Goal: Use online tool/utility: Use online tool/utility

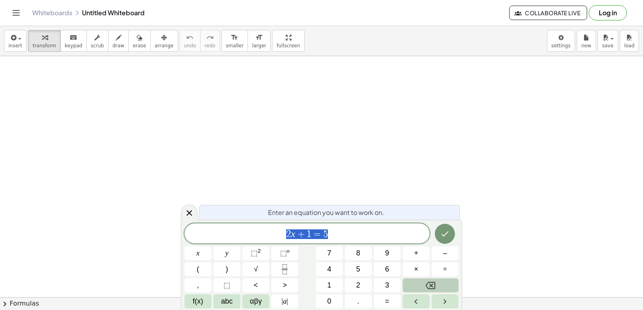
click at [430, 286] on icon "Backspace" at bounding box center [430, 285] width 10 height 7
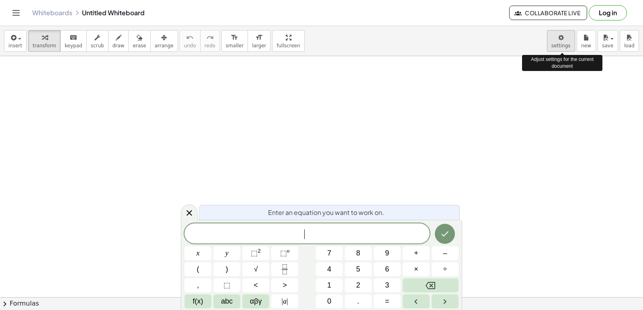
click at [559, 39] on body "Graspable Math Activities Get Started Activity Bank Assigned Work Classes White…" at bounding box center [321, 155] width 643 height 310
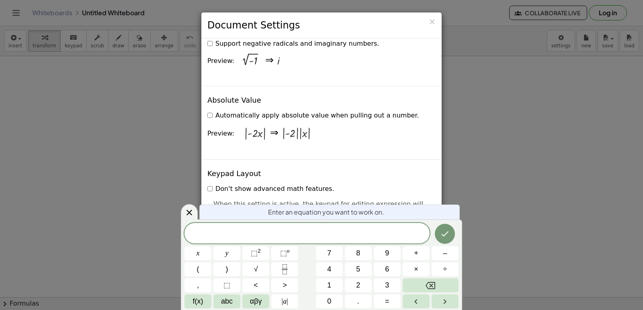
scroll to position [1566, 0]
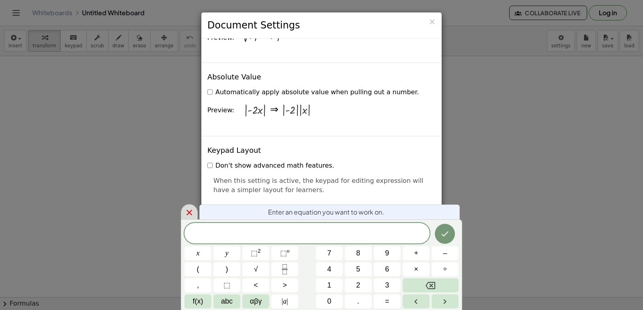
click at [194, 213] on div at bounding box center [189, 212] width 17 height 16
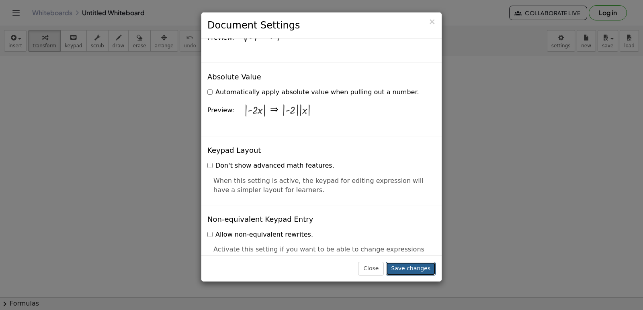
click at [403, 268] on button "Save changes" at bounding box center [411, 269] width 50 height 14
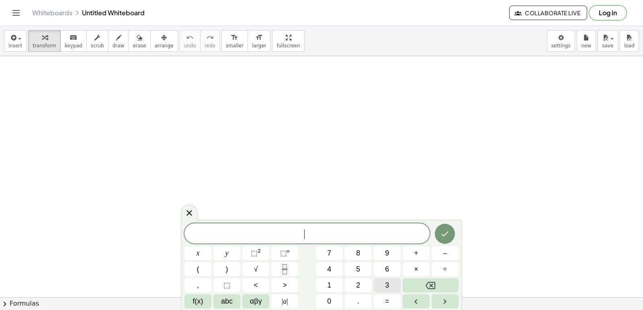
click at [382, 286] on button "3" at bounding box center [387, 286] width 27 height 14
click at [413, 270] on button "×" at bounding box center [415, 270] width 27 height 14
click at [433, 283] on icon "Backspace" at bounding box center [430, 286] width 10 height 10
click at [425, 251] on button "+" at bounding box center [415, 254] width 27 height 14
click at [340, 250] on button "7" at bounding box center [329, 254] width 27 height 14
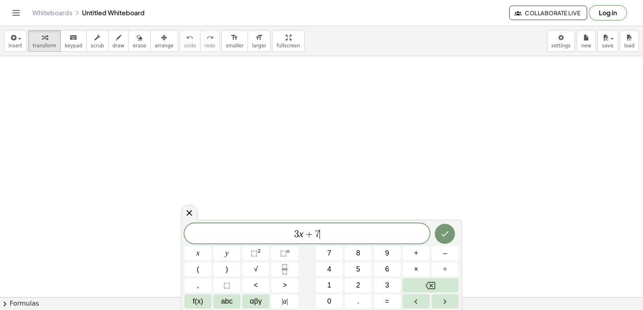
click at [386, 303] on span "=" at bounding box center [387, 301] width 4 height 11
click at [446, 253] on span "–" at bounding box center [445, 253] width 4 height 11
click at [324, 282] on button "1" at bounding box center [329, 286] width 27 height 14
click at [329, 270] on span "4" at bounding box center [329, 269] width 4 height 11
click at [443, 228] on button "Done" at bounding box center [445, 234] width 20 height 20
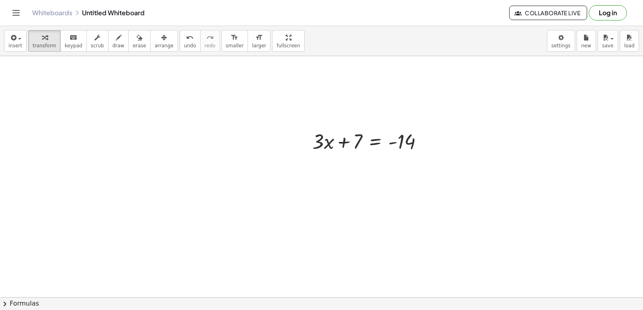
scroll to position [120, 0]
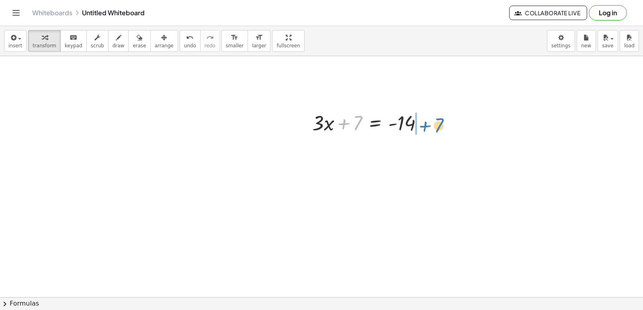
drag, startPoint x: 348, startPoint y: 125, endPoint x: 429, endPoint y: 127, distance: 80.8
click at [429, 127] on div at bounding box center [370, 122] width 125 height 27
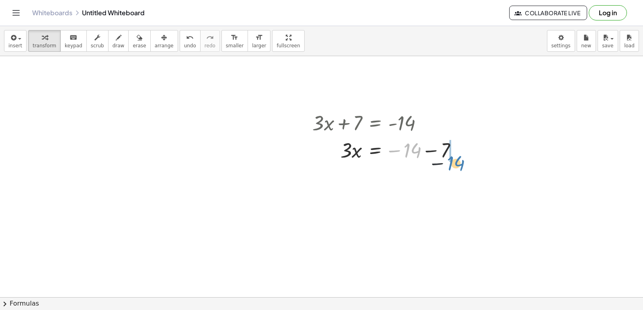
drag, startPoint x: 408, startPoint y: 156, endPoint x: 460, endPoint y: 159, distance: 51.9
click at [462, 172] on div "+ · 3 · x + 7 = - 14 − 14 · 3 · x 7 = − 14 −" at bounding box center [321, 203] width 643 height 535
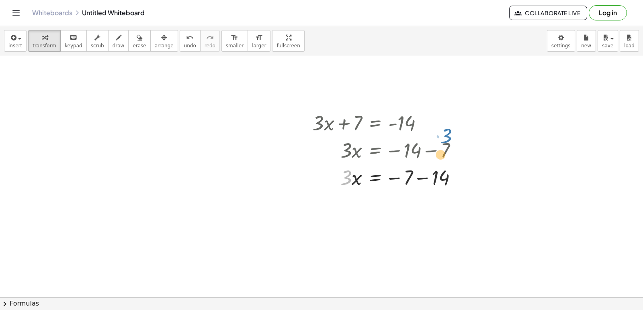
drag, startPoint x: 345, startPoint y: 179, endPoint x: 447, endPoint y: 129, distance: 113.5
click at [357, 187] on div at bounding box center [387, 176] width 159 height 27
drag, startPoint x: 355, startPoint y: 187, endPoint x: 350, endPoint y: 158, distance: 29.7
click at [408, 165] on div at bounding box center [387, 176] width 159 height 27
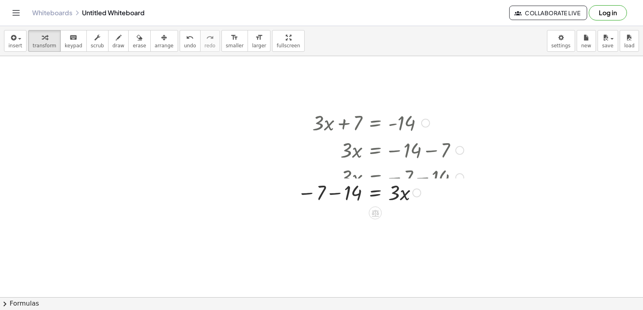
drag, startPoint x: 364, startPoint y: 161, endPoint x: 327, endPoint y: 159, distance: 37.0
click at [332, 158] on div at bounding box center [380, 149] width 174 height 27
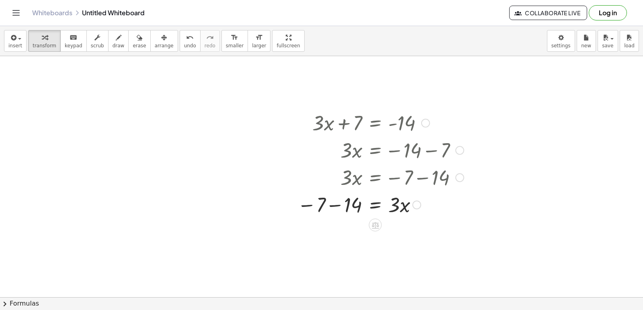
drag, startPoint x: 332, startPoint y: 164, endPoint x: 332, endPoint y: 213, distance: 48.6
click at [375, 123] on div "+ · 3 · x + 7 = - 14 · 3 · x = − 14 − 7 · 3 · x = − 7 − 14 · 3 · x 7 = − 14 −" at bounding box center [375, 123] width 0 height 0
drag, startPoint x: 323, startPoint y: 201, endPoint x: 414, endPoint y: 200, distance: 91.6
click at [428, 210] on div at bounding box center [380, 204] width 174 height 27
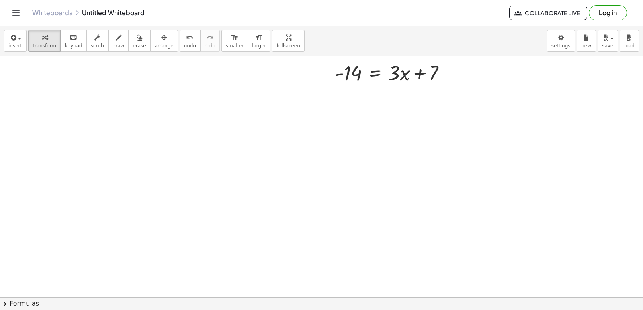
scroll to position [294, 0]
drag, startPoint x: 399, startPoint y: 61, endPoint x: 431, endPoint y: 71, distance: 34.2
click at [431, 71] on div at bounding box center [380, 58] width 174 height 27
drag, startPoint x: 410, startPoint y: 61, endPoint x: 443, endPoint y: 65, distance: 34.0
click at [443, 65] on div at bounding box center [380, 58] width 174 height 27
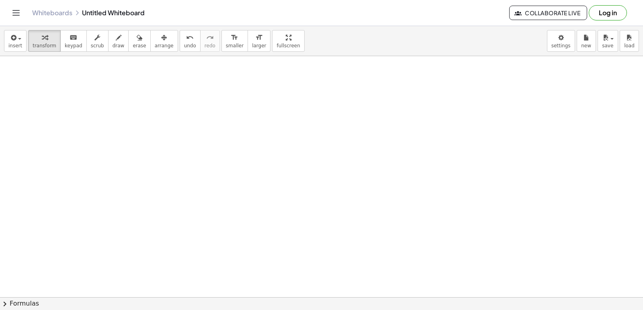
scroll to position [414, 0]
click at [310, 261] on div at bounding box center [321, 4] width 643 height 724
click at [315, 223] on div at bounding box center [321, 4] width 643 height 724
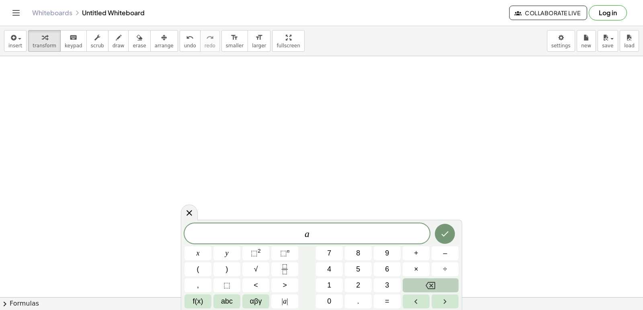
click at [423, 284] on button "Backspace" at bounding box center [430, 286] width 56 height 14
click at [325, 255] on button "7" at bounding box center [329, 254] width 27 height 14
click at [196, 251] on span "x" at bounding box center [197, 253] width 3 height 11
click at [451, 252] on button "–" at bounding box center [444, 254] width 27 height 14
click at [357, 267] on span "5" at bounding box center [358, 269] width 4 height 11
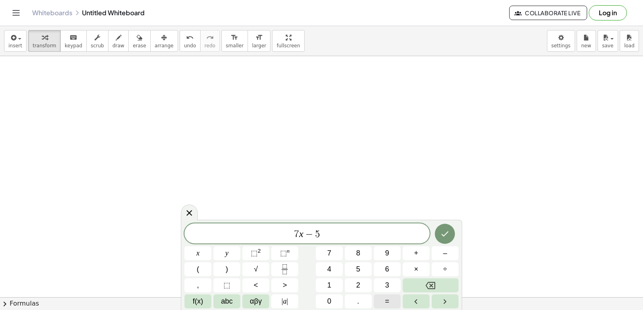
click at [393, 304] on button "=" at bounding box center [387, 302] width 27 height 14
click at [394, 279] on button "3" at bounding box center [387, 286] width 27 height 14
click at [318, 246] on div "7 x − 5 = 3 ​ x y ⬚ 2 ⬚ n 7 8 9 + – ( ) √ 4 5 6 × ÷ , ⬚ < > 1 2 3 f(x) abc αβγ …" at bounding box center [321, 266] width 274 height 85
click at [335, 251] on button "7" at bounding box center [329, 254] width 27 height 14
click at [449, 240] on button "Done" at bounding box center [445, 234] width 20 height 20
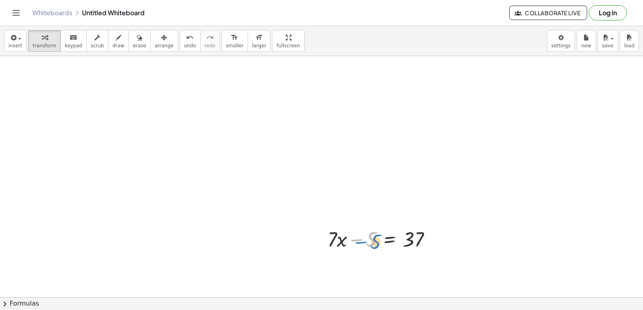
drag, startPoint x: 375, startPoint y: 252, endPoint x: 380, endPoint y: 254, distance: 4.9
click at [380, 254] on div "− 5 + · 7 · x − 5 = 37" at bounding box center [379, 238] width 128 height 31
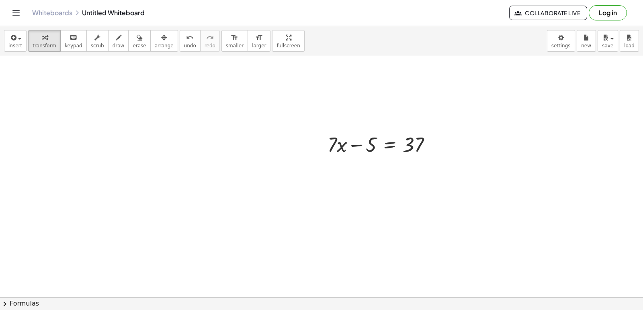
scroll to position [523, 0]
drag, startPoint x: 368, startPoint y: 130, endPoint x: 441, endPoint y: 131, distance: 73.5
click at [441, 131] on div at bounding box center [382, 129] width 118 height 27
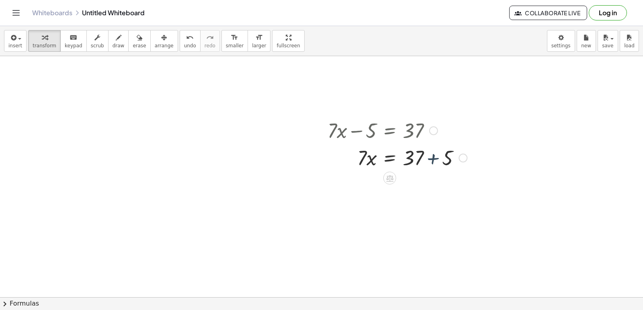
click at [433, 162] on div at bounding box center [396, 157] width 147 height 27
drag, startPoint x: 360, startPoint y: 183, endPoint x: 422, endPoint y: 202, distance: 64.4
click at [420, 220] on div at bounding box center [396, 218] width 147 height 40
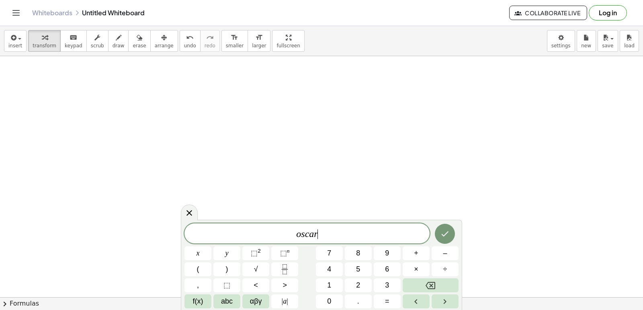
click at [416, 237] on span "o s c a r ​" at bounding box center [306, 234] width 245 height 11
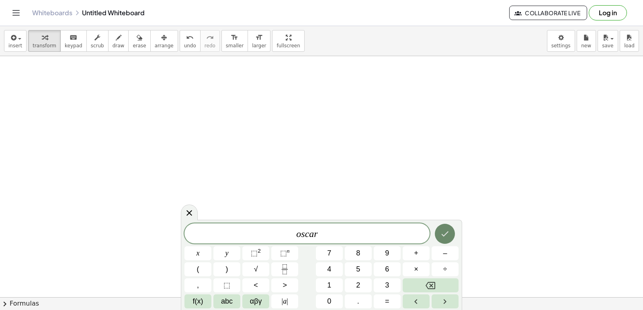
click at [211, 247] on div at bounding box center [197, 254] width 27 height 14
click at [447, 235] on icon "Done" at bounding box center [445, 234] width 10 height 10
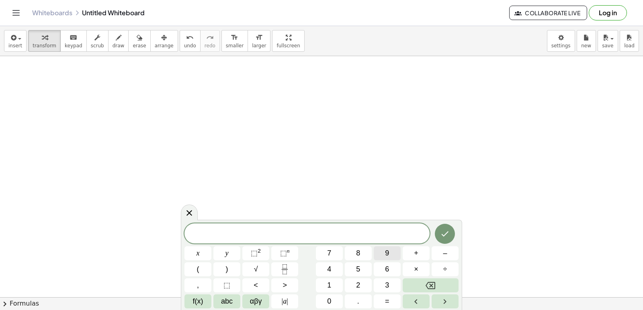
click at [391, 249] on button "9" at bounding box center [387, 254] width 27 height 14
click at [198, 250] on span "x" at bounding box center [197, 253] width 3 height 11
click at [415, 255] on span "+" at bounding box center [416, 253] width 4 height 11
click at [363, 280] on button "2" at bounding box center [358, 286] width 27 height 14
click at [332, 278] on div "9 x + 2 x y ⬚ 2 ⬚ n 7 8 9 + – ( ) √ 4 5 6 × ÷ , ⬚ < > 1 2 3 f(x) abc αβγ | a | …" at bounding box center [321, 266] width 274 height 85
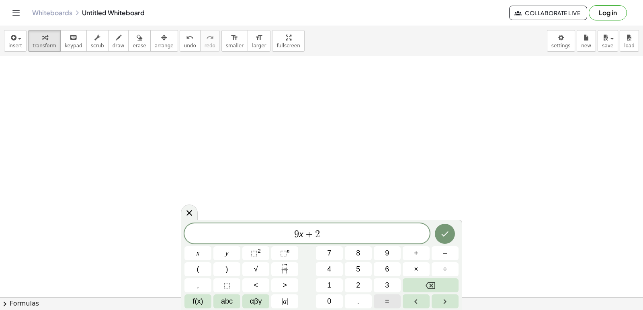
click at [385, 296] on button "=" at bounding box center [387, 302] width 27 height 14
click at [433, 257] on button "–" at bounding box center [444, 254] width 27 height 14
click at [325, 284] on button "1" at bounding box center [329, 286] width 27 height 14
click at [363, 267] on button "5" at bounding box center [358, 270] width 27 height 14
click at [440, 234] on icon "Done" at bounding box center [445, 234] width 10 height 10
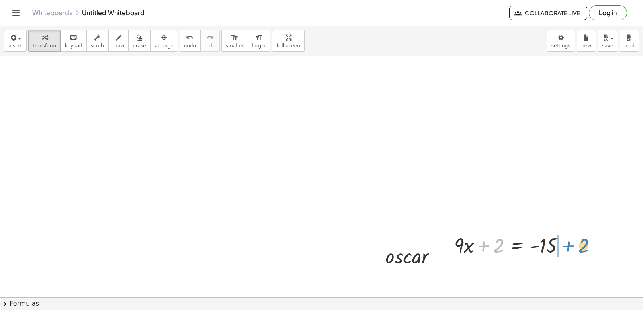
drag, startPoint x: 486, startPoint y: 245, endPoint x: 571, endPoint y: 244, distance: 84.8
click at [571, 244] on div at bounding box center [512, 244] width 125 height 27
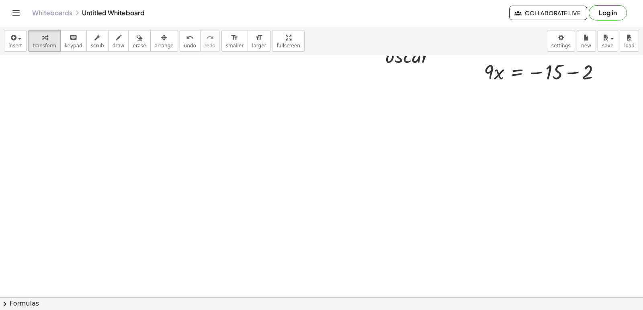
scroll to position [1045, 0]
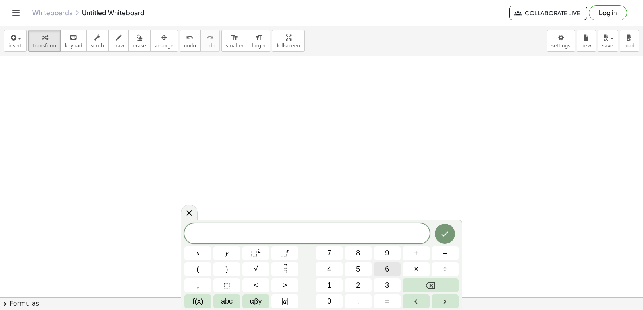
click at [383, 270] on button "6" at bounding box center [387, 270] width 27 height 14
click at [195, 256] on button "x" at bounding box center [197, 254] width 27 height 14
click at [421, 240] on span "6 x ​" at bounding box center [306, 234] width 245 height 11
click at [406, 247] on button "+" at bounding box center [415, 254] width 27 height 14
click at [236, 253] on button "y" at bounding box center [226, 254] width 27 height 14
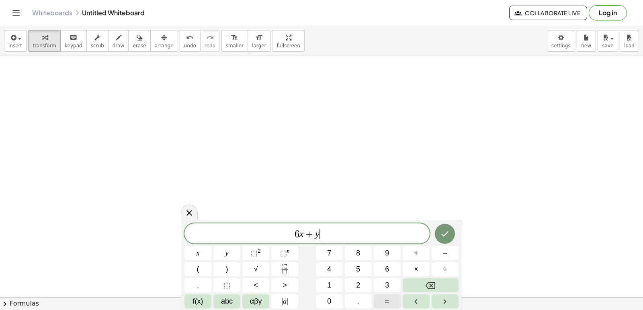
click at [391, 297] on button "=" at bounding box center [387, 302] width 27 height 14
click at [360, 267] on button "5" at bounding box center [358, 270] width 27 height 14
click at [441, 229] on button "Done" at bounding box center [445, 234] width 20 height 20
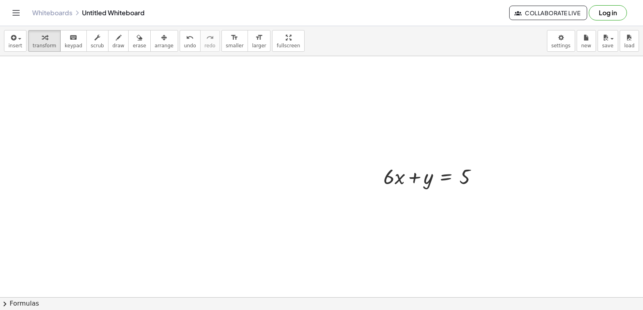
scroll to position [1166, 0]
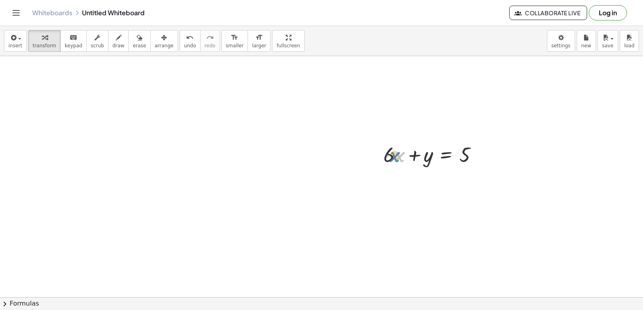
drag, startPoint x: 398, startPoint y: 153, endPoint x: 394, endPoint y: 163, distance: 9.9
click at [394, 163] on div at bounding box center [433, 154] width 108 height 27
click at [386, 149] on div at bounding box center [433, 154] width 108 height 27
click at [396, 158] on div at bounding box center [433, 154] width 108 height 27
click at [396, 148] on div at bounding box center [433, 154] width 108 height 27
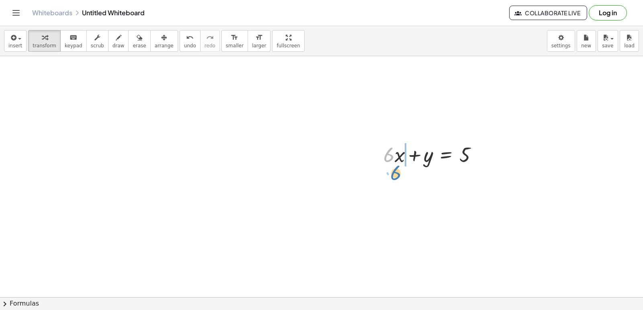
drag, startPoint x: 385, startPoint y: 151, endPoint x: 392, endPoint y: 169, distance: 19.3
drag, startPoint x: 398, startPoint y: 177, endPoint x: 376, endPoint y: 179, distance: 22.6
click at [376, 179] on div "+ · 6 · x + y = 5 · 6 + · 6 · x + y = 5" at bounding box center [430, 168] width 118 height 59
click at [391, 181] on div at bounding box center [433, 181] width 108 height 27
click at [394, 184] on div at bounding box center [433, 181] width 108 height 27
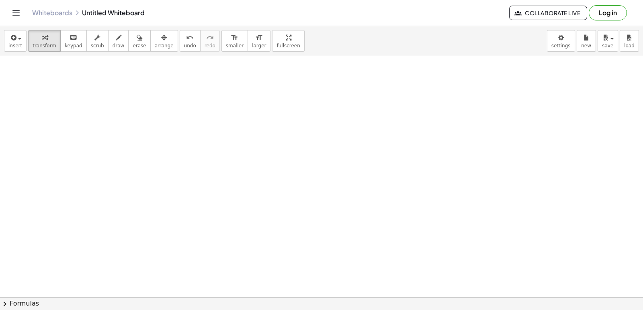
scroll to position [1368, 0]
drag, startPoint x: 366, startPoint y: 163, endPoint x: 351, endPoint y: 185, distance: 26.0
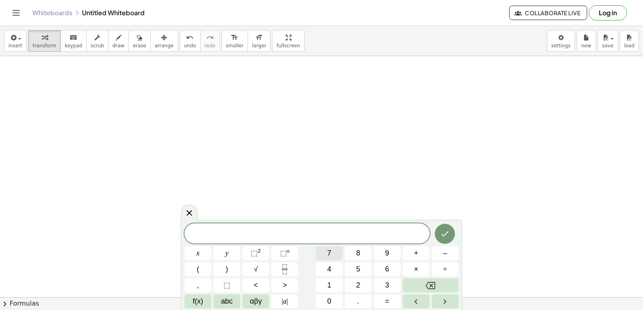
click at [325, 251] on button "7" at bounding box center [329, 254] width 27 height 14
click at [206, 254] on button "x" at bounding box center [197, 254] width 27 height 14
click at [416, 252] on span "+" at bounding box center [416, 253] width 4 height 11
click at [233, 249] on button "y" at bounding box center [226, 254] width 27 height 14
click at [378, 294] on div "7 x + y x y ⬚ 2 ⬚ n 7 8 9 + – ( ) √ 4 5 6 × ÷ , ⬚ < > 1 2 3 f(x) abc αβγ | a | …" at bounding box center [321, 266] width 274 height 85
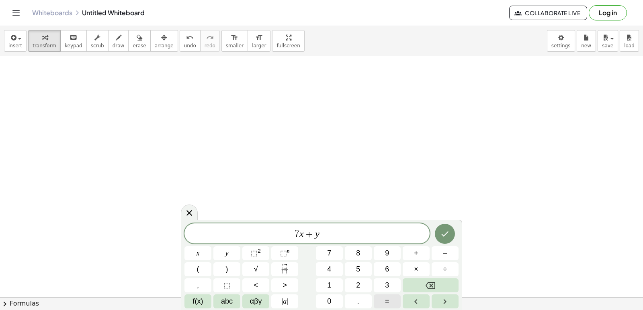
click at [377, 297] on button "=" at bounding box center [387, 302] width 27 height 14
click at [354, 269] on button "5" at bounding box center [358, 270] width 27 height 14
click at [451, 229] on button "Done" at bounding box center [445, 234] width 20 height 20
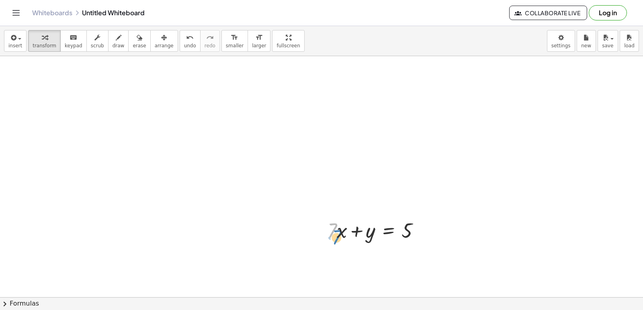
drag, startPoint x: 337, startPoint y: 225, endPoint x: 341, endPoint y: 227, distance: 5.2
click at [341, 227] on div at bounding box center [376, 229] width 107 height 27
drag, startPoint x: 341, startPoint y: 227, endPoint x: 344, endPoint y: 224, distance: 4.6
click at [342, 230] on div at bounding box center [376, 229] width 107 height 27
click at [339, 231] on div at bounding box center [376, 229] width 107 height 27
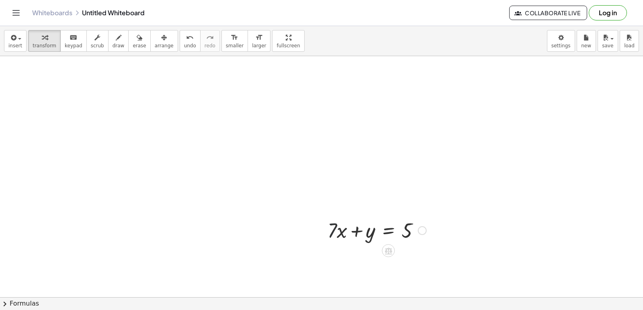
click at [332, 239] on div at bounding box center [376, 229] width 107 height 27
drag, startPoint x: 334, startPoint y: 236, endPoint x: 335, endPoint y: 227, distance: 9.7
click at [335, 230] on div at bounding box center [376, 229] width 107 height 27
drag, startPoint x: 335, startPoint y: 226, endPoint x: 333, endPoint y: 234, distance: 7.9
click at [333, 234] on div at bounding box center [376, 229] width 107 height 27
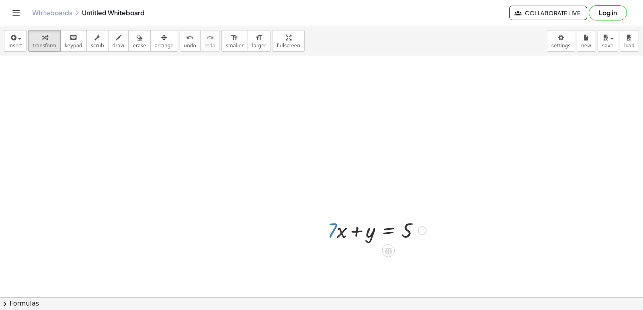
click at [333, 234] on div at bounding box center [376, 229] width 107 height 27
drag, startPoint x: 335, startPoint y: 239, endPoint x: 334, endPoint y: 246, distance: 6.9
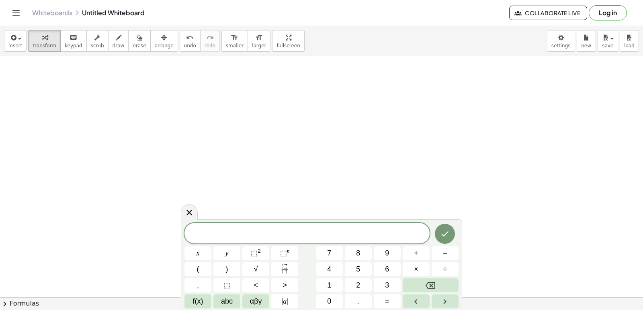
click at [381, 278] on div "x y ⬚ 2 ⬚ n 7 8 9 + – ( ) √ 4 5 6 × ÷ , ⬚ < > 1 2 3 f(x) abc αβγ | a | 0 . =" at bounding box center [321, 266] width 274 height 86
click at [387, 291] on button "3" at bounding box center [387, 286] width 27 height 14
click at [236, 251] on button "y" at bounding box center [226, 254] width 27 height 14
click at [439, 250] on button "–" at bounding box center [444, 254] width 27 height 14
click at [329, 280] on button "1" at bounding box center [329, 286] width 27 height 14
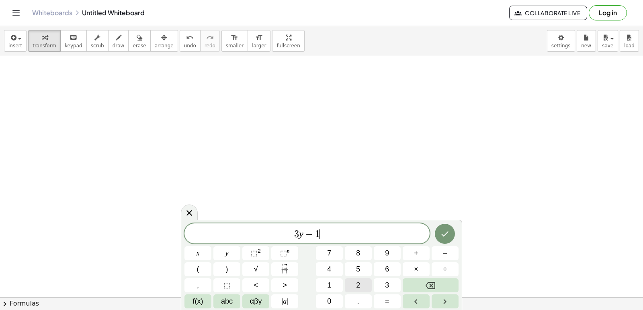
click at [361, 285] on button "2" at bounding box center [358, 286] width 27 height 14
click at [190, 254] on button "x" at bounding box center [197, 254] width 27 height 14
click at [384, 289] on button "3" at bounding box center [387, 286] width 27 height 14
click at [404, 278] on div "3 y − 1 2 x 3 x y ⬚ 2 ⬚ n 7 8 9 + – ( ) √ 4 5 6 × ÷ , ⬚ < > 1 2 3 f(x) abc αβγ …" at bounding box center [321, 266] width 274 height 85
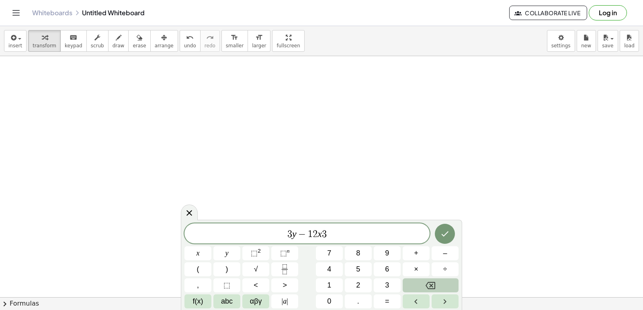
click at [403, 283] on div "3 y − 1 2 x 3 x y ⬚ 2 ⬚ n 7 8 9 + – ( ) √ 4 5 6 × ÷ , ⬚ < > 1 2 3 f(x) abc αβγ …" at bounding box center [321, 266] width 274 height 85
click at [415, 282] on button "Backspace" at bounding box center [430, 286] width 56 height 14
click at [388, 297] on span "=" at bounding box center [387, 301] width 4 height 11
click at [328, 284] on button "1" at bounding box center [329, 286] width 27 height 14
click at [366, 270] on button "5" at bounding box center [358, 270] width 27 height 14
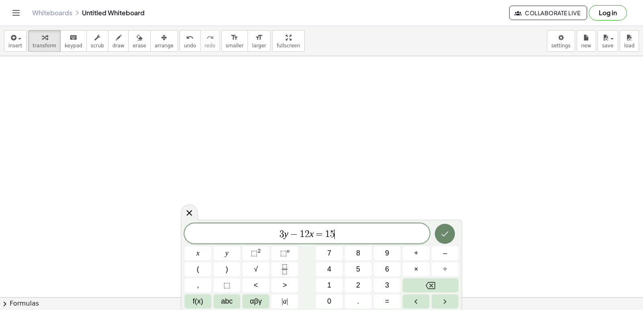
click at [440, 227] on button "Done" at bounding box center [445, 234] width 20 height 20
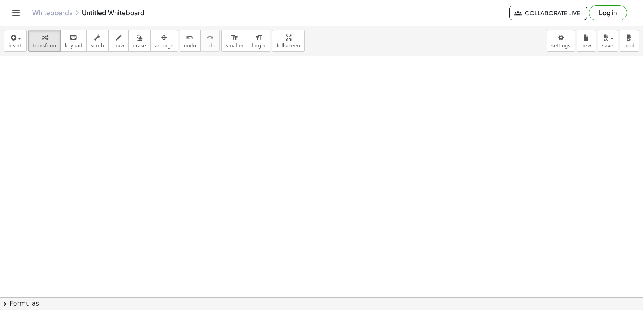
scroll to position [1891, 0]
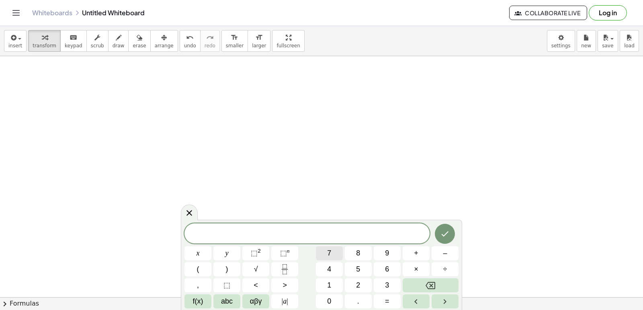
click at [328, 253] on span "7" at bounding box center [329, 253] width 4 height 11
click at [228, 258] on span "y" at bounding box center [226, 253] width 3 height 11
click at [415, 257] on span "+" at bounding box center [416, 253] width 4 height 11
click at [359, 278] on div "7 y + ​ x y ⬚ 2 ⬚ n 7 8 9 + – ( ) √ 4 5 6 × ÷ , ⬚ < > 1 2 3 f(x) abc αβγ | a | …" at bounding box center [321, 266] width 274 height 85
click at [337, 280] on button "1" at bounding box center [329, 286] width 27 height 14
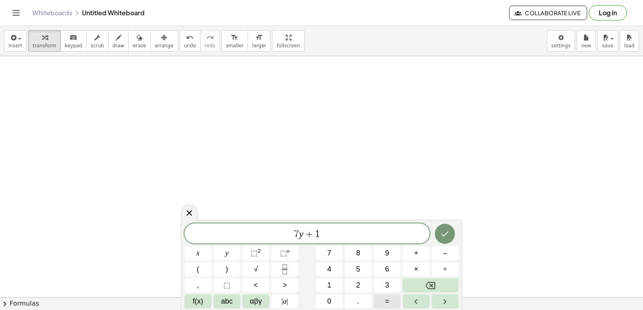
click at [379, 304] on button "=" at bounding box center [387, 302] width 27 height 14
click at [310, 236] on span "1" at bounding box center [311, 235] width 5 height 10
click at [355, 286] on button "2" at bounding box center [358, 286] width 27 height 14
click at [329, 235] on span "7 y + 2 ​ 1 =" at bounding box center [306, 234] width 245 height 11
click at [327, 252] on button "7" at bounding box center [329, 254] width 27 height 14
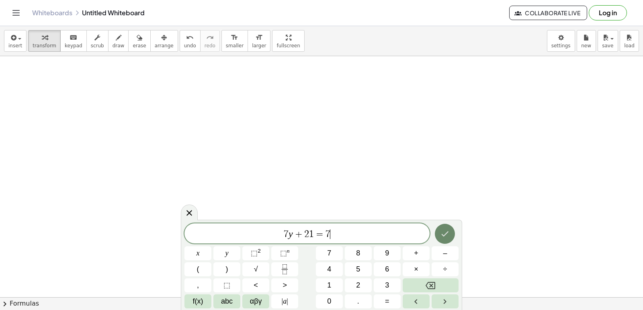
click at [441, 230] on button "Done" at bounding box center [445, 234] width 20 height 20
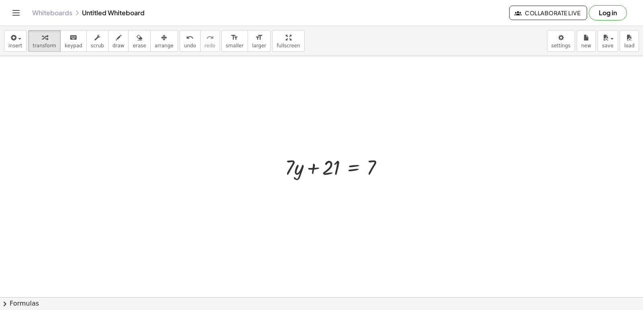
scroll to position [2012, 0]
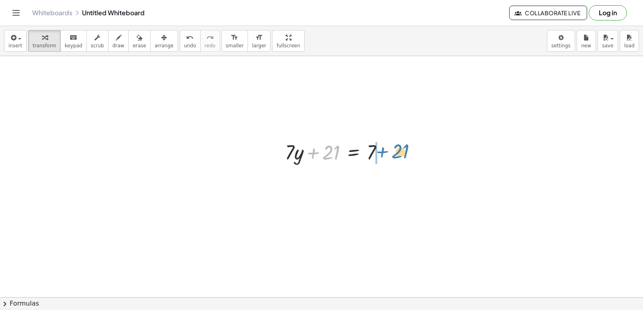
drag, startPoint x: 334, startPoint y: 156, endPoint x: 402, endPoint y: 155, distance: 67.9
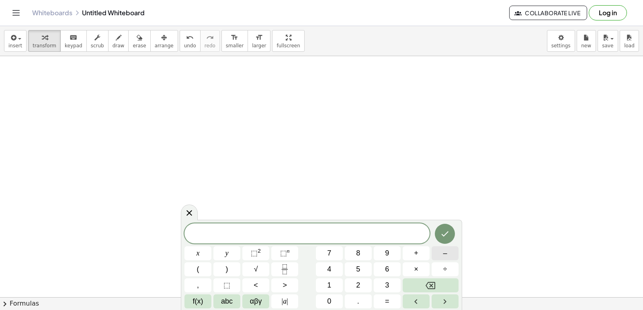
click at [446, 247] on button "–" at bounding box center [444, 254] width 27 height 14
click at [390, 287] on button "3" at bounding box center [387, 286] width 27 height 14
click at [200, 250] on button "x" at bounding box center [197, 254] width 27 height 14
click at [417, 248] on button "+" at bounding box center [415, 254] width 27 height 14
click at [349, 291] on button "2" at bounding box center [358, 286] width 27 height 14
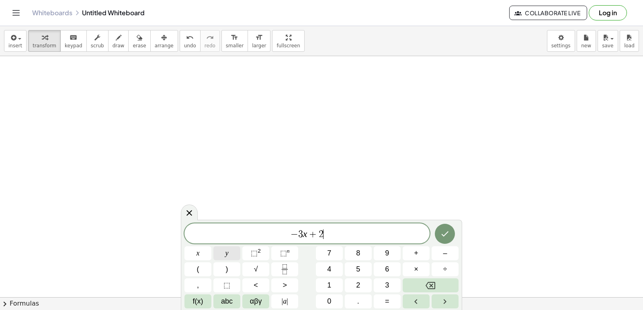
click at [232, 247] on button "y" at bounding box center [226, 254] width 27 height 14
click at [374, 302] on button "=" at bounding box center [387, 302] width 27 height 14
click at [442, 261] on div "− 3 x + 2 y = ​ x y ⬚ 2 ⬚ n 7 8 9 + – ( ) √ 4 5 6 × ÷ , ⬚ < > 1 2 3 f(x) abc αβ…" at bounding box center [321, 266] width 274 height 85
click at [326, 282] on button "1" at bounding box center [329, 286] width 27 height 14
click at [443, 233] on icon "Done" at bounding box center [445, 234] width 10 height 10
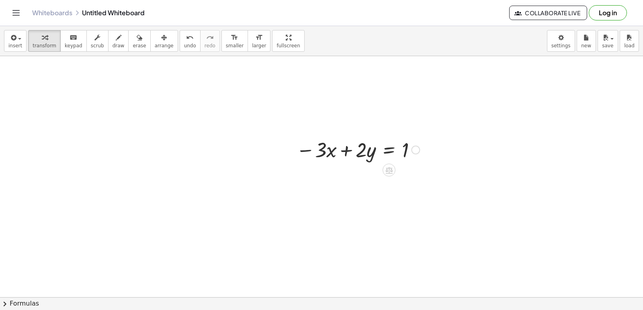
scroll to position [2453, 0]
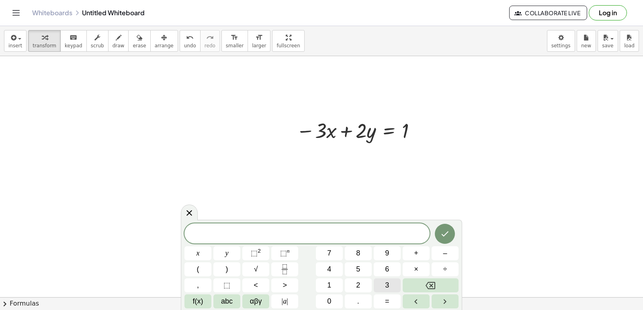
click at [386, 288] on span "3" at bounding box center [387, 285] width 4 height 11
drag, startPoint x: 215, startPoint y: 226, endPoint x: 209, endPoint y: 234, distance: 10.0
click at [212, 232] on div "3 x y ⬚ 2 ⬚ n 7 8 9 + – ( ) √ 4 5 6 × ÷ , ⬚ < > 1 2 3 f(x) abc αβγ | a | 0 . =" at bounding box center [321, 265] width 281 height 90
click at [191, 247] on button "x" at bounding box center [197, 254] width 27 height 14
click at [407, 251] on button "+" at bounding box center [415, 254] width 27 height 14
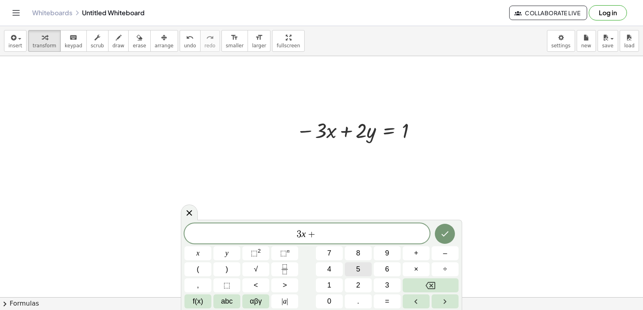
click at [360, 266] on span "5" at bounding box center [358, 269] width 4 height 11
click at [225, 246] on div "3 x + 5 ​ x y ⬚ 2 ⬚ n 7 8 9 + – ( ) √ 4 5 6 × ÷ , ⬚ < > 1 2 3 f(x) abc αβγ | a …" at bounding box center [321, 266] width 274 height 85
click at [223, 252] on button "y" at bounding box center [226, 254] width 27 height 14
click at [382, 303] on button "=" at bounding box center [387, 302] width 27 height 14
click at [356, 256] on span "8" at bounding box center [358, 253] width 4 height 11
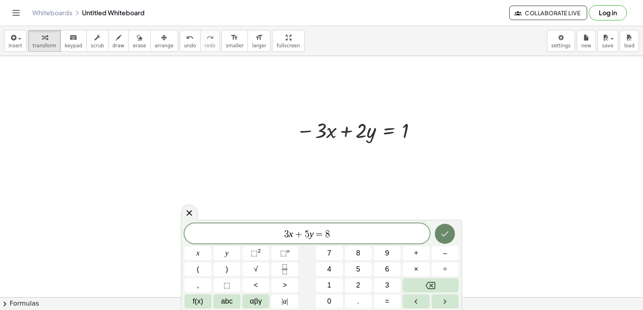
click at [447, 233] on icon "Done" at bounding box center [444, 234] width 7 height 5
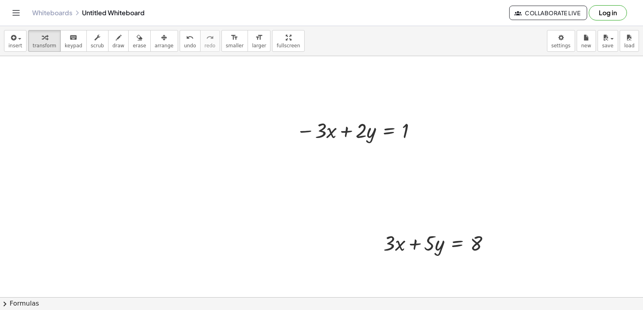
drag, startPoint x: 436, startPoint y: 261, endPoint x: 447, endPoint y: 227, distance: 35.6
drag, startPoint x: 447, startPoint y: 227, endPoint x: 416, endPoint y: 243, distance: 35.0
click at [416, 243] on div "+ · 3 · x + · 5 · y = 8" at bounding box center [436, 242] width 131 height 31
click at [417, 240] on div at bounding box center [439, 242] width 121 height 27
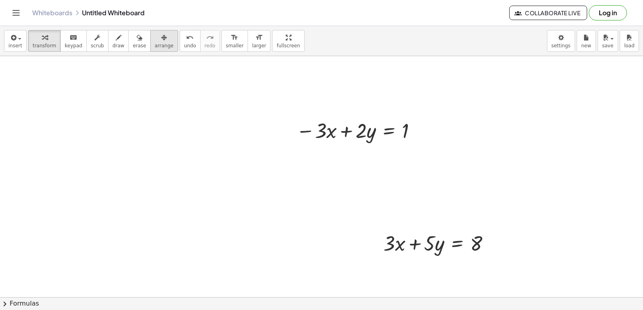
click at [161, 40] on icon "button" at bounding box center [164, 38] width 6 height 10
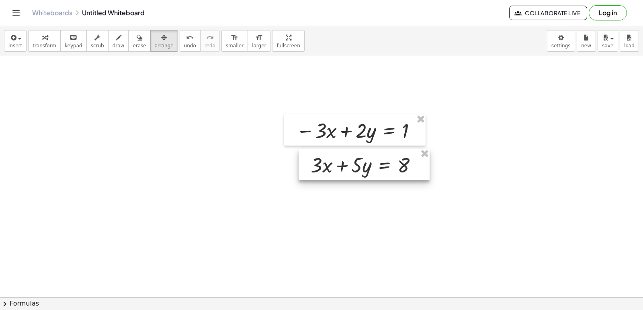
drag, startPoint x: 418, startPoint y: 245, endPoint x: 345, endPoint y: 167, distance: 106.9
click at [345, 167] on div at bounding box center [363, 164] width 131 height 31
drag, startPoint x: 178, startPoint y: 72, endPoint x: 175, endPoint y: 65, distance: 7.0
click at [155, 48] on span "arrange" at bounding box center [164, 46] width 19 height 6
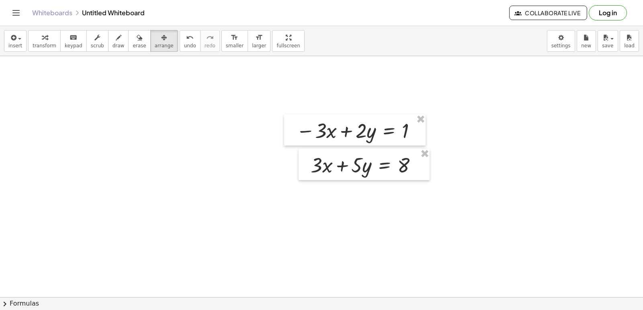
drag, startPoint x: 413, startPoint y: 208, endPoint x: 409, endPoint y: 206, distance: 4.5
drag, startPoint x: 403, startPoint y: 204, endPoint x: 379, endPoint y: 196, distance: 25.5
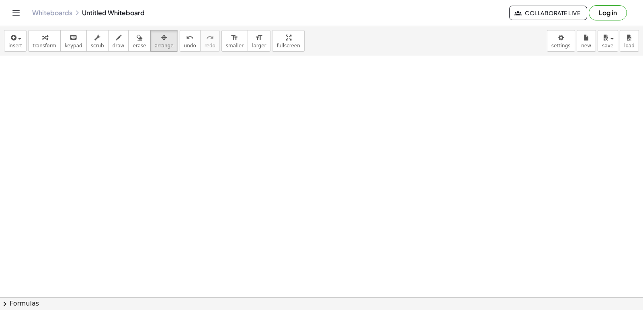
drag, startPoint x: 261, startPoint y: 261, endPoint x: 395, endPoint y: 43, distance: 256.2
drag, startPoint x: 326, startPoint y: 258, endPoint x: 326, endPoint y: 252, distance: 6.0
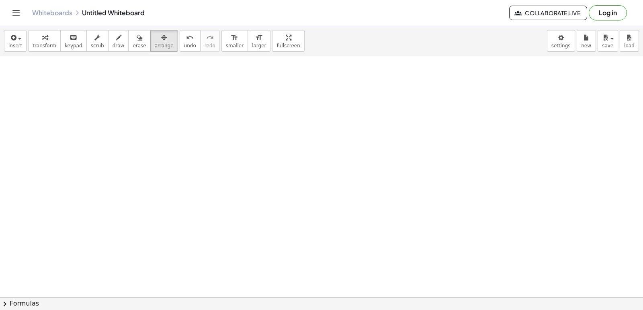
drag, startPoint x: 359, startPoint y: 202, endPoint x: 335, endPoint y: 221, distance: 30.0
drag, startPoint x: 331, startPoint y: 217, endPoint x: 332, endPoint y: 212, distance: 4.5
drag, startPoint x: 333, startPoint y: 208, endPoint x: 270, endPoint y: 150, distance: 86.1
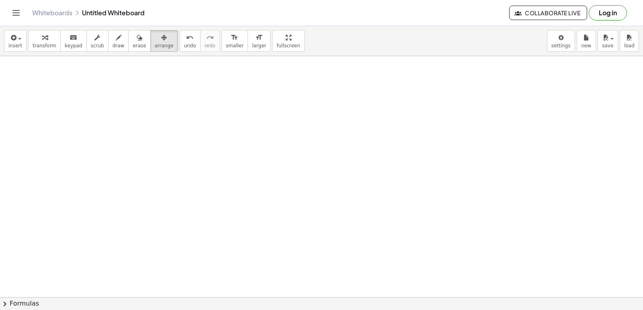
drag, startPoint x: 263, startPoint y: 155, endPoint x: 263, endPoint y: 174, distance: 18.5
drag, startPoint x: 378, startPoint y: 309, endPoint x: 358, endPoint y: 264, distance: 49.3
click at [382, 295] on div "insert select one: Math Expression Function Text Youtube Video Graphing Geometr…" at bounding box center [321, 168] width 643 height 284
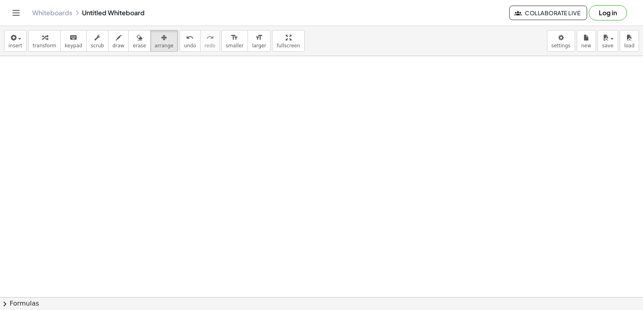
drag, startPoint x: 321, startPoint y: 219, endPoint x: 321, endPoint y: 229, distance: 9.6
drag, startPoint x: 381, startPoint y: 133, endPoint x: 313, endPoint y: 247, distance: 132.9
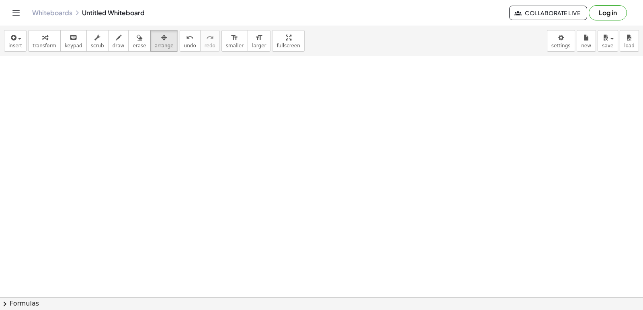
drag, startPoint x: 314, startPoint y: 247, endPoint x: 323, endPoint y: 239, distance: 13.1
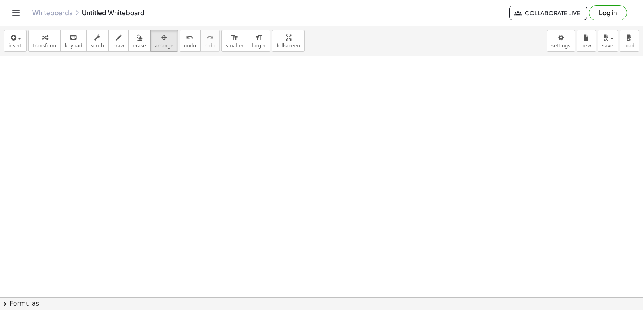
drag, startPoint x: 247, startPoint y: 273, endPoint x: 251, endPoint y: 271, distance: 4.3
drag, startPoint x: 390, startPoint y: 268, endPoint x: 382, endPoint y: 262, distance: 10.0
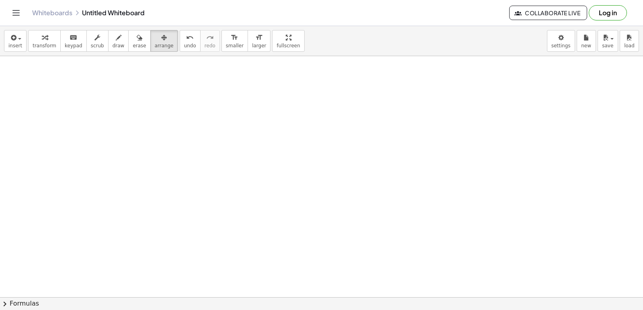
drag, startPoint x: 296, startPoint y: 224, endPoint x: 360, endPoint y: 247, distance: 67.8
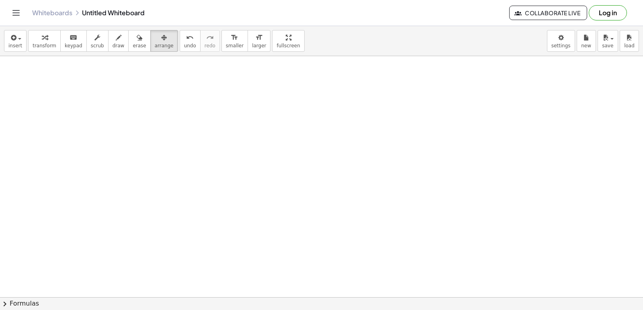
drag, startPoint x: 334, startPoint y: 225, endPoint x: 260, endPoint y: 193, distance: 80.4
drag, startPoint x: 250, startPoint y: 189, endPoint x: 215, endPoint y: 183, distance: 35.4
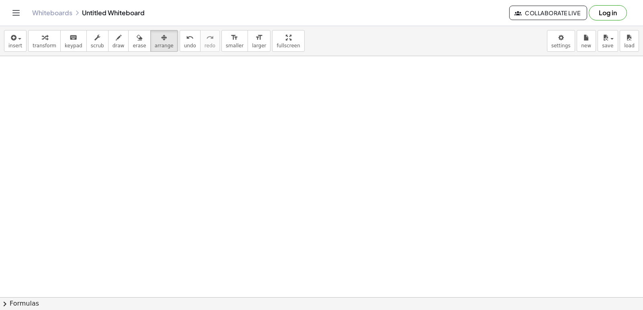
drag, startPoint x: 202, startPoint y: 187, endPoint x: 192, endPoint y: 192, distance: 11.3
drag, startPoint x: 206, startPoint y: 235, endPoint x: 304, endPoint y: 260, distance: 101.7
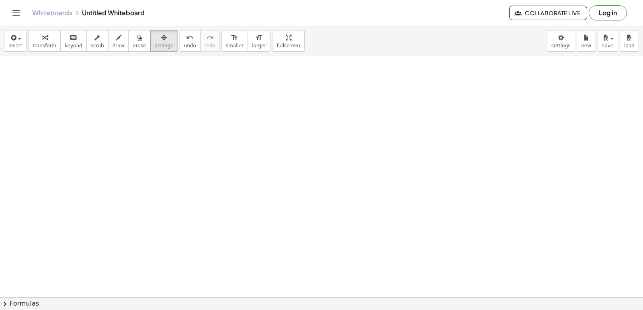
drag, startPoint x: 293, startPoint y: 296, endPoint x: 302, endPoint y: 293, distance: 9.7
click at [357, 308] on button "chevron_right Formulas" at bounding box center [321, 304] width 643 height 13
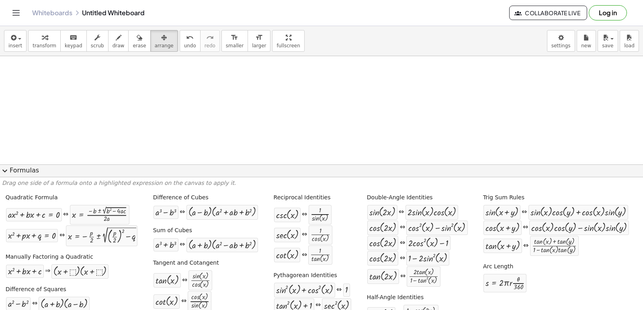
drag, startPoint x: 13, startPoint y: 163, endPoint x: 16, endPoint y: 160, distance: 4.3
click at [2, 167] on span "expand_more" at bounding box center [5, 171] width 10 height 10
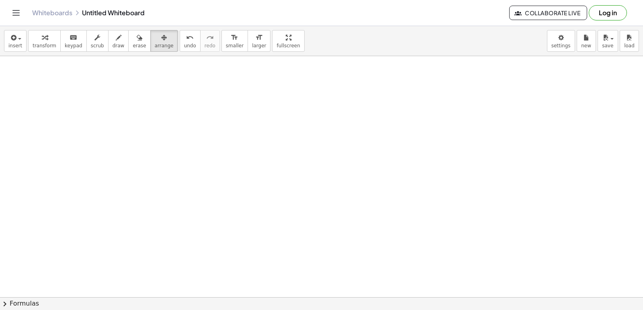
drag, startPoint x: 274, startPoint y: 215, endPoint x: 274, endPoint y: 236, distance: 20.5
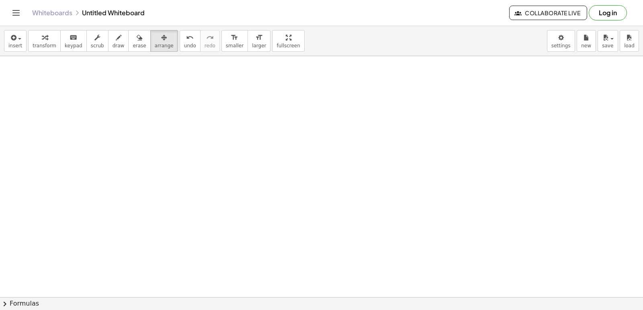
click at [182, 47] on button "undo undo" at bounding box center [190, 41] width 21 height 22
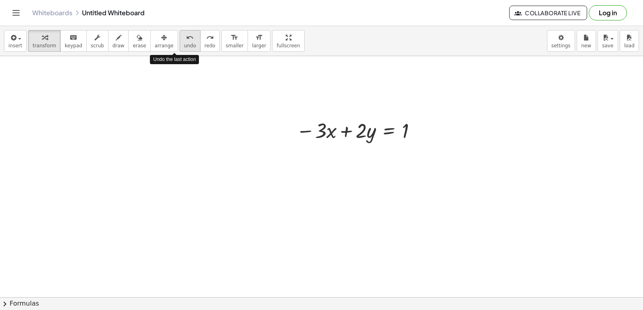
click at [182, 47] on button "undo undo" at bounding box center [190, 41] width 21 height 22
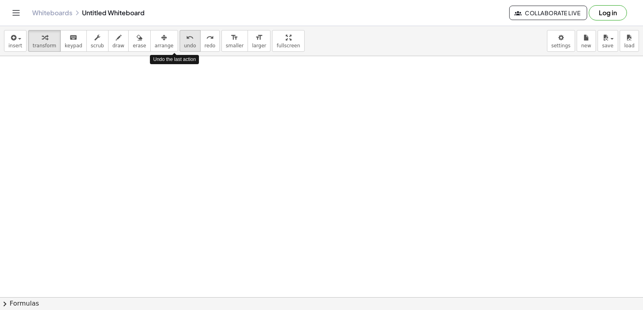
click at [182, 47] on button "undo undo" at bounding box center [190, 41] width 21 height 22
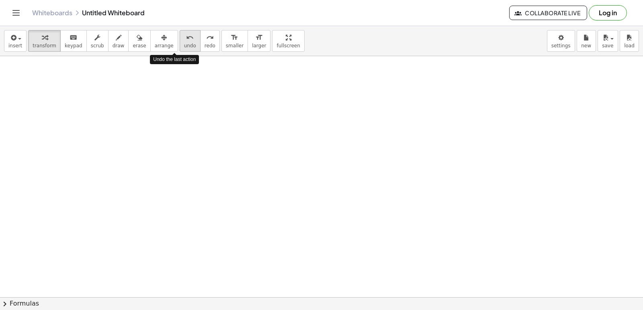
click at [182, 47] on button "undo undo" at bounding box center [190, 41] width 21 height 22
click at [184, 45] on span "undo" at bounding box center [190, 46] width 12 height 6
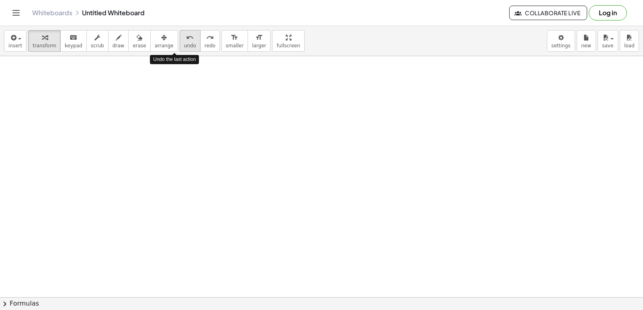
click at [184, 45] on span "undo" at bounding box center [190, 46] width 12 height 6
click at [565, 42] on body "Graspable Math Activities Get Started Activity Bank Assigned Work Classes White…" at bounding box center [321, 155] width 643 height 310
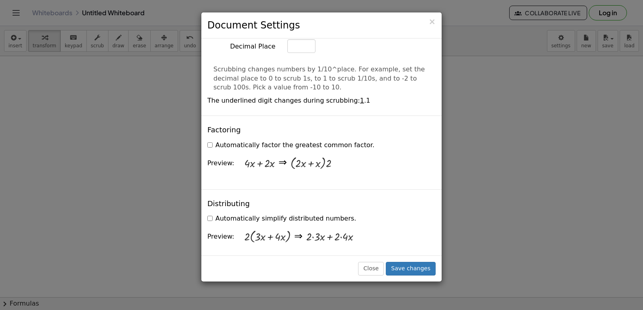
scroll to position [683, 0]
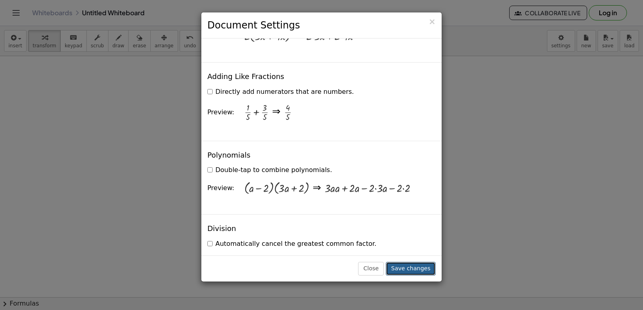
click at [409, 266] on button "Save changes" at bounding box center [411, 269] width 50 height 14
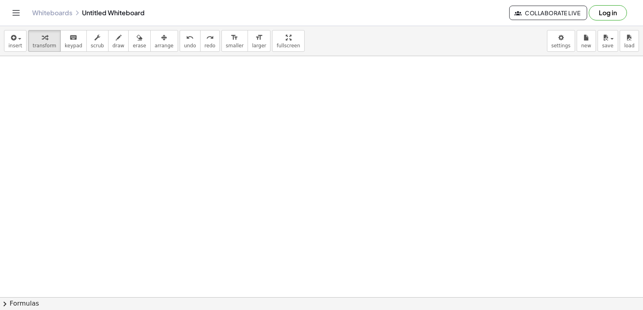
drag, startPoint x: 503, startPoint y: 32, endPoint x: 414, endPoint y: 124, distance: 128.4
click at [436, 113] on div "insert select one: Math Expression Function Text Youtube Video Graphing Geometr…" at bounding box center [321, 168] width 643 height 284
drag, startPoint x: 315, startPoint y: 182, endPoint x: 311, endPoint y: 175, distance: 7.9
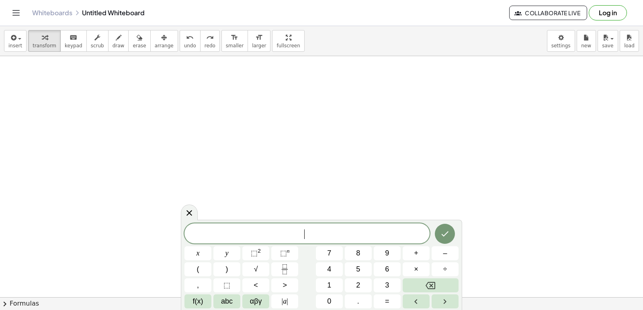
click at [330, 230] on span "7 x ​" at bounding box center [306, 234] width 245 height 11
click at [441, 231] on icon "Done" at bounding box center [445, 234] width 10 height 10
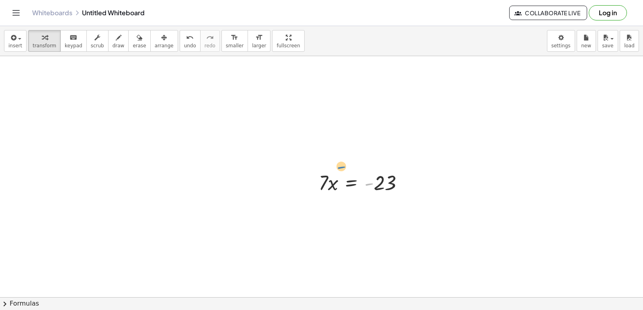
drag, startPoint x: 370, startPoint y: 188, endPoint x: 336, endPoint y: 167, distance: 40.4
drag, startPoint x: 362, startPoint y: 182, endPoint x: 355, endPoint y: 178, distance: 7.9
click at [355, 178] on div at bounding box center [364, 182] width 100 height 27
drag, startPoint x: 356, startPoint y: 178, endPoint x: 328, endPoint y: 122, distance: 62.5
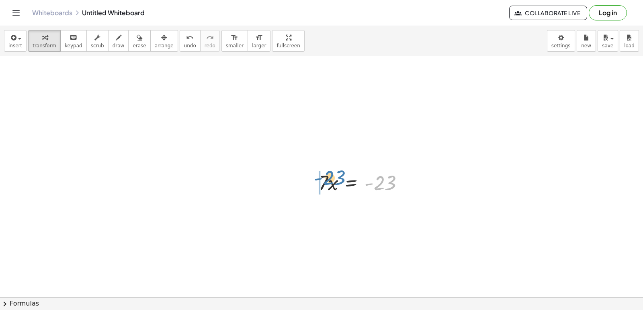
drag, startPoint x: 391, startPoint y: 180, endPoint x: 343, endPoint y: 183, distance: 48.7
click at [337, 180] on div at bounding box center [364, 182] width 100 height 27
click at [186, 41] on icon "undo" at bounding box center [190, 38] width 8 height 10
click at [182, 43] on button "undo undo" at bounding box center [190, 41] width 21 height 22
drag, startPoint x: 167, startPoint y: 65, endPoint x: 169, endPoint y: 80, distance: 14.7
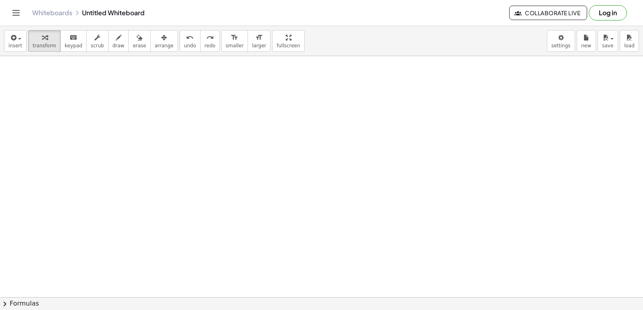
drag, startPoint x: 260, startPoint y: 169, endPoint x: 322, endPoint y: 178, distance: 62.5
click at [322, 177] on div at bounding box center [267, 164] width 116 height 27
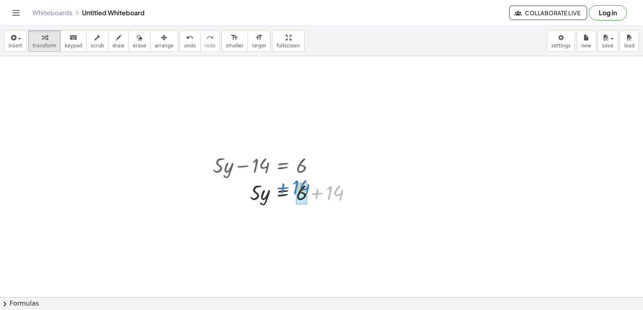
drag, startPoint x: 341, startPoint y: 197, endPoint x: 308, endPoint y: 192, distance: 33.3
drag, startPoint x: 261, startPoint y: 217, endPoint x: 309, endPoint y: 219, distance: 47.8
click at [309, 219] on div at bounding box center [285, 219] width 153 height 27
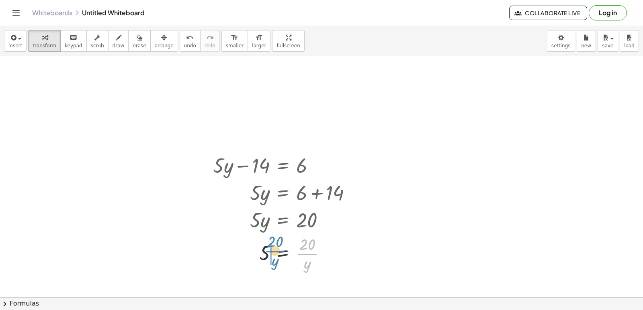
drag, startPoint x: 307, startPoint y: 250, endPoint x: 271, endPoint y: 249, distance: 35.8
click at [184, 39] on div "undo" at bounding box center [190, 38] width 12 height 10
drag, startPoint x: 261, startPoint y: 220, endPoint x: 292, endPoint y: 235, distance: 35.0
click at [184, 45] on span "undo" at bounding box center [190, 46] width 12 height 6
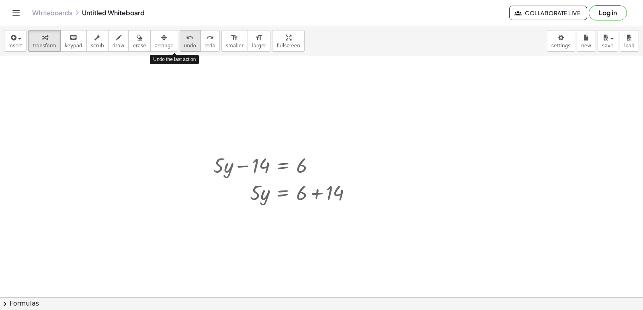
click at [184, 45] on span "undo" at bounding box center [190, 46] width 12 height 6
drag, startPoint x: 300, startPoint y: 193, endPoint x: 337, endPoint y: 200, distance: 37.2
drag, startPoint x: 266, startPoint y: 181, endPoint x: 259, endPoint y: 202, distance: 22.4
click at [259, 202] on div at bounding box center [285, 192] width 153 height 27
drag, startPoint x: 260, startPoint y: 201, endPoint x: 284, endPoint y: 208, distance: 25.3
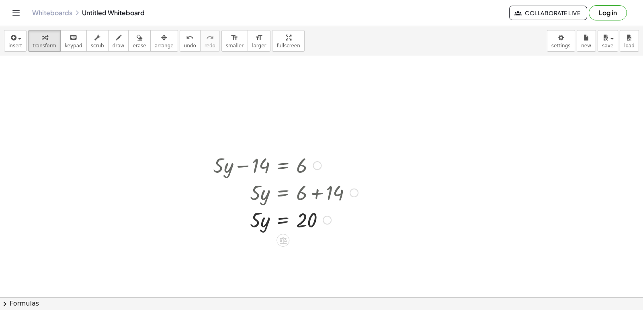
click at [283, 166] on div "+ · 5 · y − 14 = 6 · 5 · y = + 6 + 14 · 5 · y = 20" at bounding box center [283, 166] width 0 height 0
drag, startPoint x: 278, startPoint y: 220, endPoint x: 285, endPoint y: 214, distance: 8.6
click at [285, 214] on div at bounding box center [285, 219] width 153 height 27
drag, startPoint x: 306, startPoint y: 216, endPoint x: 257, endPoint y: 215, distance: 49.4
click at [257, 215] on div at bounding box center [285, 219] width 153 height 27
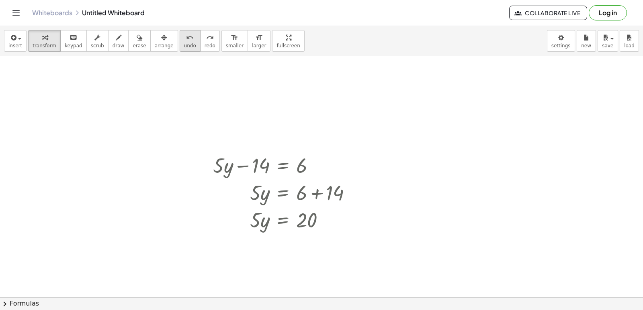
click at [186, 42] on icon "undo" at bounding box center [190, 38] width 8 height 10
drag, startPoint x: 259, startPoint y: 216, endPoint x: 255, endPoint y: 215, distance: 4.4
click at [258, 215] on div at bounding box center [285, 219] width 153 height 27
drag, startPoint x: 254, startPoint y: 215, endPoint x: 293, endPoint y: 220, distance: 39.3
click at [297, 218] on div at bounding box center [285, 219] width 153 height 27
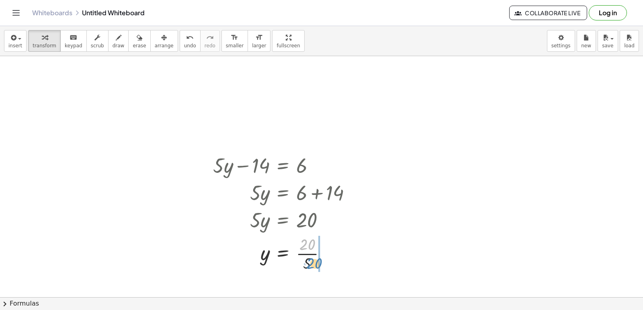
drag, startPoint x: 302, startPoint y: 241, endPoint x: 319, endPoint y: 258, distance: 24.1
click at [320, 259] on div at bounding box center [285, 253] width 153 height 40
click at [180, 35] on button "undo undo" at bounding box center [190, 41] width 21 height 22
drag, startPoint x: 308, startPoint y: 243, endPoint x: 308, endPoint y: 263, distance: 20.9
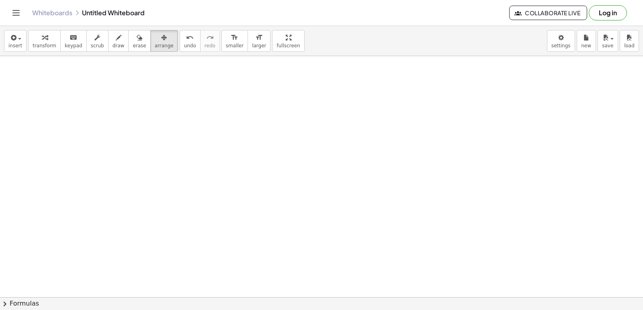
scroll to position [2896, 0]
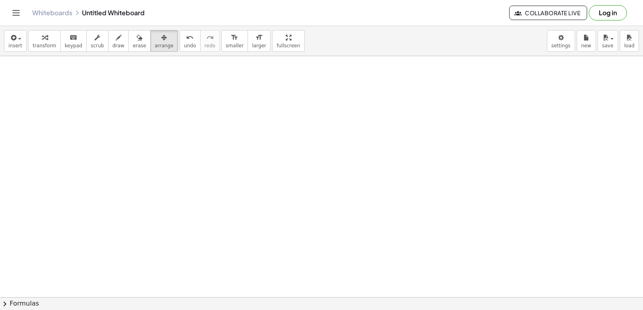
drag, startPoint x: 268, startPoint y: 214, endPoint x: 272, endPoint y: 210, distance: 5.4
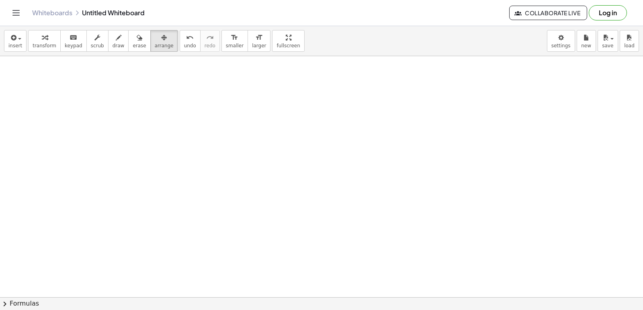
drag, startPoint x: 335, startPoint y: 128, endPoint x: 329, endPoint y: 123, distance: 8.0
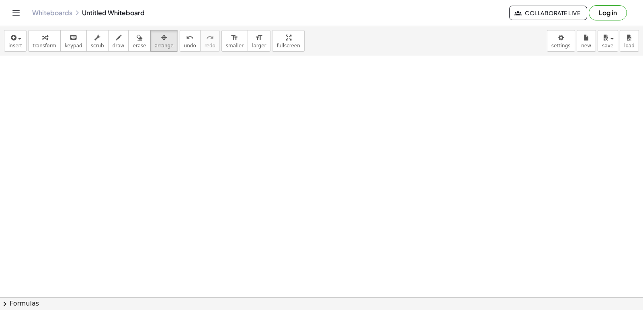
drag, startPoint x: 304, startPoint y: 86, endPoint x: 304, endPoint y: 75, distance: 11.6
drag, startPoint x: 304, startPoint y: 75, endPoint x: 236, endPoint y: 269, distance: 205.7
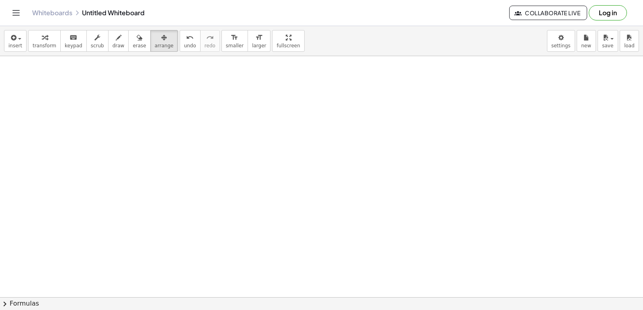
drag, startPoint x: 325, startPoint y: 189, endPoint x: 372, endPoint y: 170, distance: 50.8
drag, startPoint x: 365, startPoint y: 170, endPoint x: 359, endPoint y: 169, distance: 5.8
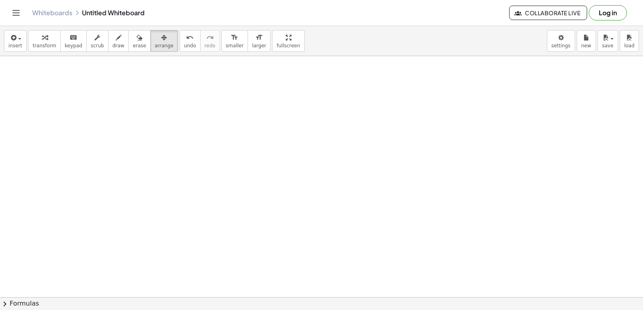
drag, startPoint x: 337, startPoint y: 116, endPoint x: 340, endPoint y: 101, distance: 15.1
drag, startPoint x: 340, startPoint y: 101, endPoint x: 342, endPoint y: 94, distance: 7.6
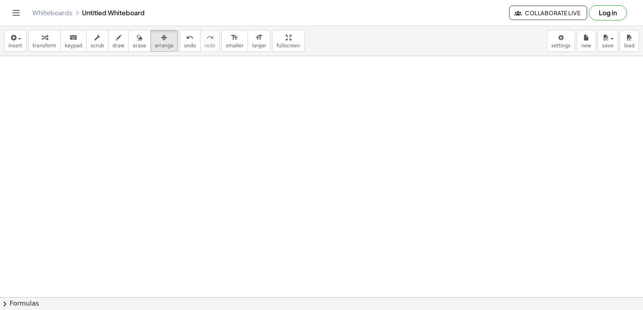
drag, startPoint x: 342, startPoint y: 94, endPoint x: 328, endPoint y: 88, distance: 15.0
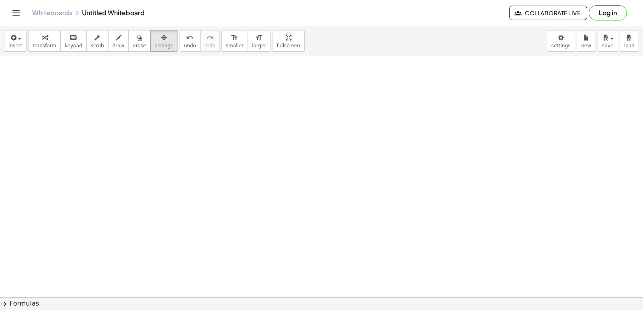
drag, startPoint x: 359, startPoint y: 51, endPoint x: 364, endPoint y: 92, distance: 41.7
click at [364, 92] on div "insert select one: Math Expression Function Text Youtube Video Graphing Geometr…" at bounding box center [321, 168] width 643 height 284
drag, startPoint x: 373, startPoint y: 90, endPoint x: 380, endPoint y: 81, distance: 12.0
drag, startPoint x: 390, startPoint y: 86, endPoint x: 431, endPoint y: 80, distance: 41.8
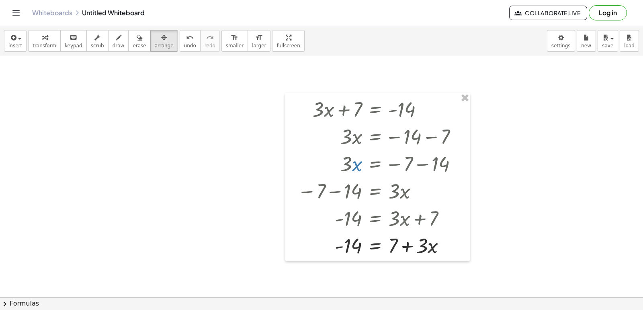
scroll to position [64, 0]
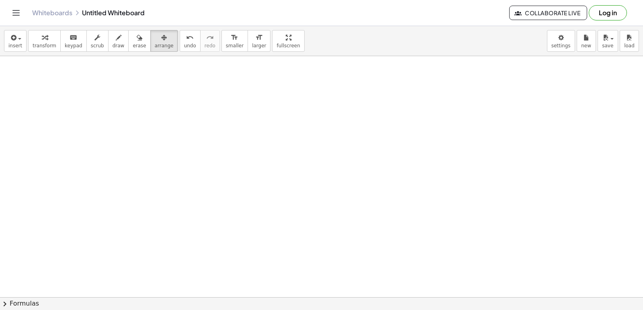
drag, startPoint x: 352, startPoint y: 131, endPoint x: 365, endPoint y: 109, distance: 25.2
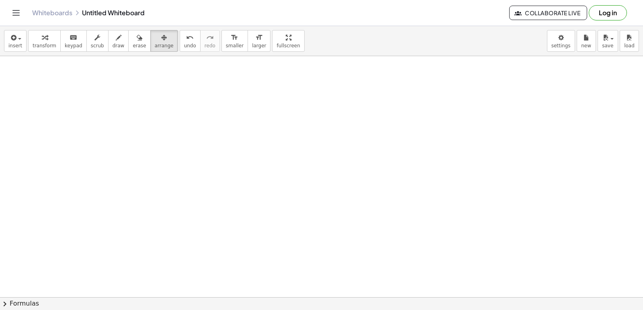
drag, startPoint x: 365, startPoint y: 109, endPoint x: 370, endPoint y: 104, distance: 6.8
drag, startPoint x: 370, startPoint y: 104, endPoint x: 374, endPoint y: 98, distance: 7.4
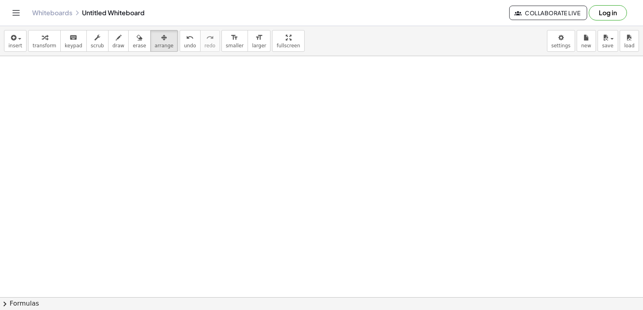
drag, startPoint x: 373, startPoint y: 93, endPoint x: 372, endPoint y: 82, distance: 10.9
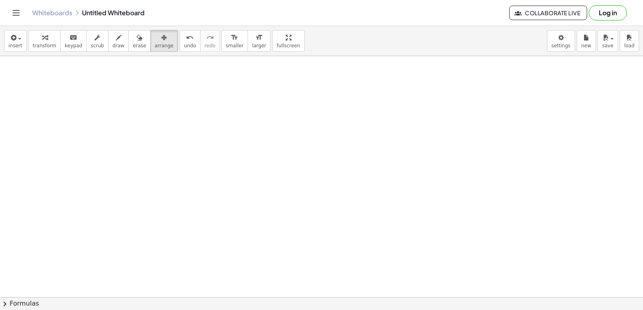
drag, startPoint x: 372, startPoint y: 82, endPoint x: 575, endPoint y: 84, distance: 202.8
drag, startPoint x: 635, startPoint y: 129, endPoint x: 629, endPoint y: -31, distance: 159.6
click at [629, 0] on html "Graspable Math Activities Get Started Activity Bank Assigned Work Classes White…" at bounding box center [321, 155] width 643 height 310
click at [563, 37] on body "Graspable Math Activities Get Started Activity Bank Assigned Work Classes White…" at bounding box center [321, 155] width 643 height 310
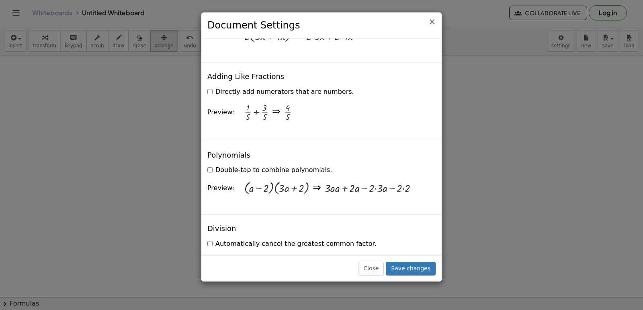
click at [430, 19] on span "×" at bounding box center [431, 22] width 7 height 10
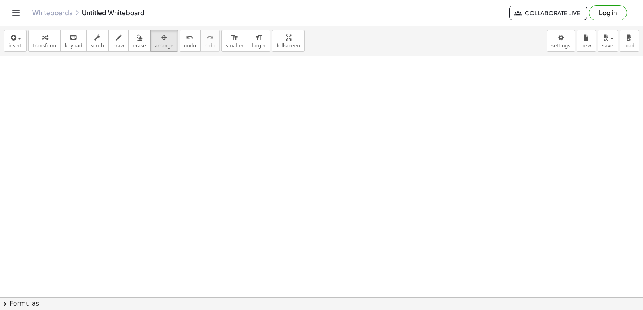
drag, startPoint x: 382, startPoint y: 149, endPoint x: 349, endPoint y: 177, distance: 43.0
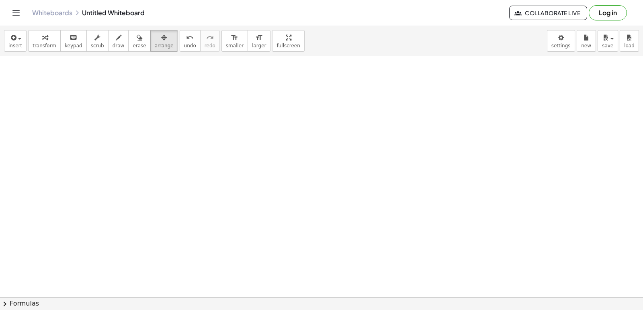
drag, startPoint x: 344, startPoint y: 173, endPoint x: 343, endPoint y: 178, distance: 5.4
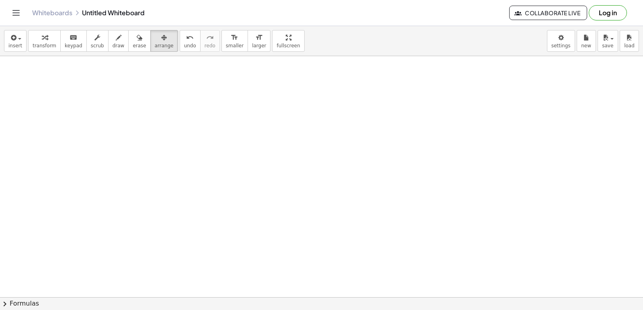
drag, startPoint x: 343, startPoint y: 175, endPoint x: 333, endPoint y: 118, distance: 58.0
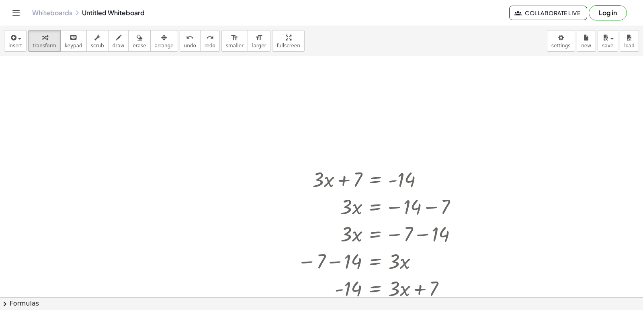
drag, startPoint x: 231, startPoint y: 262, endPoint x: 244, endPoint y: 296, distance: 36.0
click at [242, 284] on div "insert select one: Math Expression Function Text Youtube Video Graphing Geometr…" at bounding box center [321, 168] width 643 height 284
drag, startPoint x: 284, startPoint y: 272, endPoint x: 271, endPoint y: 245, distance: 29.6
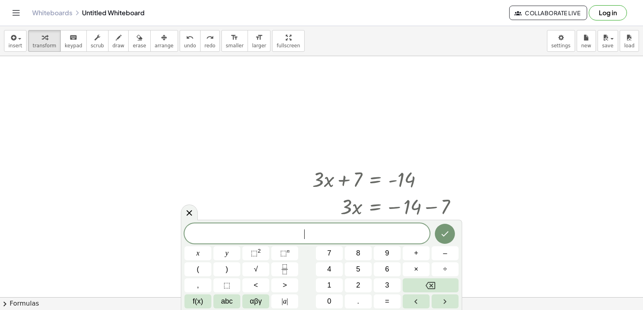
click at [286, 232] on span "​" at bounding box center [306, 234] width 245 height 11
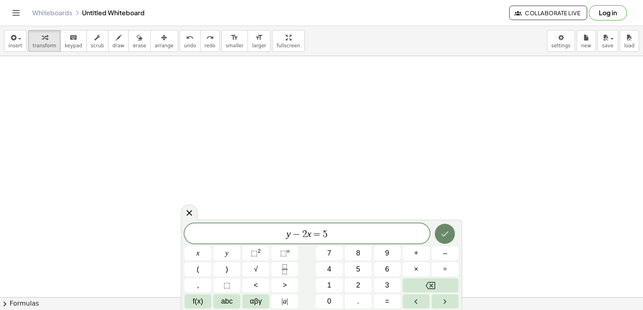
click at [451, 231] on button "Done" at bounding box center [445, 234] width 20 height 20
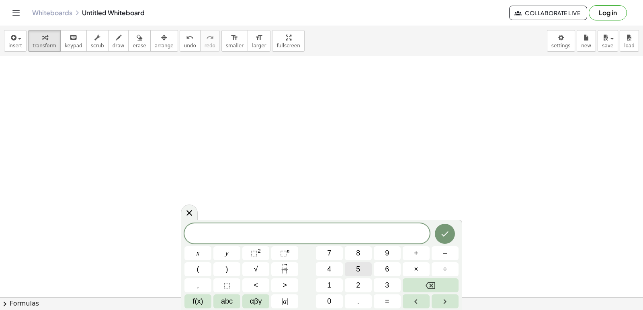
click at [349, 263] on button "5" at bounding box center [358, 270] width 27 height 14
click at [312, 233] on span "=" at bounding box center [317, 235] width 12 height 10
click at [334, 238] on span "5 y + x = ​" at bounding box center [306, 234] width 245 height 11
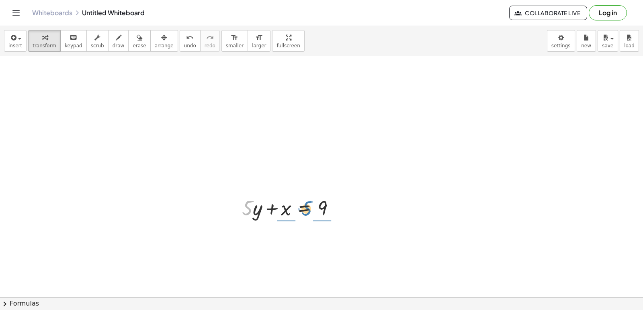
drag, startPoint x: 247, startPoint y: 211, endPoint x: 315, endPoint y: 214, distance: 68.3
click at [315, 214] on div at bounding box center [291, 207] width 107 height 27
click at [184, 39] on div "undo" at bounding box center [190, 38] width 12 height 10
drag, startPoint x: 288, startPoint y: 210, endPoint x: 342, endPoint y: 214, distance: 53.9
click at [342, 216] on div at bounding box center [291, 207] width 107 height 27
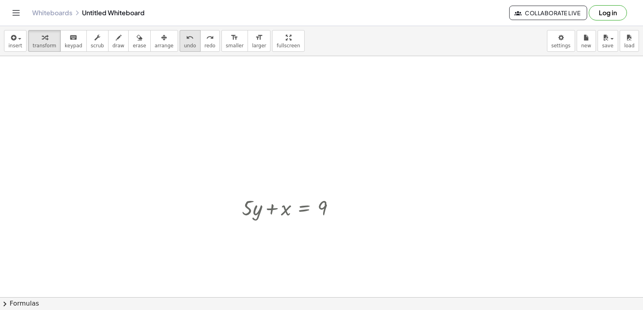
click at [186, 35] on icon "undo" at bounding box center [190, 38] width 8 height 10
drag, startPoint x: 251, startPoint y: 212, endPoint x: 239, endPoint y: 185, distance: 30.1
drag, startPoint x: 248, startPoint y: 207, endPoint x: 361, endPoint y: 206, distance: 113.3
click at [304, 253] on icon at bounding box center [303, 256] width 7 height 7
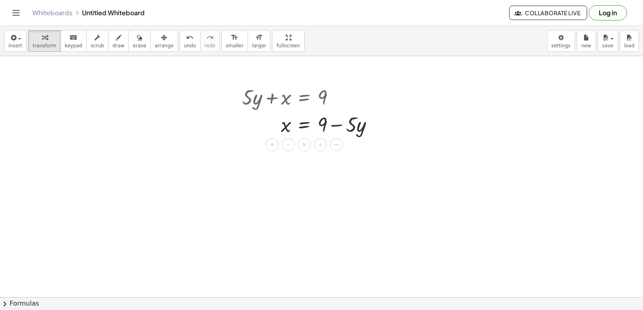
scroll to position [1046, 0]
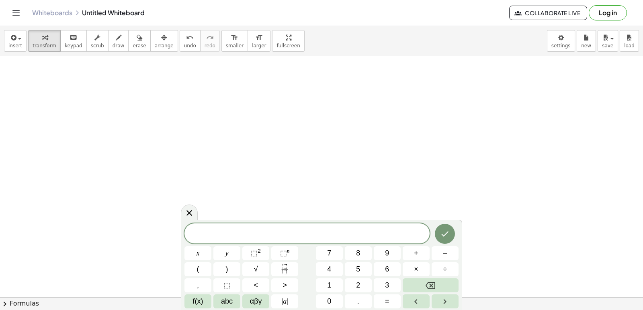
scroll to position [1126, 0]
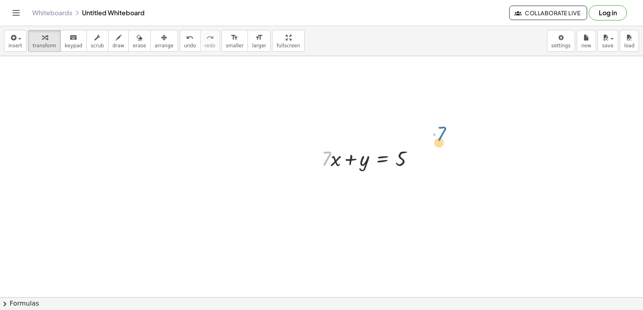
drag, startPoint x: 325, startPoint y: 159, endPoint x: 440, endPoint y: 133, distance: 117.8
drag, startPoint x: 327, startPoint y: 159, endPoint x: 417, endPoint y: 161, distance: 90.0
click at [417, 161] on div at bounding box center [370, 158] width 107 height 27
click at [186, 35] on icon "undo" at bounding box center [190, 38] width 8 height 10
drag, startPoint x: 323, startPoint y: 158, endPoint x: 430, endPoint y: 155, distance: 106.9
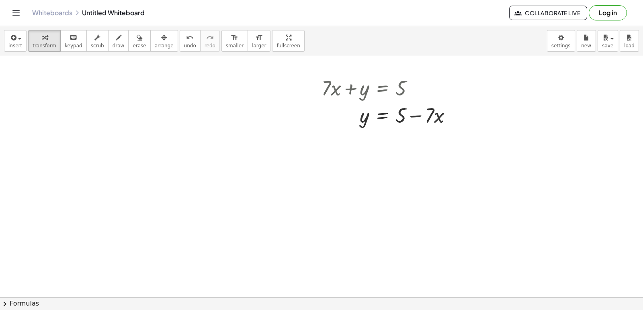
scroll to position [1317, 0]
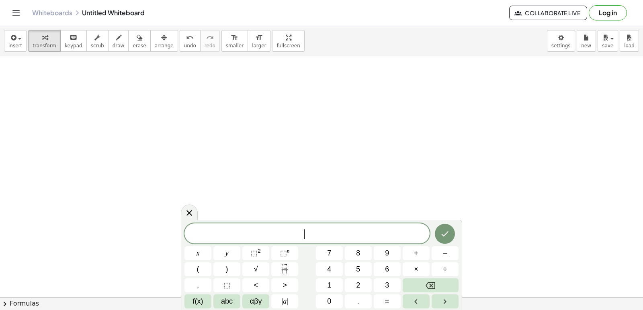
click at [257, 235] on span "​" at bounding box center [306, 234] width 245 height 11
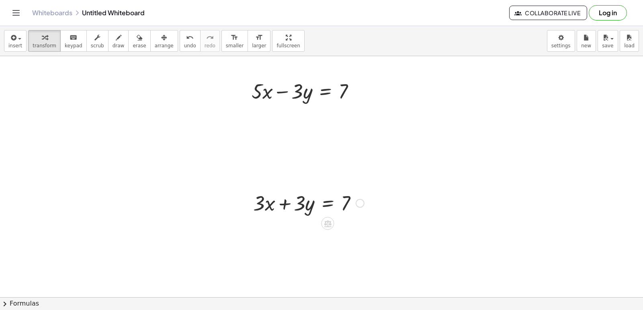
click at [345, 197] on div at bounding box center [308, 202] width 119 height 27
click at [329, 225] on icon at bounding box center [327, 224] width 7 height 7
click at [315, 224] on div "−" at bounding box center [311, 223] width 13 height 13
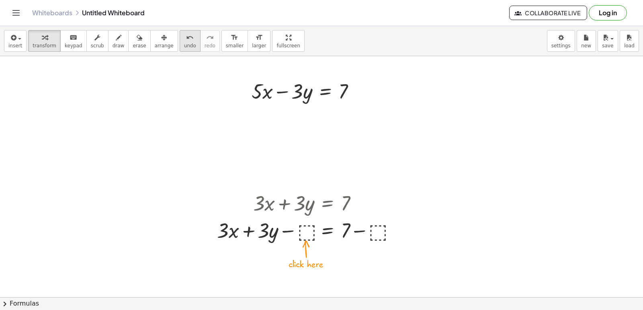
click at [182, 43] on button "undo undo" at bounding box center [190, 41] width 21 height 22
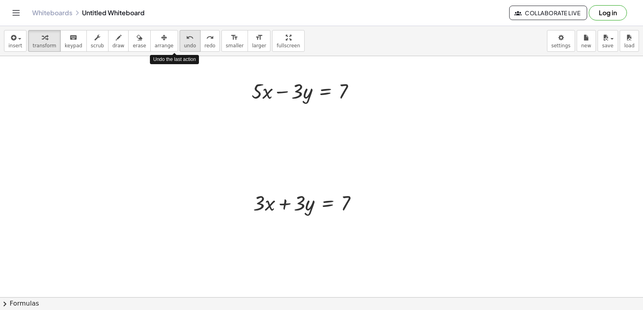
click at [182, 43] on button "undo undo" at bounding box center [190, 41] width 21 height 22
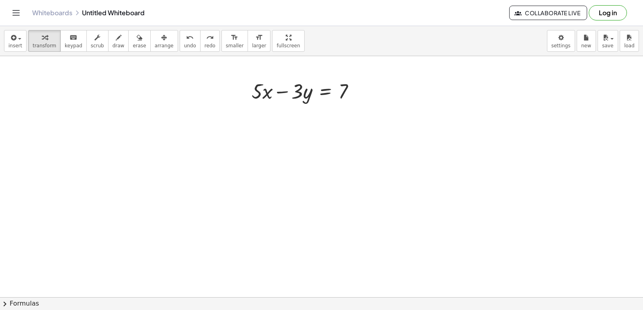
drag, startPoint x: 325, startPoint y: 197, endPoint x: 321, endPoint y: 190, distance: 7.9
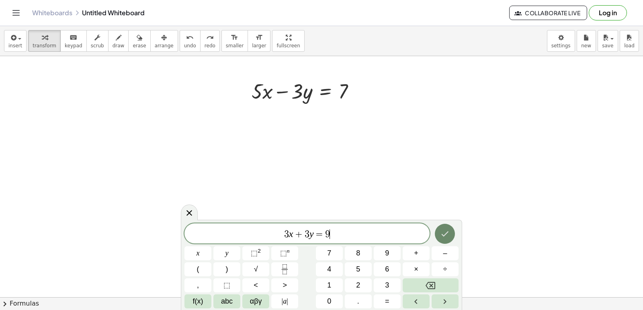
click at [443, 228] on button "Done" at bounding box center [445, 234] width 20 height 20
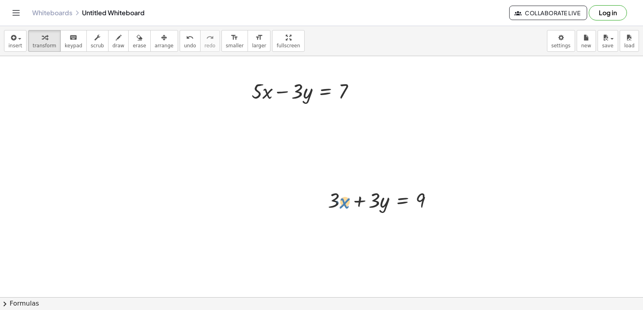
click at [345, 195] on div at bounding box center [383, 199] width 119 height 27
click at [402, 219] on icon at bounding box center [402, 221] width 7 height 7
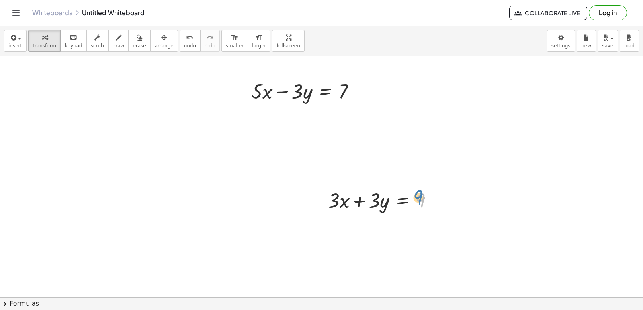
click at [426, 184] on div "9 + · 3 · x + · 3 · y = 9" at bounding box center [380, 199] width 129 height 31
drag, startPoint x: 437, startPoint y: 198, endPoint x: 329, endPoint y: 198, distance: 108.0
click at [402, 201] on div "+ · 3 · x + · 3 · y = 9" at bounding box center [402, 201] width 0 height 0
drag, startPoint x: 355, startPoint y: 217, endPoint x: 299, endPoint y: 202, distance: 57.5
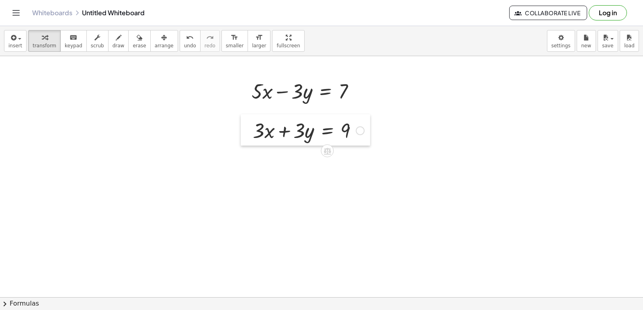
drag, startPoint x: 325, startPoint y: 200, endPoint x: 250, endPoint y: 130, distance: 102.6
click at [250, 130] on div at bounding box center [247, 129] width 12 height 31
click at [258, 138] on div at bounding box center [308, 129] width 119 height 27
click at [108, 50] on button "draw" at bounding box center [118, 41] width 21 height 22
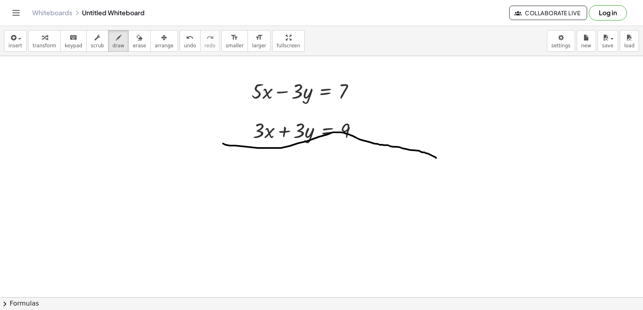
drag, startPoint x: 224, startPoint y: 144, endPoint x: 436, endPoint y: 158, distance: 212.5
drag, startPoint x: 66, startPoint y: 144, endPoint x: 71, endPoint y: 154, distance: 11.1
click at [133, 47] on span "erase" at bounding box center [139, 46] width 13 height 6
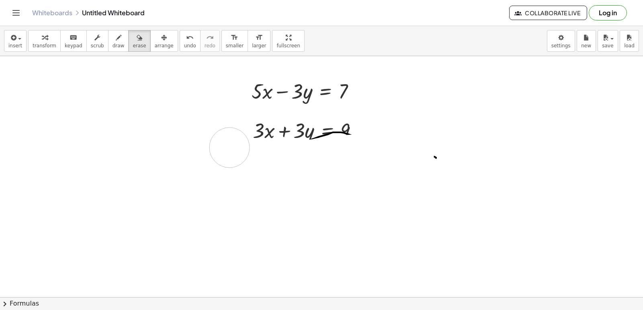
drag, startPoint x: 74, startPoint y: 119, endPoint x: 344, endPoint y: 141, distance: 270.8
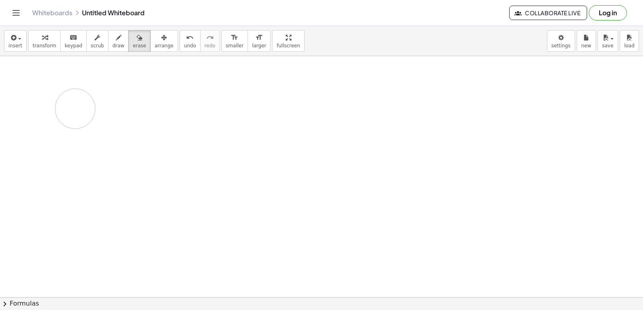
drag, startPoint x: 349, startPoint y: 139, endPoint x: 268, endPoint y: 159, distance: 84.1
click at [182, 41] on button "undo undo" at bounding box center [190, 41] width 21 height 22
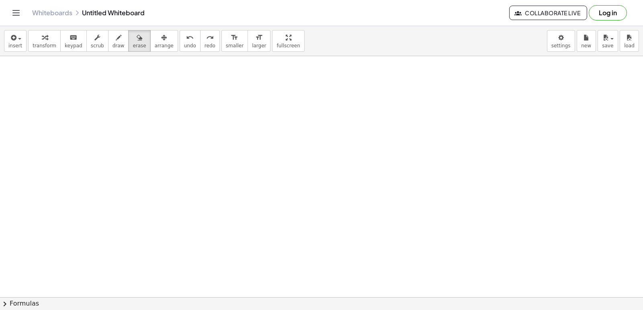
drag, startPoint x: 296, startPoint y: 163, endPoint x: 290, endPoint y: 167, distance: 7.2
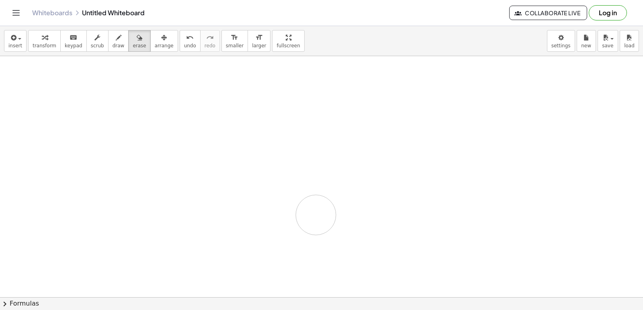
drag, startPoint x: 316, startPoint y: 215, endPoint x: 310, endPoint y: 209, distance: 8.5
click at [15, 46] on span "insert" at bounding box center [15, 46] width 14 height 6
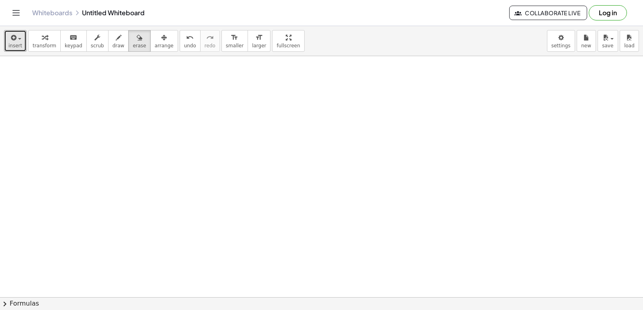
drag, startPoint x: 324, startPoint y: 181, endPoint x: 221, endPoint y: 142, distance: 110.2
click at [184, 47] on span "undo" at bounding box center [190, 46] width 12 height 6
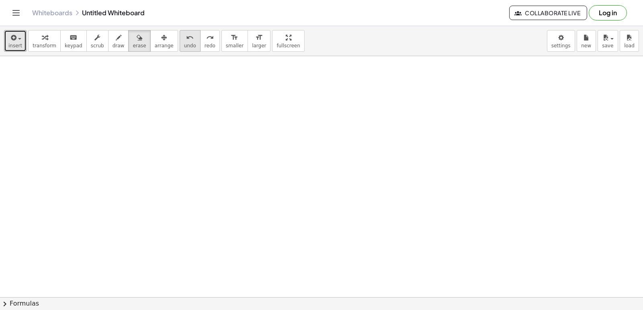
click at [184, 47] on span "undo" at bounding box center [190, 46] width 12 height 6
drag, startPoint x: 283, startPoint y: 177, endPoint x: 67, endPoint y: 133, distance: 220.1
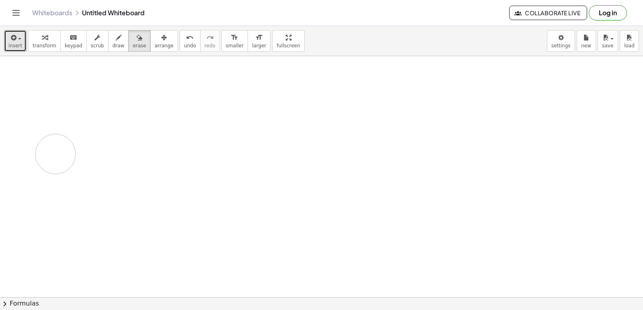
drag, startPoint x: 67, startPoint y: 133, endPoint x: 96, endPoint y: 127, distance: 29.9
drag, startPoint x: 121, startPoint y: 144, endPoint x: 137, endPoint y: 119, distance: 29.3
drag, startPoint x: 137, startPoint y: 119, endPoint x: 125, endPoint y: 69, distance: 51.2
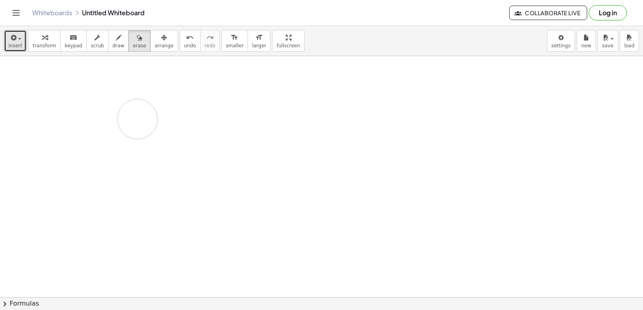
click at [128, 47] on button "erase" at bounding box center [139, 41] width 22 height 22
drag, startPoint x: 130, startPoint y: 51, endPoint x: 192, endPoint y: 57, distance: 62.5
click at [192, 57] on div "insert select one: Math Expression Function Text Youtube Video Graphing Geometr…" at bounding box center [321, 168] width 643 height 284
click at [252, 45] on span "larger" at bounding box center [259, 46] width 14 height 6
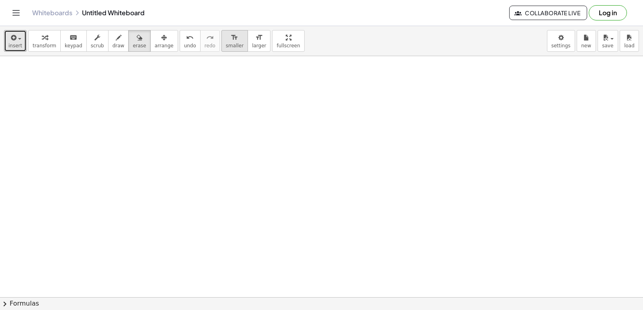
click at [226, 45] on span "smaller" at bounding box center [235, 46] width 18 height 6
click at [270, 69] on div "insert select one: Math Expression Function Text Youtube Video Graphing Geometr…" at bounding box center [321, 168] width 643 height 284
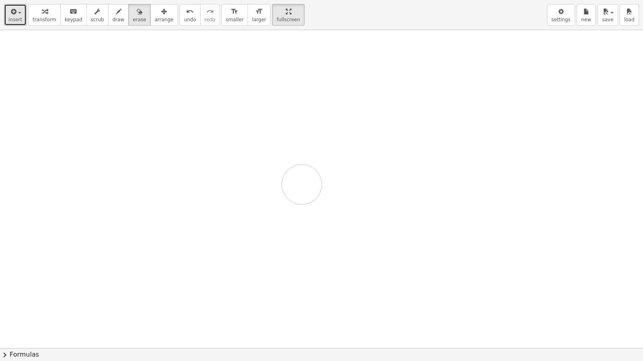
drag, startPoint x: 183, startPoint y: 74, endPoint x: 174, endPoint y: 0, distance: 74.1
click at [174, 0] on div "insert select one: Math Expression Function Text Youtube Video Graphing Geometr…" at bounding box center [321, 180] width 643 height 361
click at [247, 25] on button "format_size larger" at bounding box center [258, 15] width 23 height 22
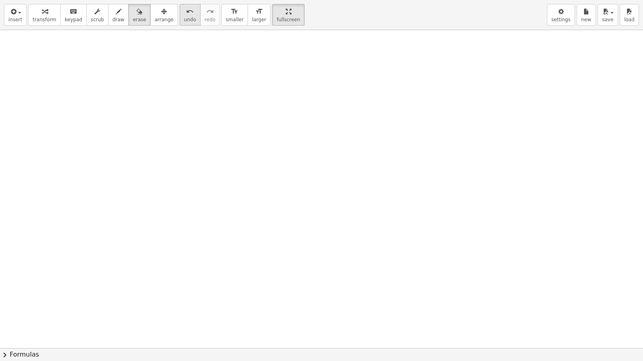
click at [184, 7] on div "undo" at bounding box center [190, 11] width 12 height 10
click at [155, 21] on span "arrange" at bounding box center [164, 20] width 19 height 6
click at [109, 16] on button "draw" at bounding box center [118, 15] width 21 height 22
click at [133, 11] on button "erase" at bounding box center [139, 15] width 22 height 22
drag, startPoint x: 259, startPoint y: 6, endPoint x: 259, endPoint y: -29, distance: 34.9
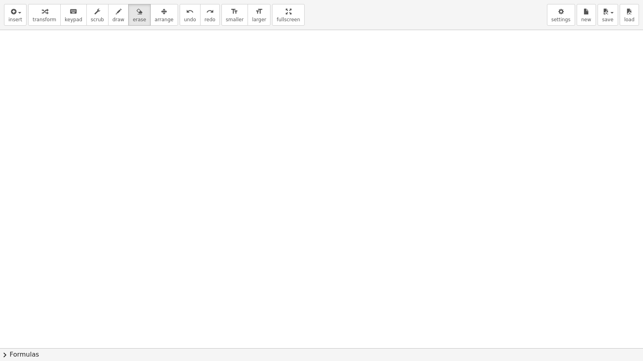
click at [259, 0] on html "Graspable Math Activities Get Started Activity Bank Assigned Work Classes White…" at bounding box center [321, 180] width 643 height 361
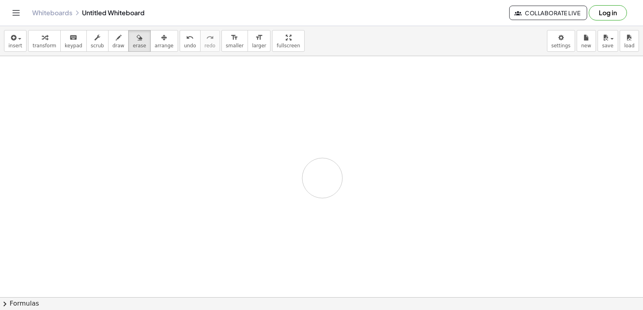
drag, startPoint x: 322, startPoint y: 180, endPoint x: 542, endPoint y: 43, distance: 258.7
click at [542, 43] on div "insert select one: Math Expression Function Text Youtube Video Graphing Geometr…" at bounding box center [321, 41] width 643 height 30
click at [554, 43] on body "Graspable Math Activities Get Started Activity Bank Assigned Work Classes White…" at bounding box center [321, 155] width 643 height 310
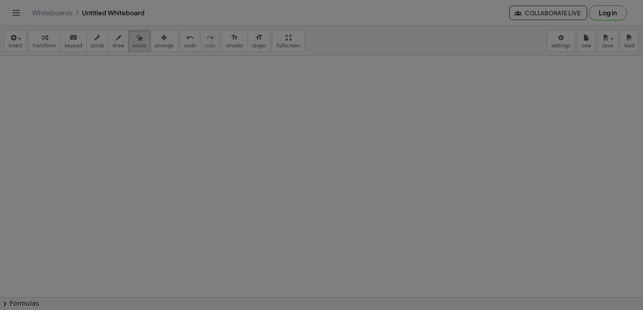
drag, startPoint x: 554, startPoint y: 43, endPoint x: 129, endPoint y: 41, distance: 425.4
click at [109, 44] on body "Graspable Math Activities Get Started Activity Bank Assigned Work Classes White…" at bounding box center [321, 155] width 643 height 310
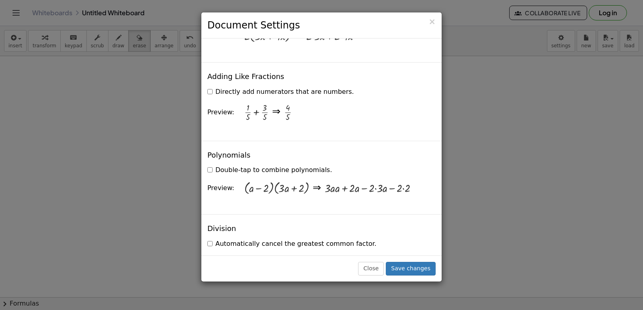
click at [89, 61] on div "× Document Settings These settings are saved with the document you are currentl…" at bounding box center [321, 155] width 643 height 310
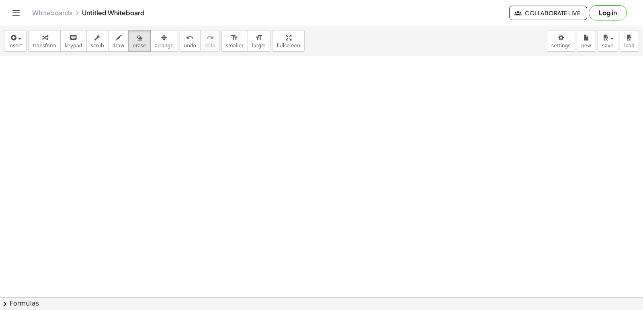
click at [117, 42] on button "draw" at bounding box center [118, 41] width 21 height 22
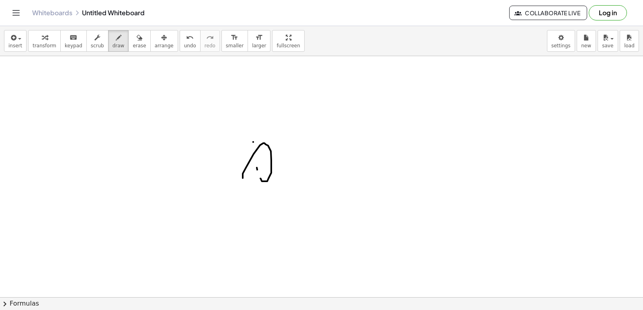
drag, startPoint x: 260, startPoint y: 179, endPoint x: 253, endPoint y: 164, distance: 16.5
click at [134, 40] on button "erase" at bounding box center [139, 41] width 22 height 22
drag, startPoint x: 256, startPoint y: 127, endPoint x: 219, endPoint y: 16, distance: 116.9
click at [219, 16] on div "Graspable Math Activities Get Started Activity Bank Assigned Work Classes White…" at bounding box center [321, 155] width 643 height 310
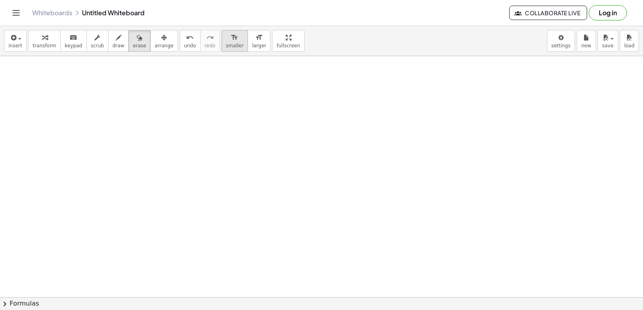
click at [231, 38] on icon "format_size" at bounding box center [235, 38] width 8 height 10
click at [247, 42] on button "format_size larger" at bounding box center [258, 41] width 23 height 22
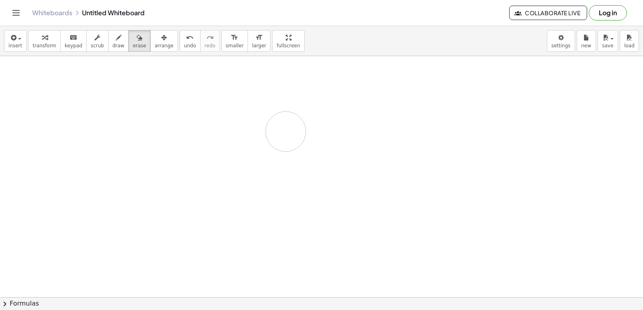
click at [77, 41] on button "keyboard keypad" at bounding box center [73, 41] width 27 height 22
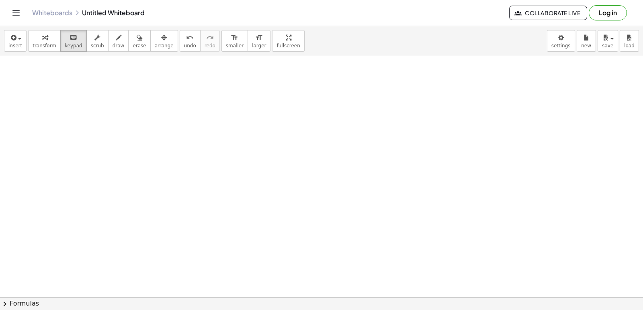
drag, startPoint x: 296, startPoint y: 191, endPoint x: 296, endPoint y: 184, distance: 7.7
drag, startPoint x: 294, startPoint y: 183, endPoint x: 292, endPoint y: 176, distance: 6.7
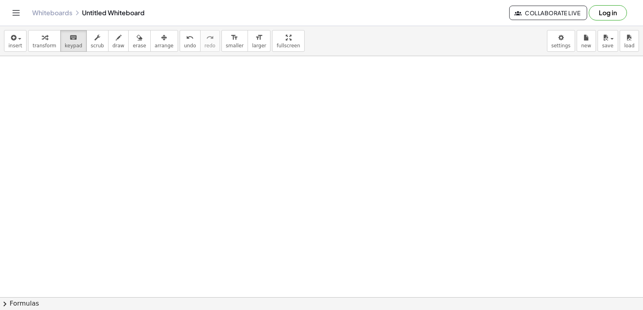
drag, startPoint x: 298, startPoint y: 160, endPoint x: 206, endPoint y: 160, distance: 92.8
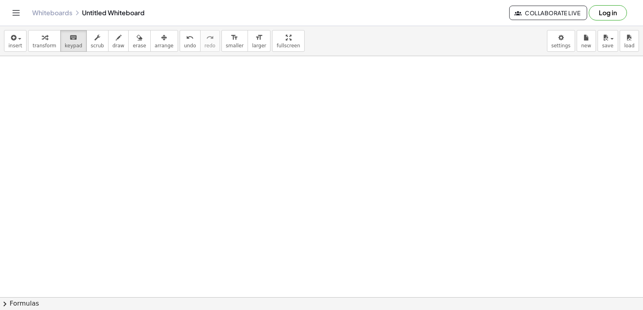
drag, startPoint x: 204, startPoint y: 163, endPoint x: 197, endPoint y: 184, distance: 21.9
drag, startPoint x: 197, startPoint y: 184, endPoint x: 164, endPoint y: 192, distance: 33.7
drag, startPoint x: 164, startPoint y: 192, endPoint x: 162, endPoint y: 186, distance: 7.1
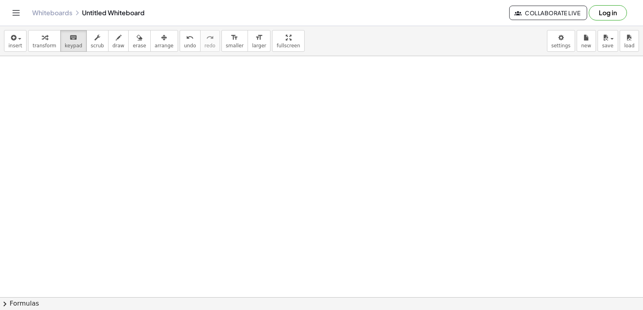
drag, startPoint x: 162, startPoint y: 186, endPoint x: 158, endPoint y: 177, distance: 9.7
drag, startPoint x: 132, startPoint y: 194, endPoint x: 132, endPoint y: 200, distance: 6.0
drag, startPoint x: 132, startPoint y: 200, endPoint x: 156, endPoint y: 203, distance: 24.3
drag, startPoint x: 156, startPoint y: 203, endPoint x: 155, endPoint y: 199, distance: 4.4
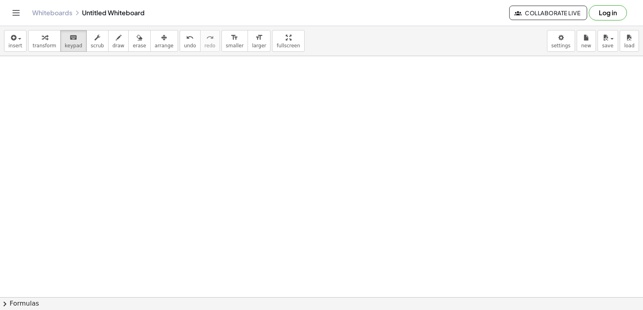
drag, startPoint x: 155, startPoint y: 192, endPoint x: 159, endPoint y: 189, distance: 4.5
drag, startPoint x: 159, startPoint y: 189, endPoint x: 157, endPoint y: 178, distance: 11.4
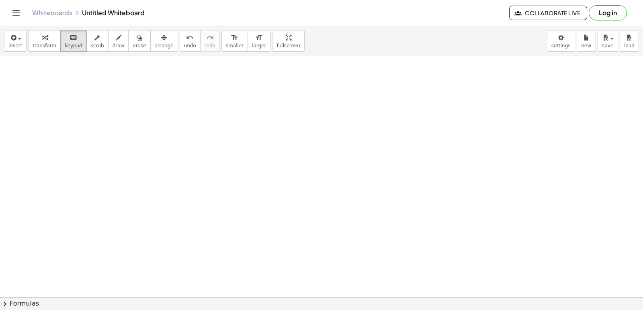
drag, startPoint x: 157, startPoint y: 178, endPoint x: 203, endPoint y: 191, distance: 48.1
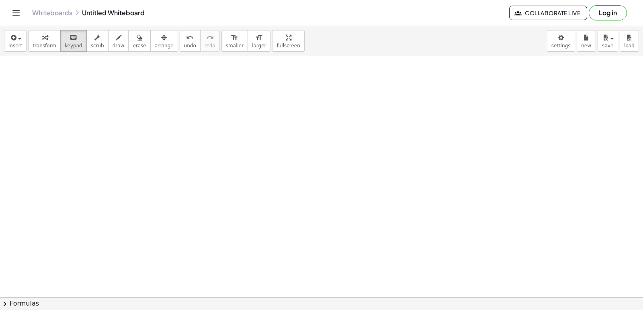
scroll to position [1901, 0]
drag, startPoint x: 245, startPoint y: 176, endPoint x: 255, endPoint y: 166, distance: 14.5
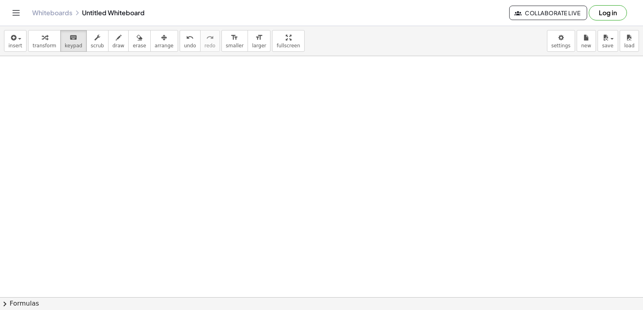
drag, startPoint x: 296, startPoint y: 255, endPoint x: 178, endPoint y: 196, distance: 131.8
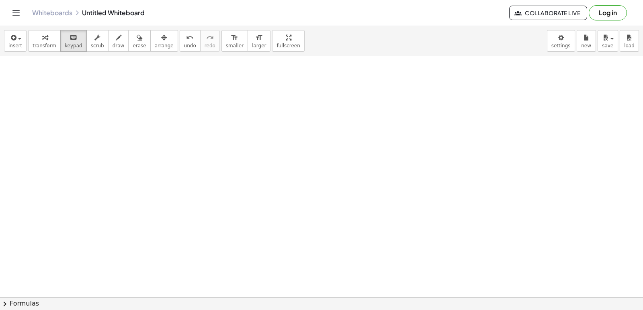
drag, startPoint x: 163, startPoint y: 174, endPoint x: 140, endPoint y: 153, distance: 31.5
drag, startPoint x: 140, startPoint y: 153, endPoint x: 132, endPoint y: 172, distance: 20.4
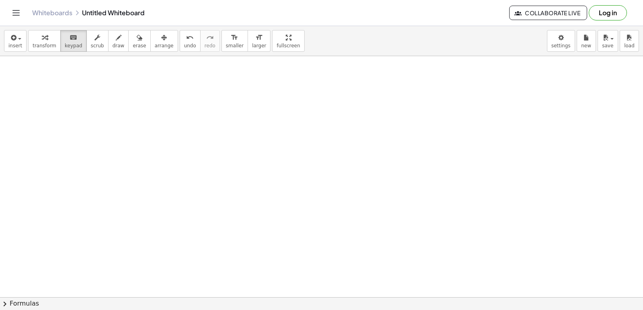
drag, startPoint x: 256, startPoint y: 132, endPoint x: 257, endPoint y: 136, distance: 4.5
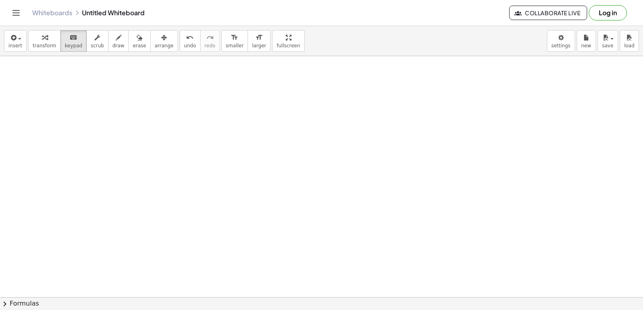
drag, startPoint x: 249, startPoint y: 104, endPoint x: 234, endPoint y: 110, distance: 16.0
drag, startPoint x: 234, startPoint y: 110, endPoint x: 195, endPoint y: 95, distance: 42.4
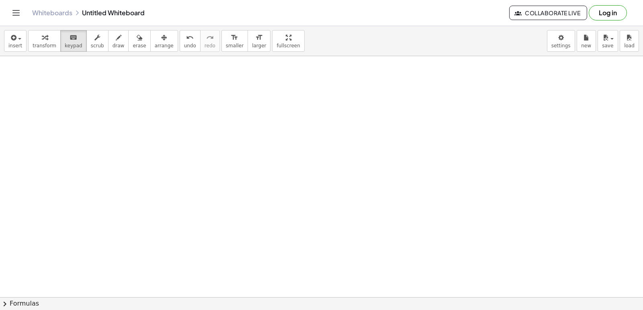
drag, startPoint x: 248, startPoint y: 130, endPoint x: 251, endPoint y: 136, distance: 6.5
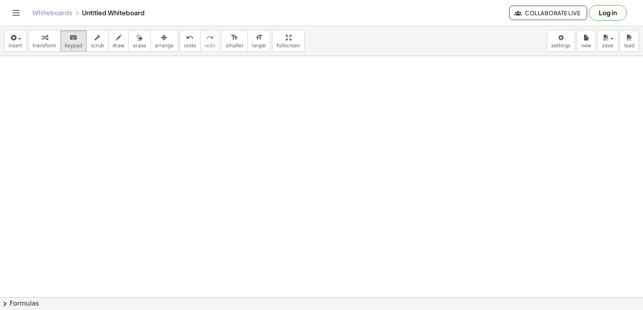
drag, startPoint x: 259, startPoint y: 133, endPoint x: 263, endPoint y: 139, distance: 7.7
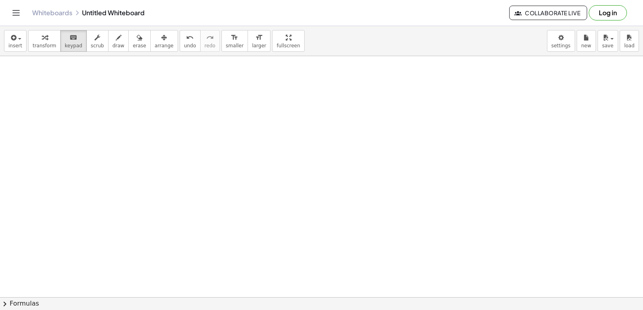
drag, startPoint x: 273, startPoint y: 152, endPoint x: 280, endPoint y: 156, distance: 7.7
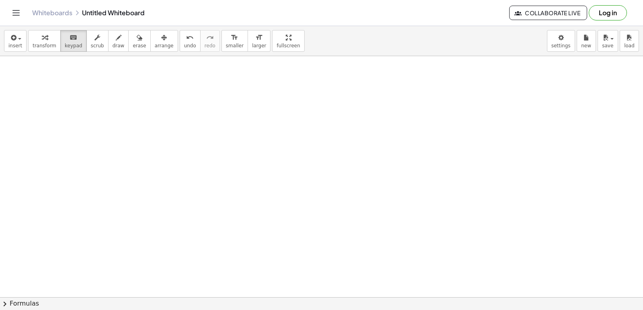
drag, startPoint x: 281, startPoint y: 155, endPoint x: 287, endPoint y: 153, distance: 5.8
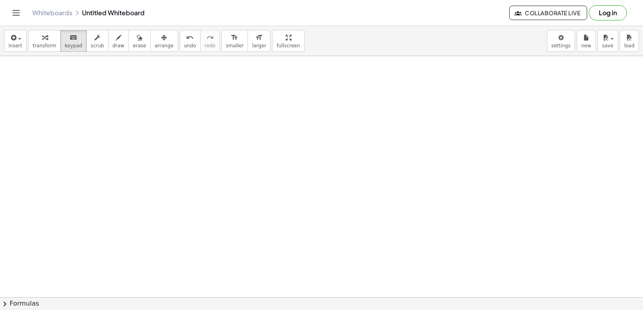
drag, startPoint x: 287, startPoint y: 153, endPoint x: 295, endPoint y: 151, distance: 8.5
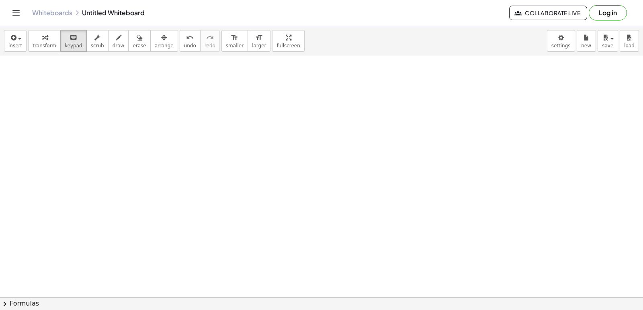
click at [45, 42] on button "transform" at bounding box center [44, 41] width 33 height 22
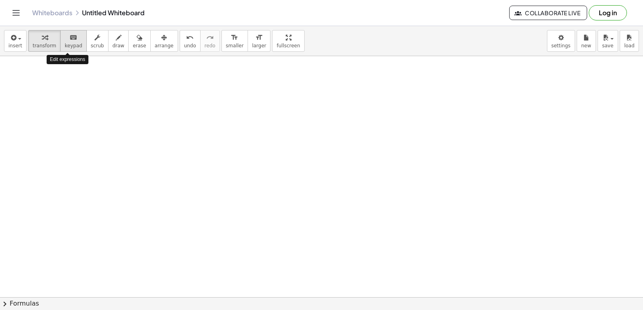
click at [68, 43] on span "keypad" at bounding box center [74, 46] width 18 height 6
drag, startPoint x: 75, startPoint y: 101, endPoint x: 65, endPoint y: 71, distance: 30.7
click at [43, 44] on span "transform" at bounding box center [45, 46] width 24 height 6
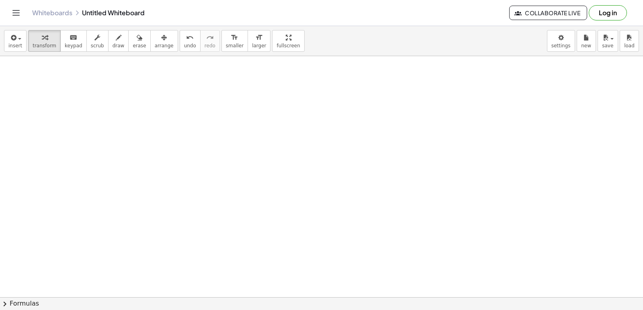
drag, startPoint x: 107, startPoint y: 169, endPoint x: 110, endPoint y: 173, distance: 4.8
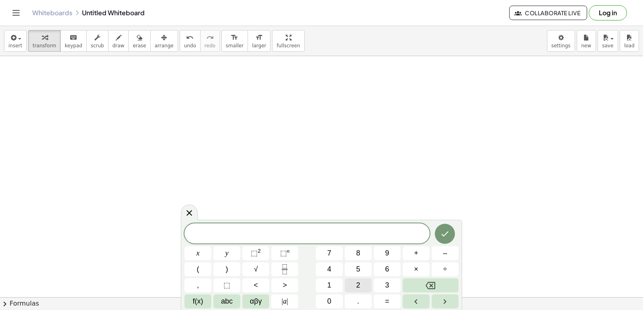
click at [353, 279] on button "2" at bounding box center [358, 286] width 27 height 14
click at [419, 263] on button "×" at bounding box center [415, 270] width 27 height 14
click at [446, 251] on span "–" at bounding box center [445, 253] width 4 height 11
click at [438, 284] on button "Backspace" at bounding box center [430, 286] width 56 height 14
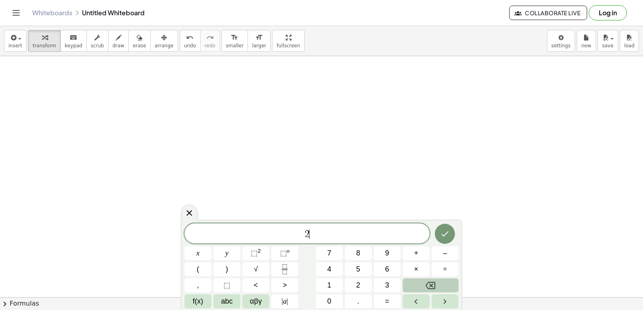
click at [438, 284] on button "Backspace" at bounding box center [430, 286] width 56 height 14
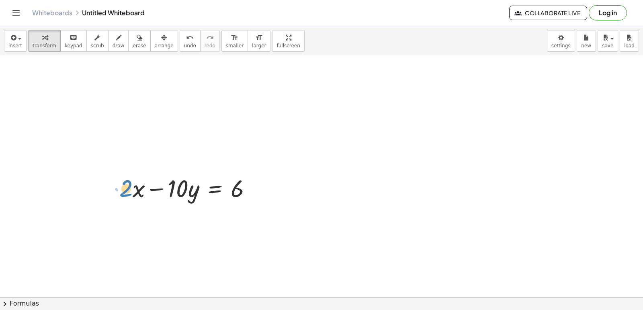
click at [117, 192] on div "· 2 + · x + · 2 · x − · 10 · y = 6" at bounding box center [187, 188] width 160 height 36
drag, startPoint x: 139, startPoint y: 193, endPoint x: 198, endPoint y: 194, distance: 58.6
click at [198, 194] on div at bounding box center [188, 188] width 147 height 32
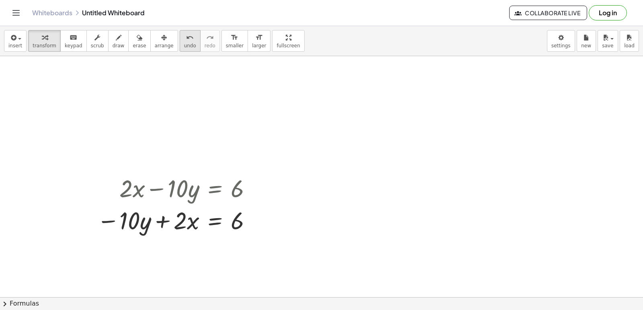
click at [184, 43] on span "undo" at bounding box center [190, 46] width 12 height 6
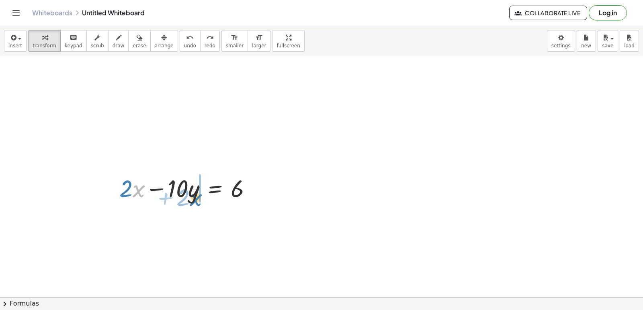
drag, startPoint x: 144, startPoint y: 186, endPoint x: 200, endPoint y: 194, distance: 57.1
click at [184, 45] on span "undo" at bounding box center [190, 46] width 12 height 6
drag, startPoint x: 130, startPoint y: 196, endPoint x: 188, endPoint y: 200, distance: 58.0
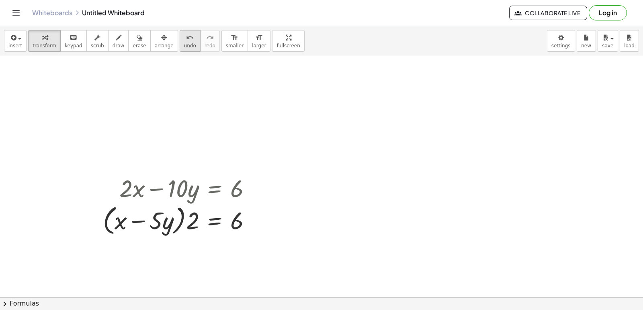
click at [186, 39] on icon "undo" at bounding box center [190, 38] width 8 height 10
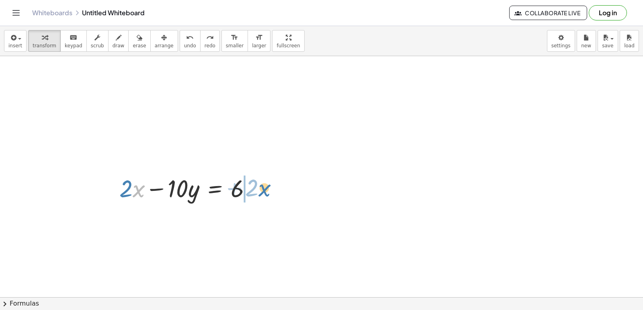
drag, startPoint x: 135, startPoint y: 189, endPoint x: 250, endPoint y: 188, distance: 115.3
click at [257, 189] on div at bounding box center [188, 188] width 147 height 32
click at [181, 47] on button "undo undo" at bounding box center [190, 41] width 21 height 22
drag, startPoint x: 136, startPoint y: 183, endPoint x: 181, endPoint y: 175, distance: 45.7
click at [181, 175] on div at bounding box center [188, 188] width 147 height 32
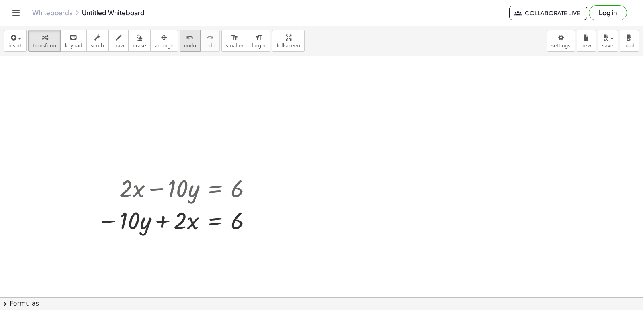
click at [180, 45] on button "undo undo" at bounding box center [190, 41] width 21 height 22
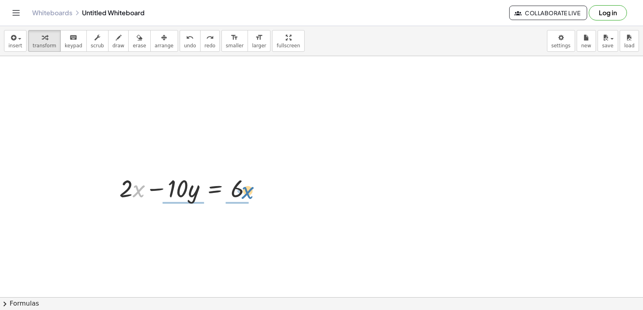
drag, startPoint x: 135, startPoint y: 192, endPoint x: 245, endPoint y: 194, distance: 110.5
click at [245, 194] on div at bounding box center [188, 188] width 147 height 32
click at [184, 46] on span "undo" at bounding box center [190, 46] width 12 height 6
drag, startPoint x: 152, startPoint y: 184, endPoint x: 100, endPoint y: 191, distance: 52.4
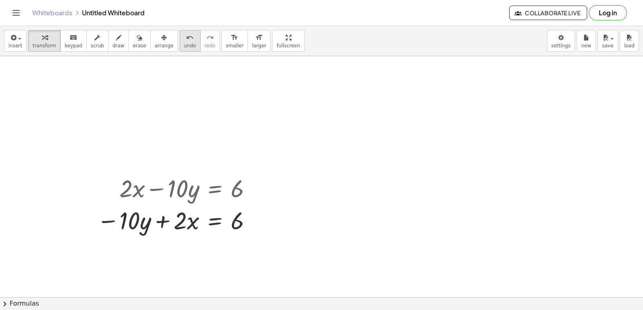
click at [184, 41] on div "undo" at bounding box center [190, 38] width 12 height 10
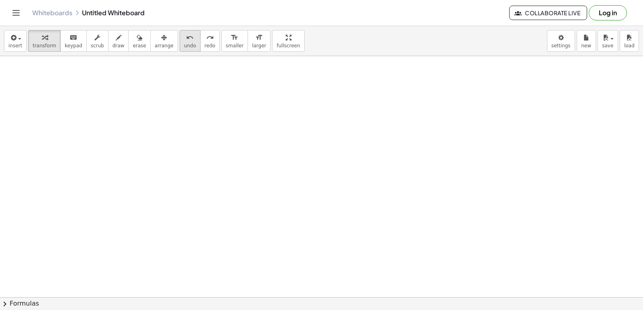
click at [184, 41] on div "undo" at bounding box center [190, 38] width 12 height 10
drag, startPoint x: 232, startPoint y: 284, endPoint x: 239, endPoint y: 272, distance: 13.8
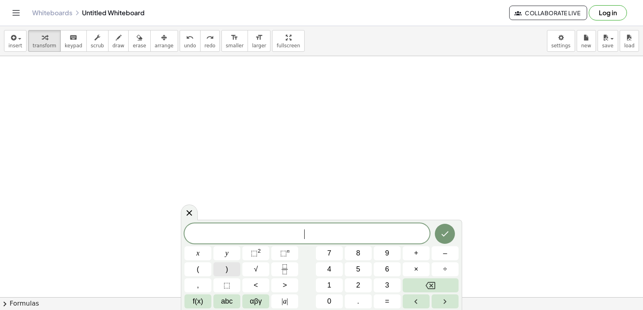
click at [239, 272] on button ")" at bounding box center [226, 270] width 27 height 14
click at [417, 285] on button "Backspace" at bounding box center [430, 286] width 56 height 14
click at [439, 230] on button "Done" at bounding box center [445, 234] width 20 height 20
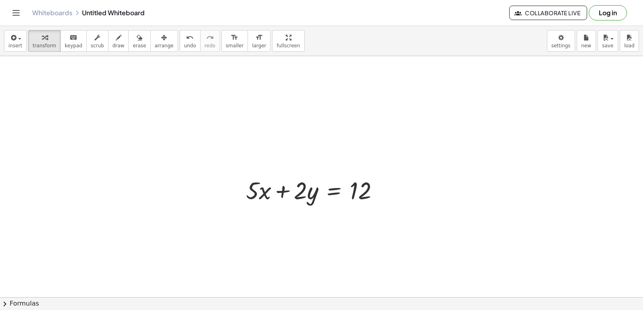
scroll to position [2092, 0]
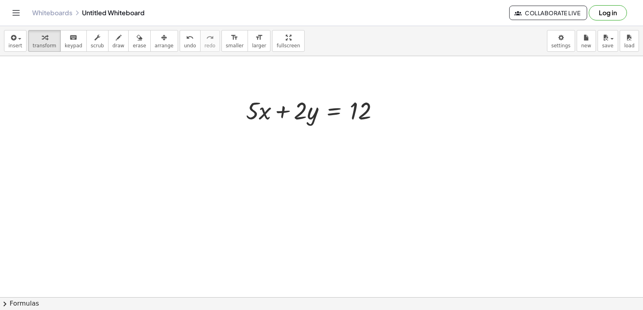
drag, startPoint x: 392, startPoint y: 176, endPoint x: 382, endPoint y: 205, distance: 30.6
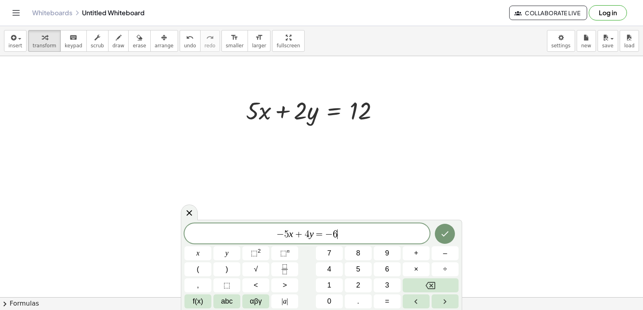
click at [439, 232] on button "Done" at bounding box center [445, 234] width 20 height 20
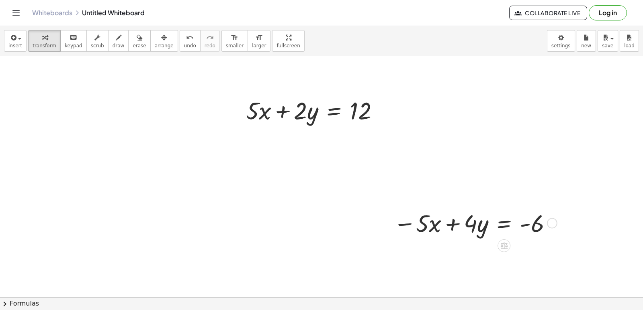
click at [400, 210] on div at bounding box center [473, 223] width 169 height 32
drag, startPoint x: 396, startPoint y: 220, endPoint x: 639, endPoint y: 184, distance: 246.1
click at [639, 184] on div "+ · 7 · x − 5 = 37 + · 3 · x + 7 = - 14 · 3 · x = − 14 − 7 · 3 · x = − 7 − 14 −…" at bounding box center [321, 176] width 643 height 241
drag, startPoint x: 611, startPoint y: 193, endPoint x: 539, endPoint y: 203, distance: 72.6
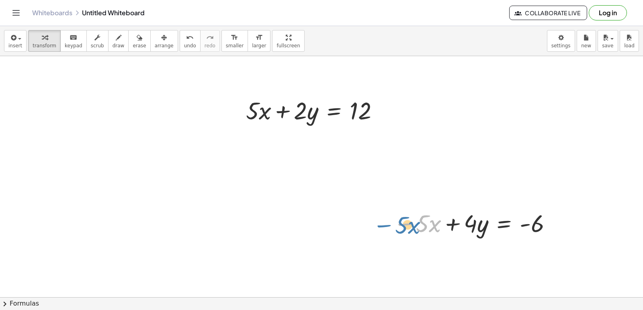
drag, startPoint x: 403, startPoint y: 222, endPoint x: 382, endPoint y: 224, distance: 20.9
click at [382, 224] on div "− · 5 · x − · 5 · x + · 4 · y = - 6" at bounding box center [472, 223] width 182 height 36
drag, startPoint x: 342, startPoint y: 226, endPoint x: 464, endPoint y: 231, distance: 121.4
drag, startPoint x: 555, startPoint y: 224, endPoint x: 389, endPoint y: 228, distance: 165.9
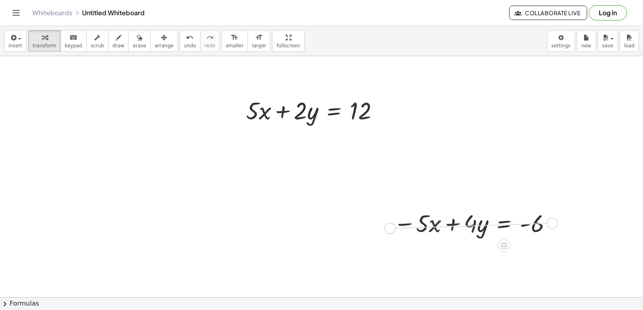
click at [389, 229] on div "− · 5 · x + · 4 · y = - 6" at bounding box center [472, 223] width 182 height 36
drag, startPoint x: 440, startPoint y: 242, endPoint x: 364, endPoint y: 230, distance: 77.3
drag, startPoint x: 416, startPoint y: 208, endPoint x: 410, endPoint y: 211, distance: 6.3
click at [410, 211] on div at bounding box center [473, 223] width 169 height 32
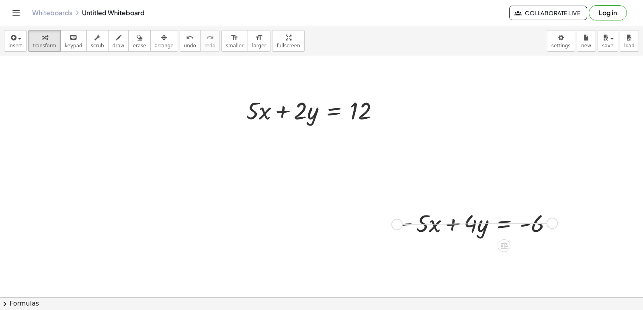
drag, startPoint x: 550, startPoint y: 223, endPoint x: 387, endPoint y: 223, distance: 163.1
click at [387, 223] on div "− · 5 · x + · 4 · y = - 6" at bounding box center [472, 223] width 182 height 36
click at [387, 223] on div at bounding box center [387, 223] width 12 height 36
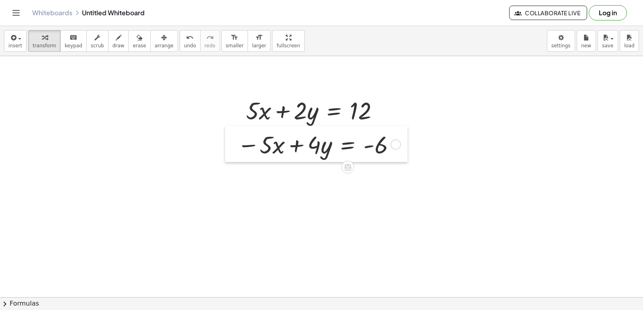
drag, startPoint x: 387, startPoint y: 223, endPoint x: 231, endPoint y: 145, distance: 175.0
click at [231, 145] on div at bounding box center [231, 144] width 12 height 36
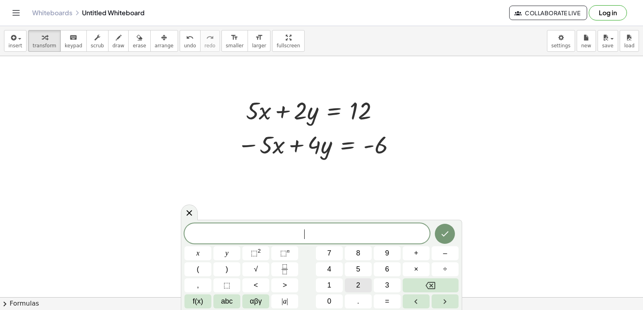
click at [360, 279] on button "2" at bounding box center [358, 286] width 27 height 14
click at [408, 252] on button "+" at bounding box center [415, 254] width 27 height 14
click at [325, 272] on button "4" at bounding box center [329, 270] width 27 height 14
click at [211, 247] on div at bounding box center [197, 254] width 27 height 14
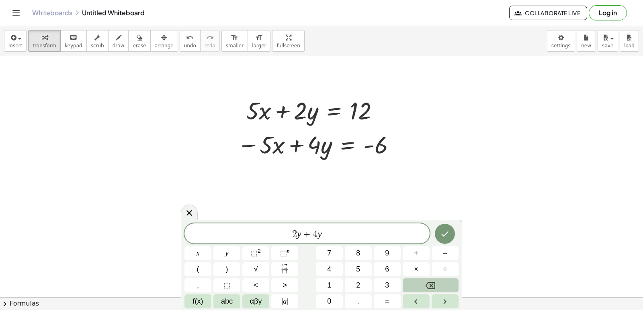
click at [344, 245] on div "2 y + 4 y x y ⬚ 2 ⬚ n 7 8 9 + – ( ) √ 4 5 6 × ÷ , ⬚ < > 1 2 3 f(x) abc αβγ | a …" at bounding box center [321, 266] width 274 height 85
click at [439, 235] on button "Done" at bounding box center [445, 234] width 20 height 20
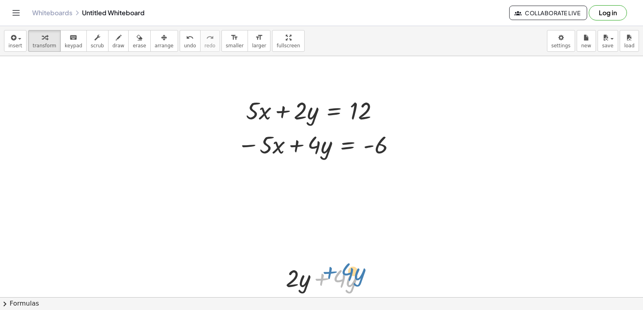
drag, startPoint x: 320, startPoint y: 281, endPoint x: 329, endPoint y: 284, distance: 9.9
click at [329, 284] on div at bounding box center [329, 278] width 94 height 32
drag, startPoint x: 271, startPoint y: 278, endPoint x: 387, endPoint y: 271, distance: 115.9
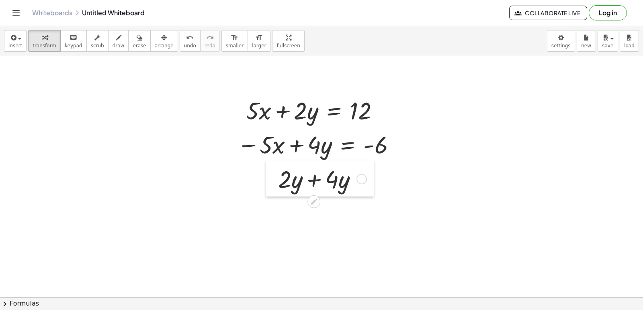
drag, startPoint x: 275, startPoint y: 274, endPoint x: 268, endPoint y: 174, distance: 100.2
click at [268, 174] on div at bounding box center [272, 179] width 12 height 36
click at [184, 47] on span "undo" at bounding box center [190, 46] width 12 height 6
click at [184, 43] on span "undo" at bounding box center [190, 46] width 12 height 6
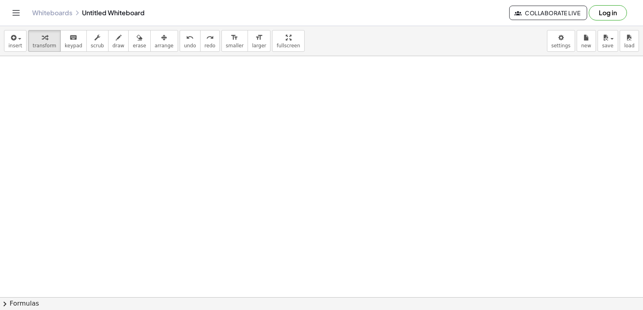
scroll to position [2333, 0]
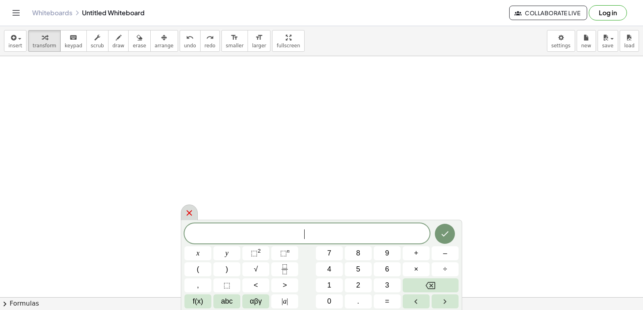
click at [194, 217] on icon at bounding box center [189, 213] width 10 height 10
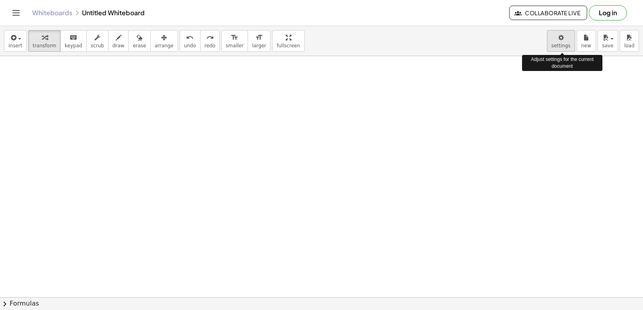
click at [561, 33] on body "Graspable Math Activities Get Started Activity Bank Assigned Work Classes White…" at bounding box center [321, 155] width 643 height 310
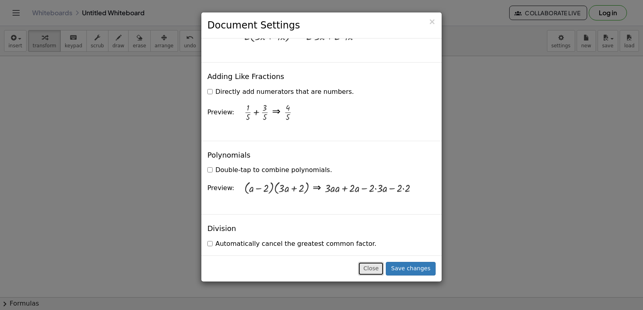
click at [372, 263] on button "Close" at bounding box center [371, 269] width 26 height 14
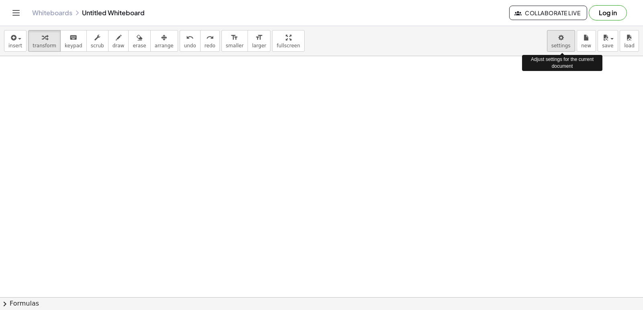
click at [565, 33] on body "Graspable Math Activities Get Started Activity Bank Assigned Work Classes White…" at bounding box center [321, 155] width 643 height 310
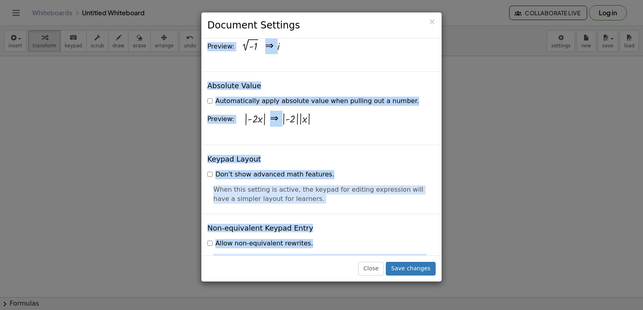
scroll to position [1928, 0]
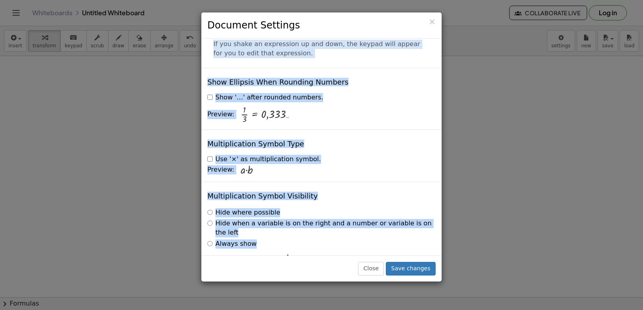
drag, startPoint x: 402, startPoint y: 154, endPoint x: 404, endPoint y: 256, distance: 102.5
click at [404, 257] on div "× Document Settings These settings are saved with the document you are currentl…" at bounding box center [321, 147] width 241 height 270
click at [408, 265] on button "Save changes" at bounding box center [411, 269] width 50 height 14
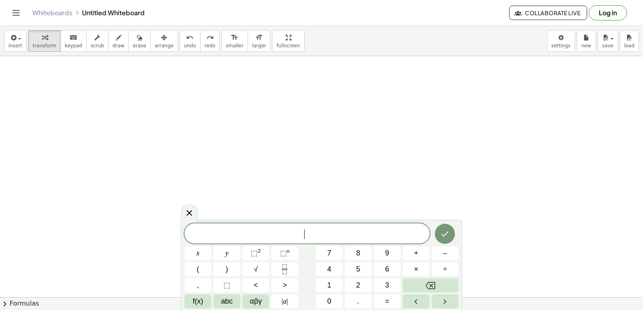
click at [314, 229] on span "​" at bounding box center [306, 234] width 245 height 11
click at [360, 224] on div "​" at bounding box center [306, 234] width 245 height 20
click at [434, 284] on icon "Backspace" at bounding box center [430, 286] width 10 height 10
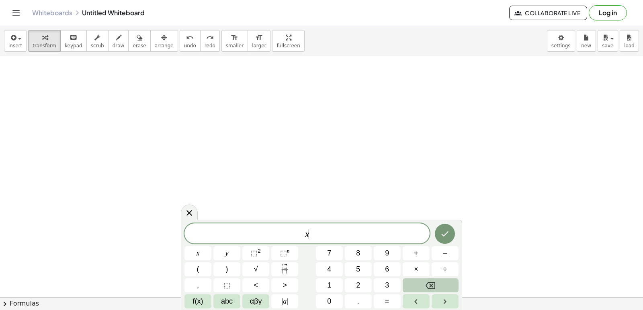
click at [434, 284] on icon "Backspace" at bounding box center [430, 286] width 10 height 10
click at [388, 301] on span "=" at bounding box center [387, 301] width 4 height 11
click at [330, 285] on span "1" at bounding box center [329, 285] width 4 height 11
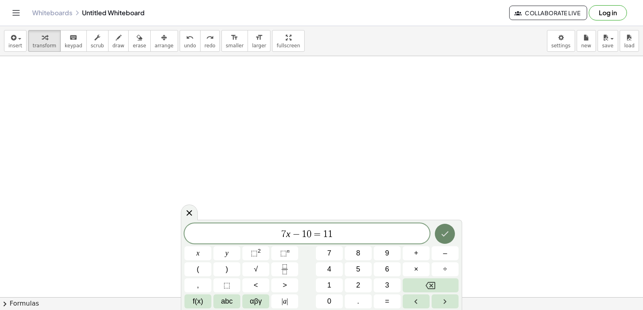
click at [444, 238] on icon "Done" at bounding box center [445, 234] width 10 height 10
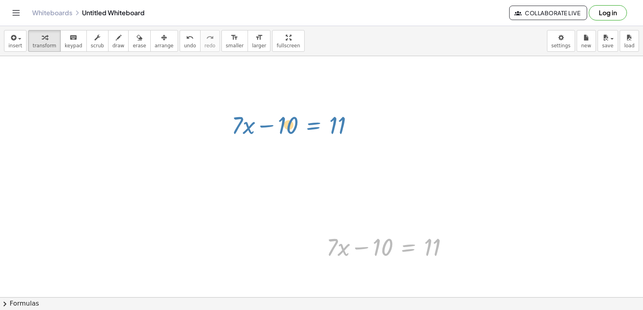
drag, startPoint x: 411, startPoint y: 259, endPoint x: 316, endPoint y: 137, distance: 154.6
drag, startPoint x: 405, startPoint y: 257, endPoint x: 298, endPoint y: 141, distance: 157.2
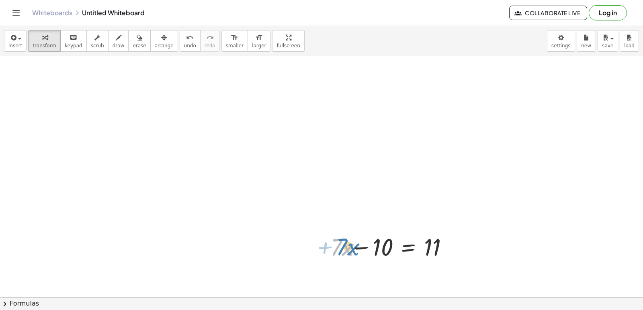
drag, startPoint x: 349, startPoint y: 247, endPoint x: 354, endPoint y: 247, distance: 5.6
click at [354, 247] on div at bounding box center [388, 247] width 133 height 32
click at [368, 251] on div at bounding box center [390, 247] width 137 height 32
drag, startPoint x: 447, startPoint y: 249, endPoint x: 404, endPoint y: 139, distance: 117.9
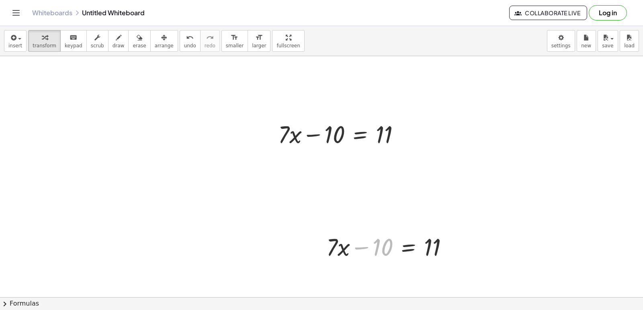
drag, startPoint x: 381, startPoint y: 254, endPoint x: 362, endPoint y: 286, distance: 37.3
click at [373, 310] on html "Graspable Math Activities Get Started Activity Bank Assigned Work Classes White…" at bounding box center [321, 155] width 643 height 310
click at [361, 155] on icon at bounding box center [359, 157] width 7 height 7
click at [334, 156] on div "+" at bounding box center [327, 157] width 13 height 13
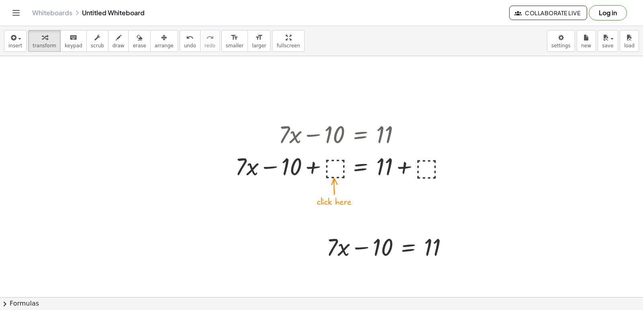
drag, startPoint x: 311, startPoint y: 274, endPoint x: 360, endPoint y: 230, distance: 65.7
drag, startPoint x: 427, startPoint y: 230, endPoint x: 419, endPoint y: 248, distance: 19.9
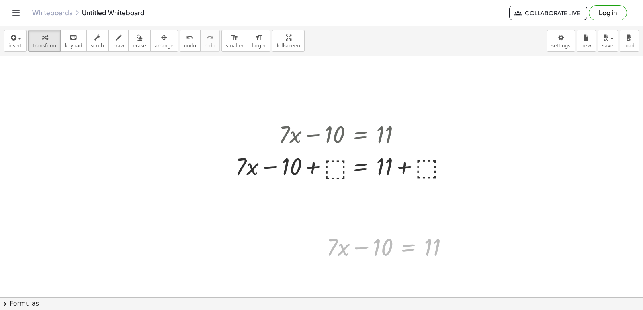
drag, startPoint x: 420, startPoint y: 243, endPoint x: 409, endPoint y: 250, distance: 12.8
click at [435, 310] on html "Graspable Math Activities Get Started Activity Bank Assigned Work Classes White…" at bounding box center [321, 155] width 643 height 310
drag, startPoint x: 385, startPoint y: 162, endPoint x: 402, endPoint y: 326, distance: 164.7
click at [402, 310] on html "Graspable Math Activities Get Started Activity Bank Assigned Work Classes White…" at bounding box center [321, 155] width 643 height 310
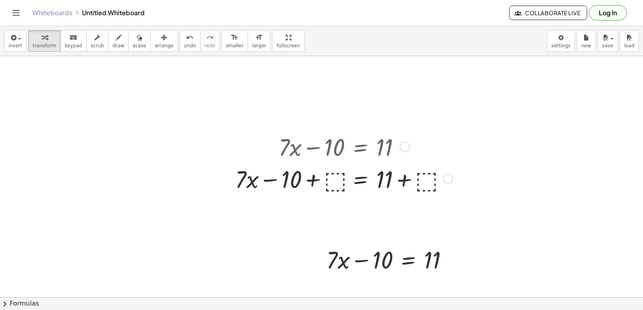
drag, startPoint x: 344, startPoint y: 214, endPoint x: 355, endPoint y: 157, distance: 57.7
drag, startPoint x: 342, startPoint y: 127, endPoint x: 342, endPoint y: 93, distance: 33.3
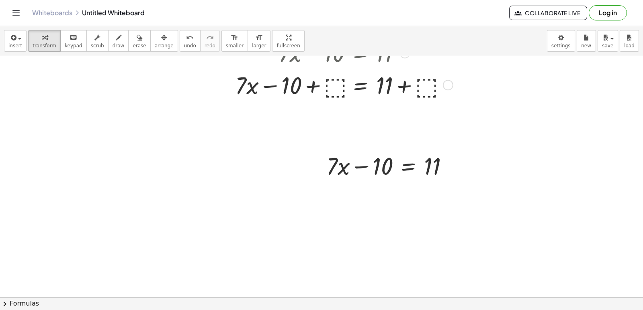
scroll to position [2655, 0]
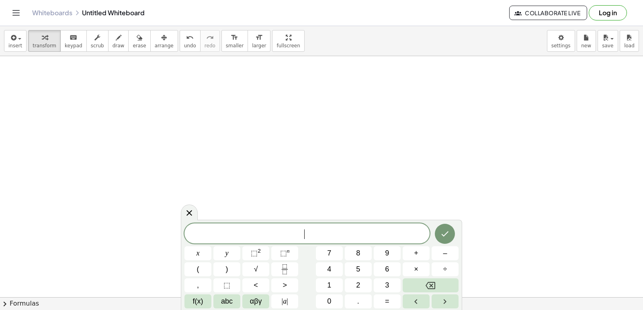
drag, startPoint x: 252, startPoint y: 204, endPoint x: 252, endPoint y: 197, distance: 6.4
click at [376, 301] on button "=" at bounding box center [387, 302] width 27 height 14
click at [428, 289] on icon "Backspace" at bounding box center [430, 285] width 10 height 7
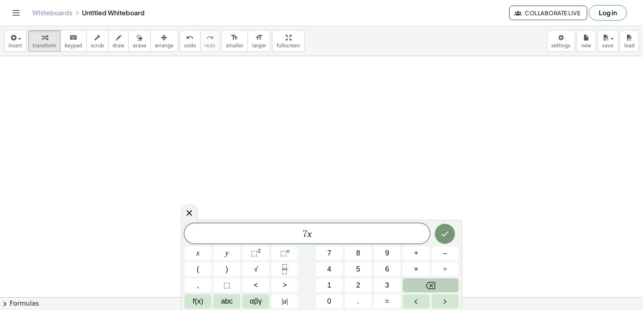
click at [428, 289] on icon "Backspace" at bounding box center [430, 285] width 10 height 7
click at [327, 252] on span "7" at bounding box center [329, 253] width 4 height 11
click at [419, 267] on button "×" at bounding box center [415, 270] width 27 height 14
click at [436, 249] on button "–" at bounding box center [444, 254] width 27 height 14
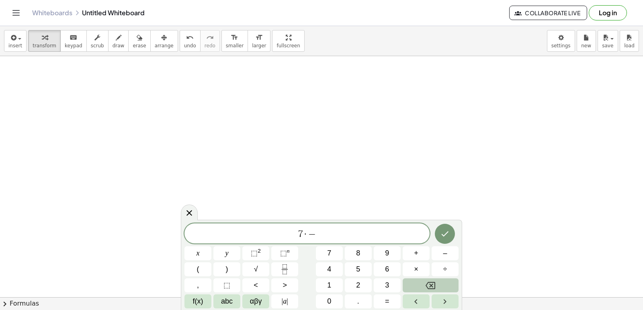
click at [414, 280] on button "Backspace" at bounding box center [430, 286] width 56 height 14
click at [413, 278] on div "7 · ​ x y ⬚ 2 ⬚ n 7 8 9 + – ( ) √ 4 5 6 × ÷ , ⬚ < > 1 2 3 f(x) abc αβγ | a | 0 …" at bounding box center [321, 266] width 274 height 85
click at [413, 278] on div "7 · x y ⬚ 2 ⬚ n 7 8 9 + – ( ) √ 4 5 6 × ÷ , ⬚ < > 1 2 3 f(x) abc αβγ | a | 0 . =" at bounding box center [321, 266] width 274 height 85
click at [412, 289] on button "Backspace" at bounding box center [430, 286] width 56 height 14
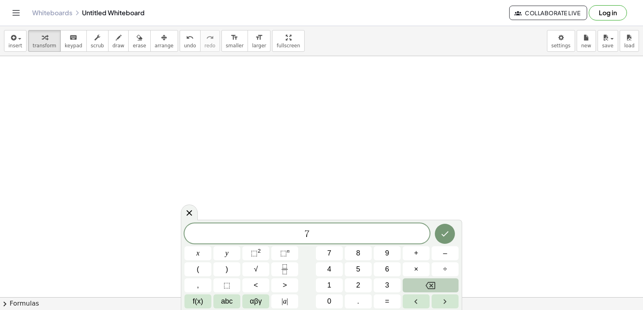
click at [412, 289] on button "Backspace" at bounding box center [430, 286] width 56 height 14
click at [386, 299] on span "=" at bounding box center [387, 301] width 4 height 11
click at [413, 291] on button "Backspace" at bounding box center [430, 286] width 56 height 14
click at [418, 288] on button "Backspace" at bounding box center [430, 286] width 56 height 14
click at [379, 299] on button "=" at bounding box center [387, 302] width 27 height 14
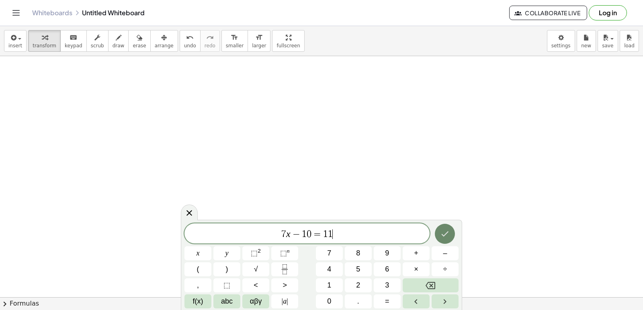
click at [437, 236] on button "Done" at bounding box center [445, 234] width 20 height 20
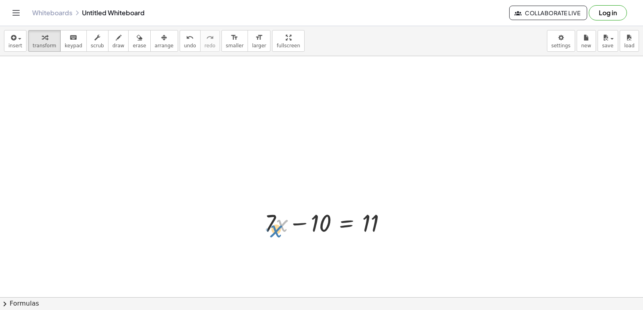
drag, startPoint x: 277, startPoint y: 226, endPoint x: 272, endPoint y: 232, distance: 8.0
click at [272, 232] on div at bounding box center [328, 222] width 137 height 32
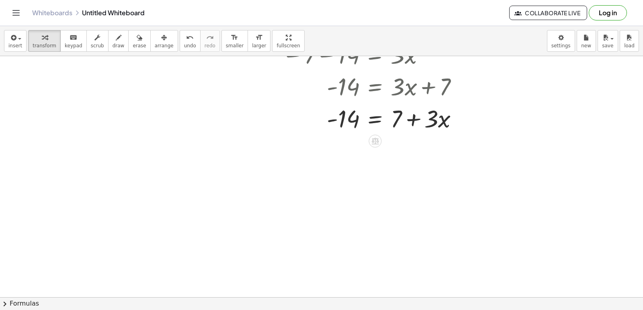
scroll to position [0, 0]
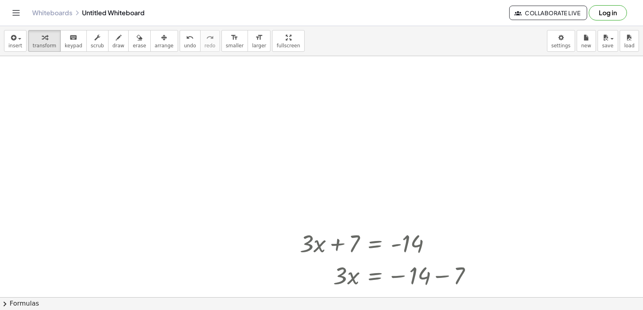
drag, startPoint x: 278, startPoint y: 80, endPoint x: 267, endPoint y: 135, distance: 56.2
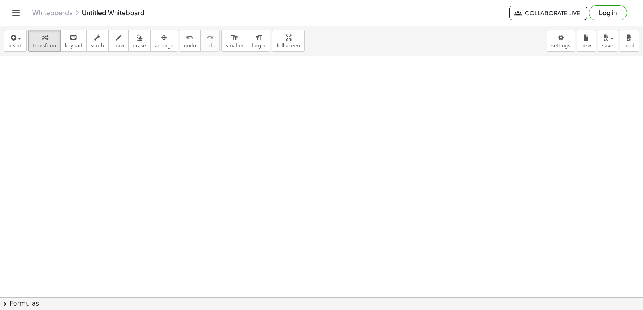
scroll to position [2897, 0]
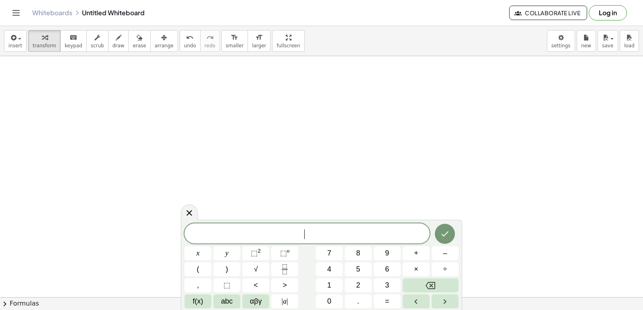
click at [445, 286] on button "Backspace" at bounding box center [430, 286] width 56 height 14
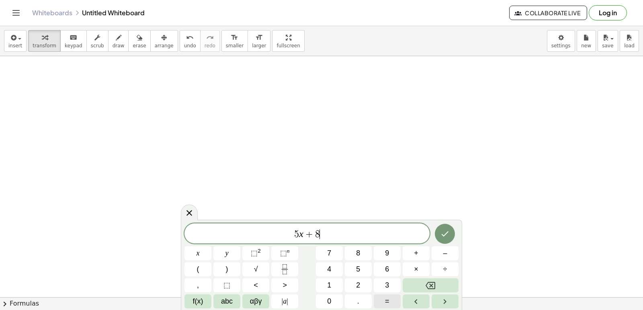
click at [375, 298] on button "=" at bounding box center [387, 302] width 27 height 14
click at [449, 233] on icon "Done" at bounding box center [445, 234] width 10 height 10
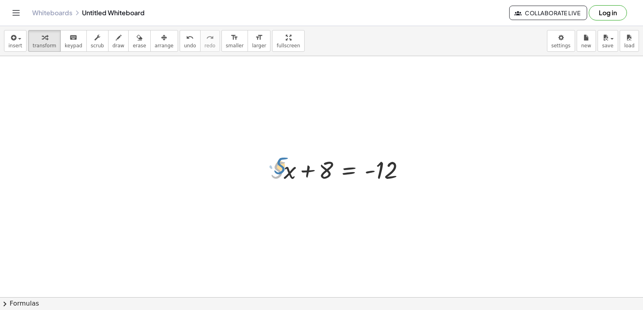
drag, startPoint x: 282, startPoint y: 165, endPoint x: 285, endPoint y: 160, distance: 5.9
click at [285, 160] on div at bounding box center [341, 169] width 148 height 32
drag, startPoint x: 283, startPoint y: 169, endPoint x: 290, endPoint y: 172, distance: 7.6
click at [290, 172] on div at bounding box center [341, 169] width 148 height 32
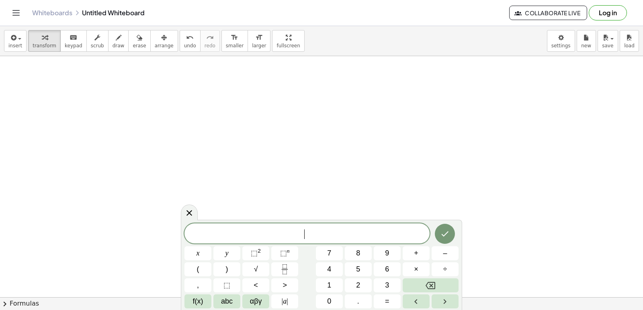
click at [379, 296] on button "=" at bounding box center [387, 302] width 27 height 14
click at [446, 236] on icon "Done" at bounding box center [445, 234] width 10 height 10
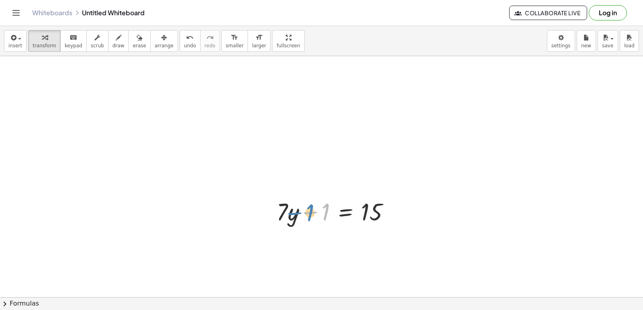
drag, startPoint x: 319, startPoint y: 208, endPoint x: 306, endPoint y: 209, distance: 12.5
click at [306, 209] on div at bounding box center [336, 211] width 128 height 32
drag, startPoint x: 325, startPoint y: 210, endPoint x: 413, endPoint y: 202, distance: 88.7
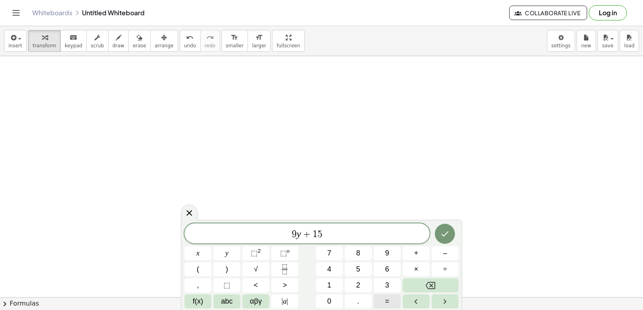
click at [385, 302] on span "=" at bounding box center [387, 301] width 4 height 11
click at [442, 232] on icon "Done" at bounding box center [445, 234] width 10 height 10
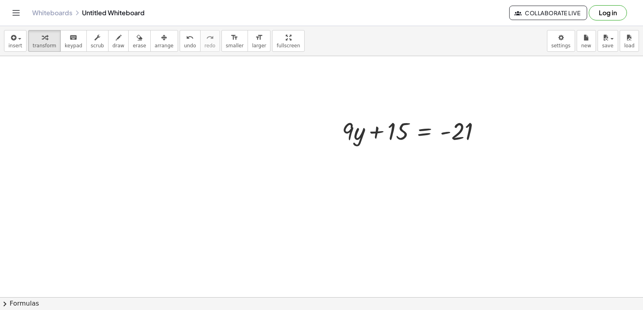
scroll to position [3500, 0]
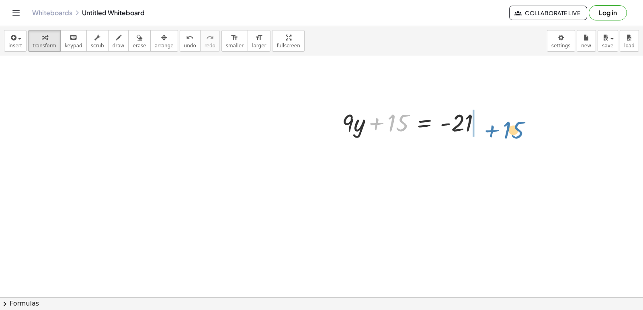
drag, startPoint x: 389, startPoint y: 122, endPoint x: 504, endPoint y: 130, distance: 115.6
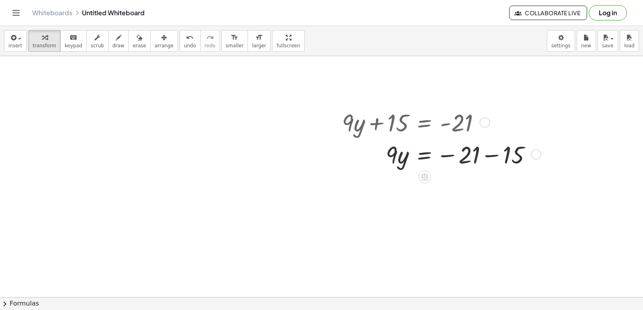
click at [478, 152] on div at bounding box center [440, 154] width 204 height 32
click at [540, 155] on div at bounding box center [536, 154] width 10 height 10
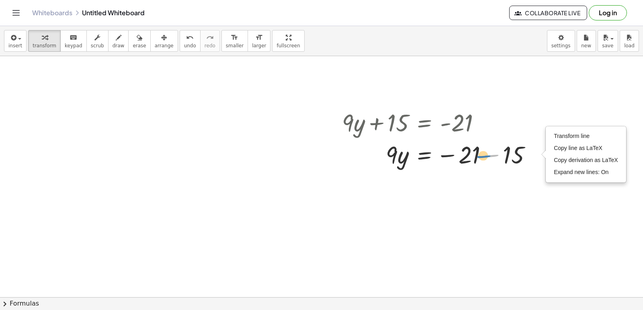
drag, startPoint x: 494, startPoint y: 155, endPoint x: 486, endPoint y: 155, distance: 8.1
click at [486, 155] on div at bounding box center [440, 154] width 204 height 32
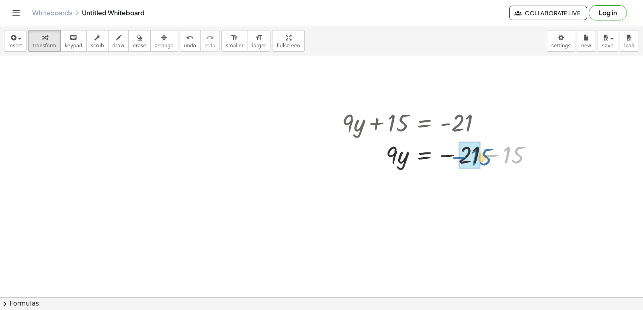
drag, startPoint x: 505, startPoint y: 153, endPoint x: 468, endPoint y: 159, distance: 37.2
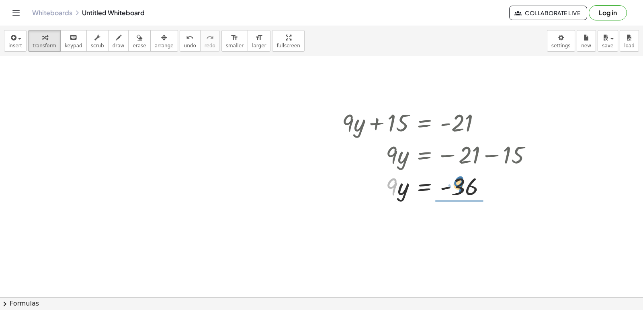
drag, startPoint x: 395, startPoint y: 182, endPoint x: 466, endPoint y: 182, distance: 71.1
click at [466, 182] on div at bounding box center [440, 186] width 204 height 32
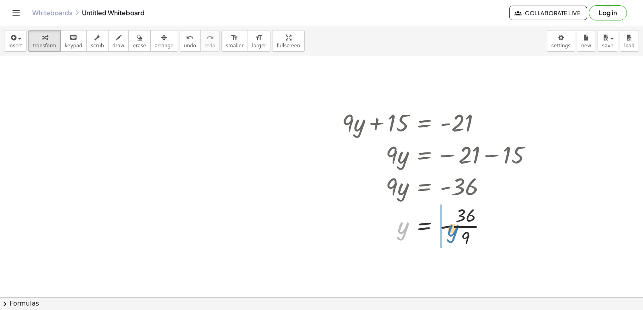
drag, startPoint x: 404, startPoint y: 228, endPoint x: 456, endPoint y: 231, distance: 51.9
click at [456, 231] on div at bounding box center [440, 225] width 204 height 47
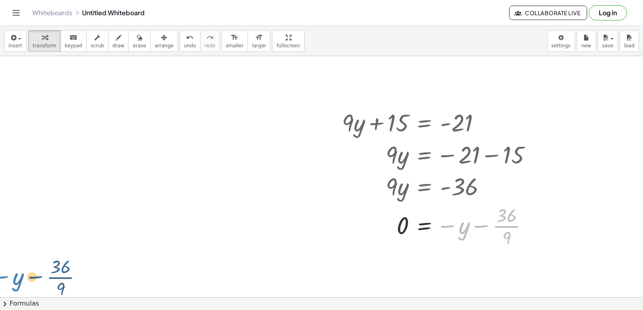
drag, startPoint x: 460, startPoint y: 222, endPoint x: 18, endPoint y: 155, distance: 447.7
click at [531, 226] on div at bounding box center [530, 226] width 10 height 10
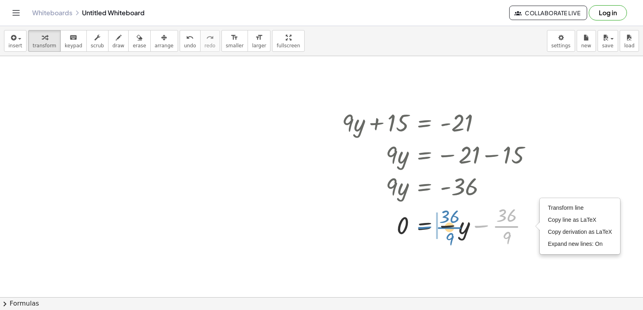
drag, startPoint x: 514, startPoint y: 224, endPoint x: 452, endPoint y: 215, distance: 62.8
click at [460, 221] on div at bounding box center [440, 225] width 204 height 47
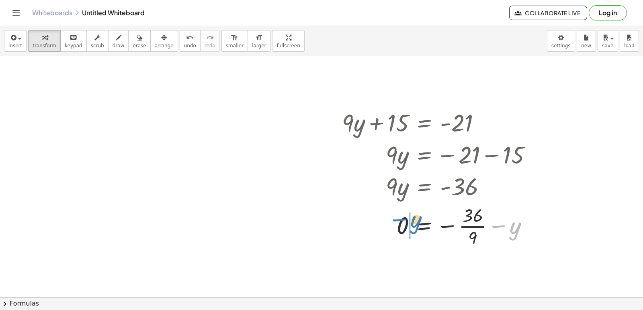
drag, startPoint x: 508, startPoint y: 229, endPoint x: 406, endPoint y: 217, distance: 102.7
click at [408, 219] on div at bounding box center [440, 225] width 204 height 47
drag, startPoint x: 458, startPoint y: 235, endPoint x: 462, endPoint y: 206, distance: 28.9
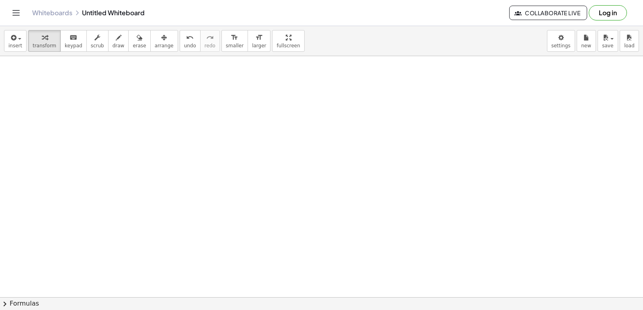
scroll to position [3822, 0]
drag, startPoint x: 342, startPoint y: 188, endPoint x: 342, endPoint y: 182, distance: 6.4
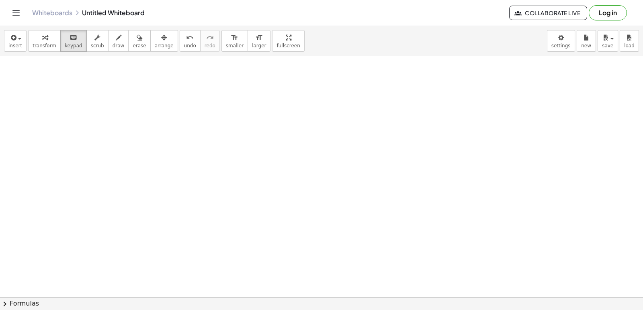
drag, startPoint x: 342, startPoint y: 182, endPoint x: 321, endPoint y: 205, distance: 31.3
drag, startPoint x: 321, startPoint y: 205, endPoint x: 312, endPoint y: 229, distance: 25.8
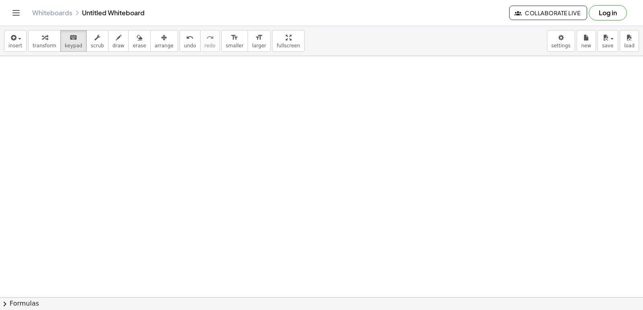
drag, startPoint x: 319, startPoint y: 198, endPoint x: 147, endPoint y: 2, distance: 261.1
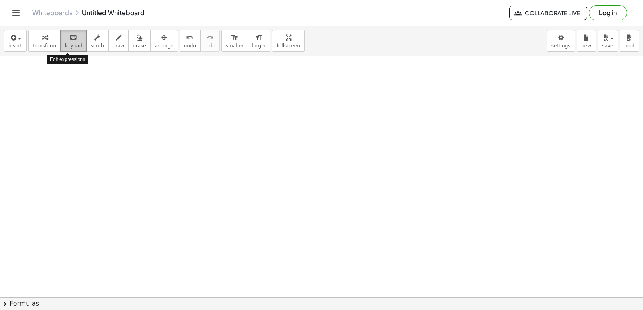
click at [69, 41] on icon "keyboard" at bounding box center [73, 38] width 8 height 10
drag, startPoint x: 208, startPoint y: 219, endPoint x: 209, endPoint y: 208, distance: 10.9
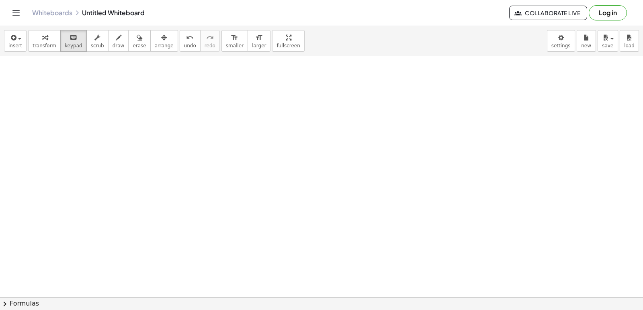
drag, startPoint x: 209, startPoint y: 208, endPoint x: 209, endPoint y: 221, distance: 13.3
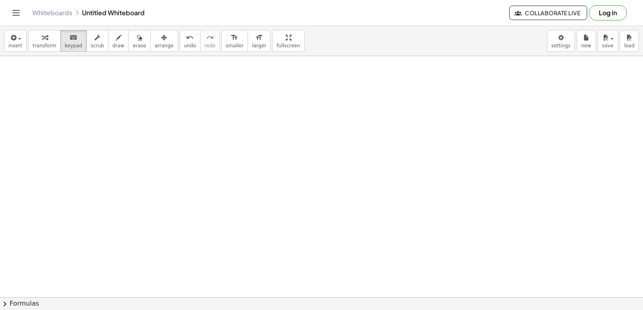
drag, startPoint x: 169, startPoint y: 276, endPoint x: 208, endPoint y: 326, distance: 63.4
click at [208, 310] on html "Graspable Math Activities Get Started Activity Bank Assigned Work Classes White…" at bounding box center [321, 155] width 643 height 310
drag, startPoint x: 258, startPoint y: 257, endPoint x: 263, endPoint y: 256, distance: 4.9
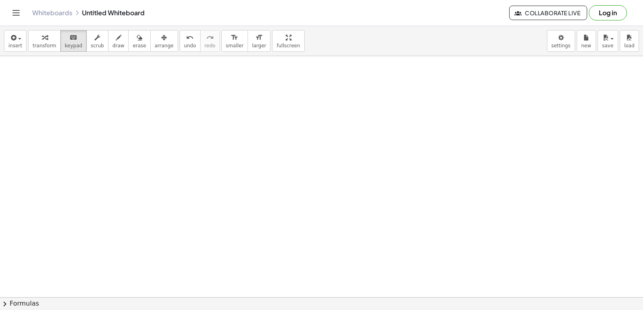
click at [75, 39] on div "keyboard" at bounding box center [74, 38] width 18 height 10
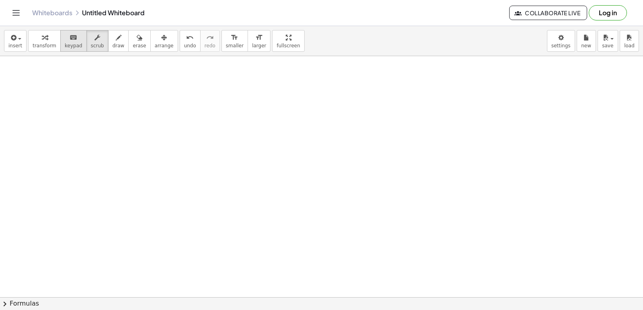
click at [69, 40] on icon "keyboard" at bounding box center [73, 38] width 8 height 10
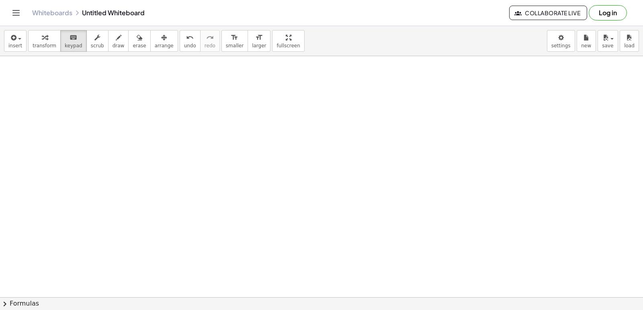
drag, startPoint x: 290, startPoint y: 226, endPoint x: 271, endPoint y: 215, distance: 21.4
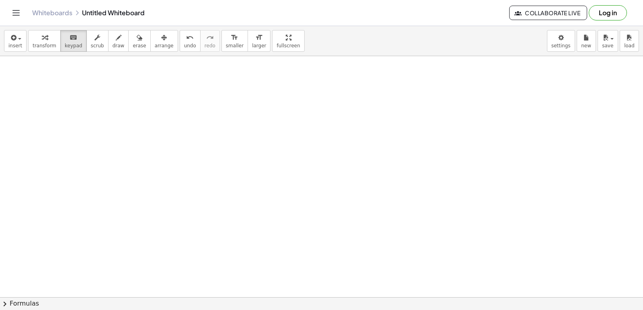
click at [558, 49] on body "Graspable Math Activities Get Started Activity Bank Assigned Work Classes White…" at bounding box center [321, 155] width 643 height 310
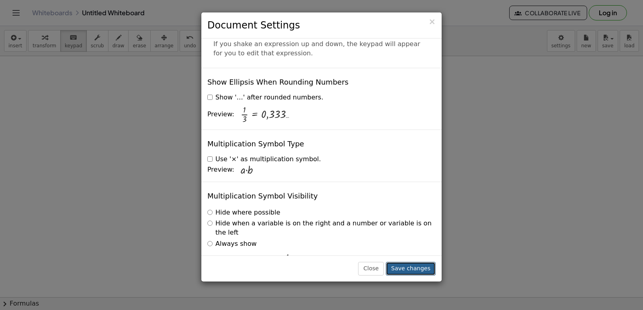
click at [411, 268] on button "Save changes" at bounding box center [411, 269] width 50 height 14
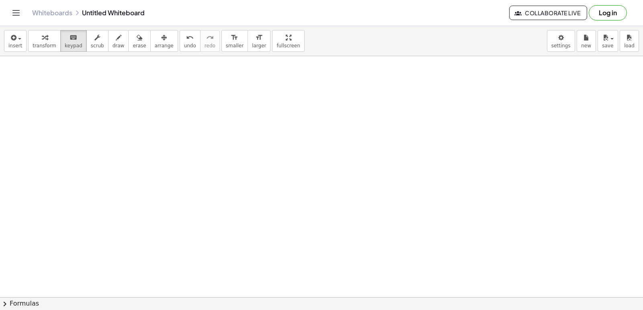
drag, startPoint x: 369, startPoint y: 217, endPoint x: 363, endPoint y: 213, distance: 7.0
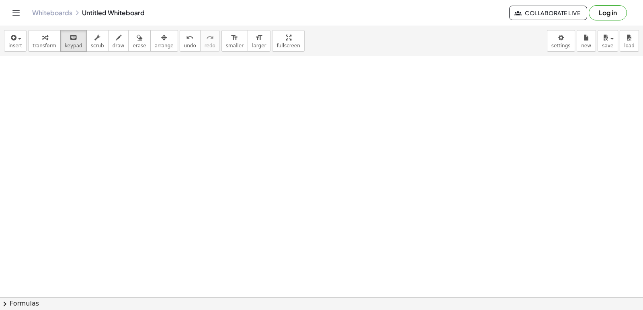
drag, startPoint x: 363, startPoint y: 213, endPoint x: 364, endPoint y: 201, distance: 12.2
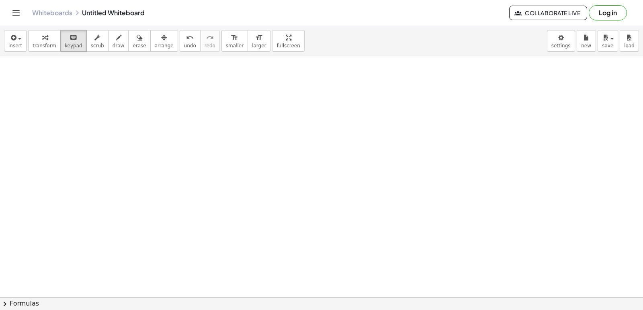
drag, startPoint x: 339, startPoint y: 188, endPoint x: 337, endPoint y: 199, distance: 11.5
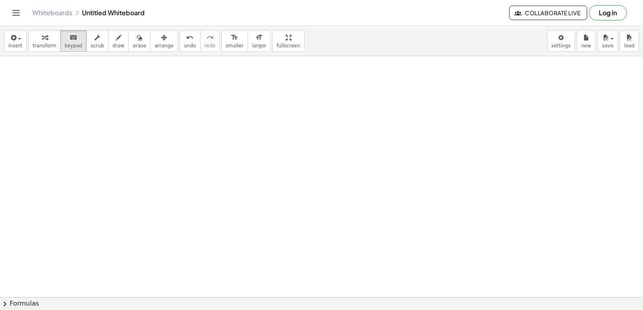
drag, startPoint x: 336, startPoint y: 202, endPoint x: 334, endPoint y: 207, distance: 5.5
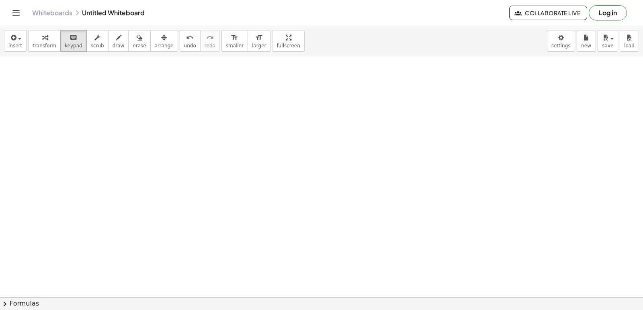
click at [560, 40] on body "Graspable Math Activities Get Started Activity Bank Assigned Work Classes White…" at bounding box center [321, 155] width 643 height 310
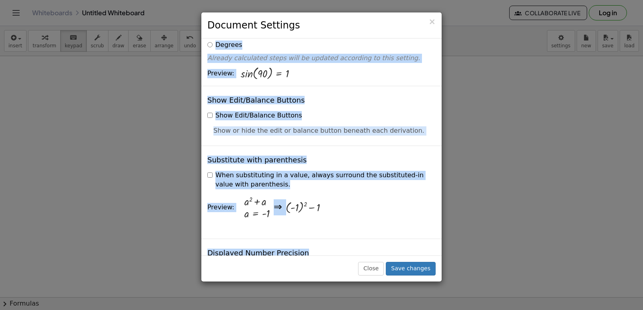
scroll to position [0, 0]
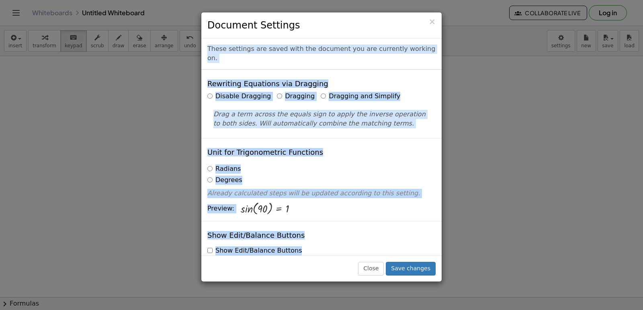
drag, startPoint x: 349, startPoint y: 59, endPoint x: 416, endPoint y: 24, distance: 75.8
click at [416, 24] on div "× Document Settings These settings are saved with the document you are currentl…" at bounding box center [321, 147] width 241 height 270
click at [374, 153] on div "Unit for Trigonometric Functions Radians Degrees Already calculated steps will …" at bounding box center [321, 179] width 240 height 83
click at [406, 272] on button "Save changes" at bounding box center [411, 269] width 50 height 14
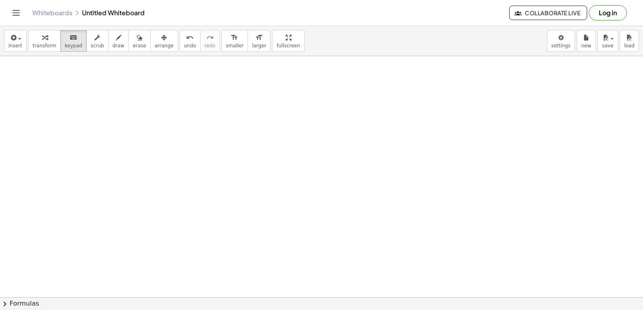
drag, startPoint x: 353, startPoint y: 195, endPoint x: 201, endPoint y: 79, distance: 191.4
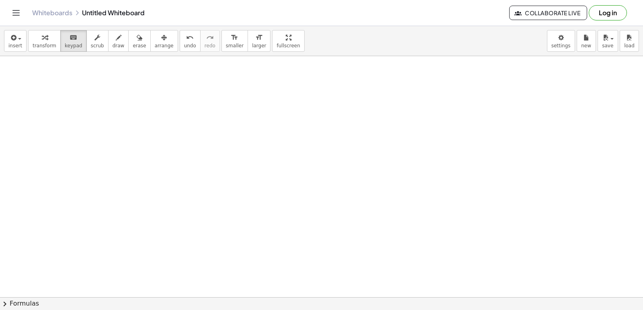
drag, startPoint x: 215, startPoint y: 83, endPoint x: 216, endPoint y: 98, distance: 14.5
drag, startPoint x: 218, startPoint y: 117, endPoint x: 218, endPoint y: 128, distance: 10.4
drag, startPoint x: 213, startPoint y: 138, endPoint x: 201, endPoint y: 116, distance: 24.5
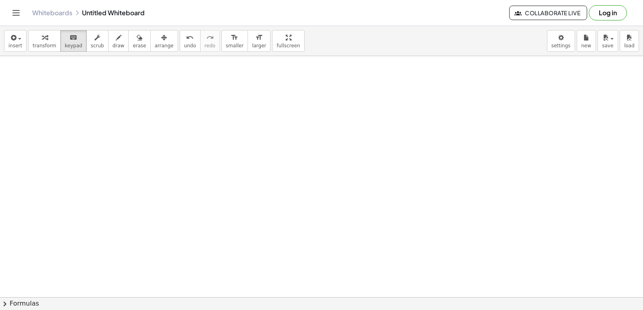
drag, startPoint x: 201, startPoint y: 116, endPoint x: 201, endPoint y: 124, distance: 7.2
click at [69, 37] on icon "keyboard" at bounding box center [73, 38] width 8 height 10
click at [69, 36] on icon "keyboard" at bounding box center [73, 38] width 8 height 10
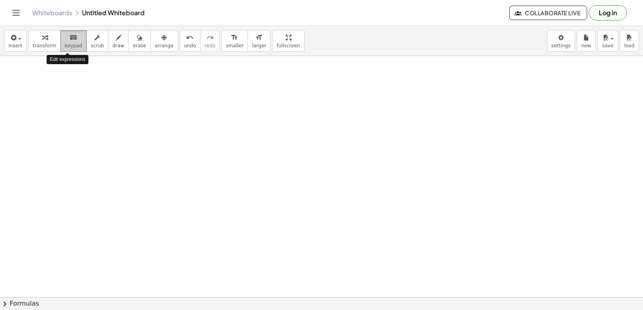
click at [69, 36] on icon "keyboard" at bounding box center [73, 38] width 8 height 10
drag, startPoint x: 327, startPoint y: 200, endPoint x: 321, endPoint y: 187, distance: 13.8
drag, startPoint x: 320, startPoint y: 186, endPoint x: 318, endPoint y: 177, distance: 9.0
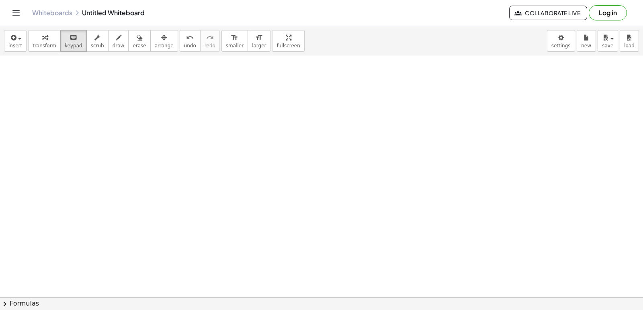
drag, startPoint x: 71, startPoint y: 158, endPoint x: 80, endPoint y: 151, distance: 11.3
drag, startPoint x: 241, startPoint y: 220, endPoint x: 243, endPoint y: 212, distance: 7.8
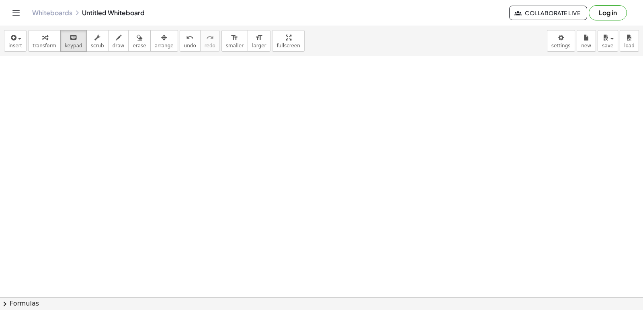
click at [110, 4] on div "Whiteboards Untitled Whiteboard Collaborate Live Log in" at bounding box center [321, 13] width 623 height 26
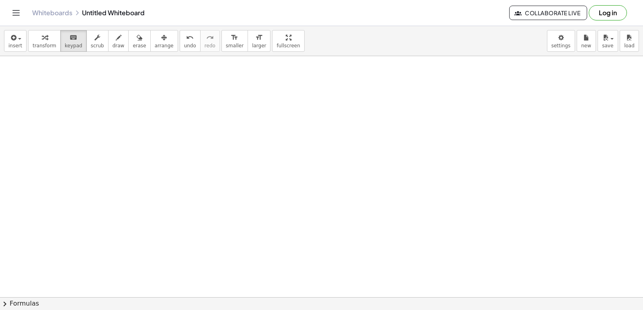
drag, startPoint x: 270, startPoint y: 243, endPoint x: 209, endPoint y: 154, distance: 107.7
click at [69, 39] on icon "keyboard" at bounding box center [73, 38] width 8 height 10
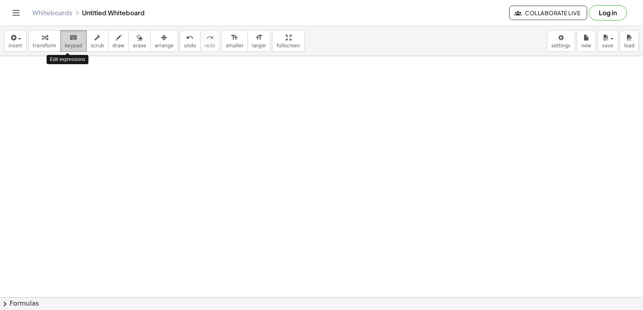
click at [71, 45] on span "keypad" at bounding box center [74, 46] width 18 height 6
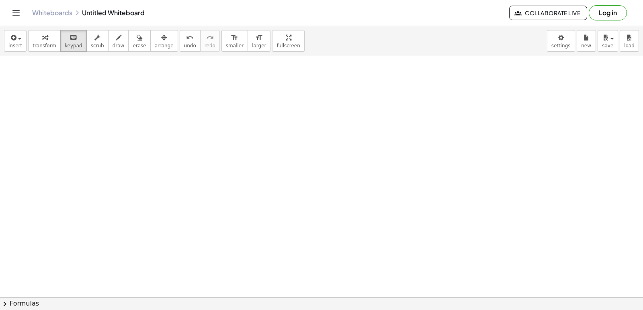
drag, startPoint x: 300, startPoint y: 141, endPoint x: 305, endPoint y: 132, distance: 10.8
drag, startPoint x: 305, startPoint y: 132, endPoint x: 310, endPoint y: 131, distance: 5.4
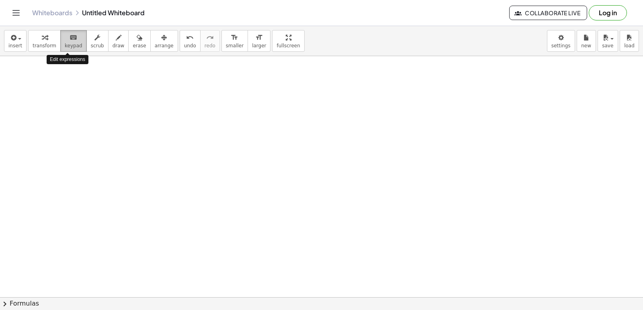
click at [65, 45] on span "keypad" at bounding box center [74, 46] width 18 height 6
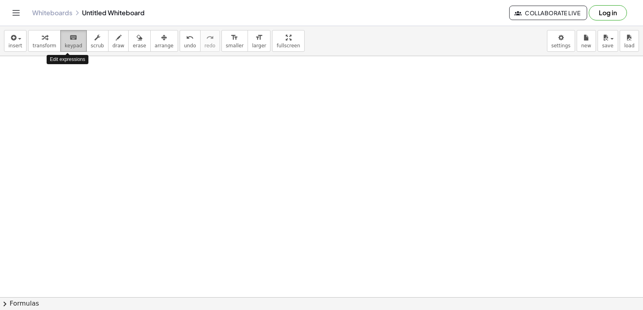
click at [65, 45] on span "keypad" at bounding box center [74, 46] width 18 height 6
click at [67, 29] on div "insert select one: Math Expression Function Text Youtube Video Graphing Geometr…" at bounding box center [321, 41] width 643 height 30
click at [69, 35] on icon "keyboard" at bounding box center [73, 38] width 8 height 10
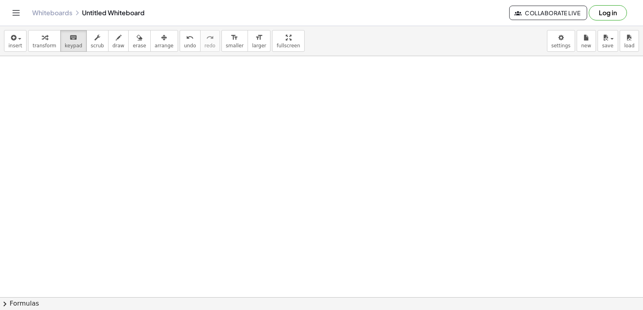
drag, startPoint x: 275, startPoint y: 196, endPoint x: 277, endPoint y: 229, distance: 32.6
drag, startPoint x: 265, startPoint y: 223, endPoint x: 267, endPoint y: 207, distance: 15.3
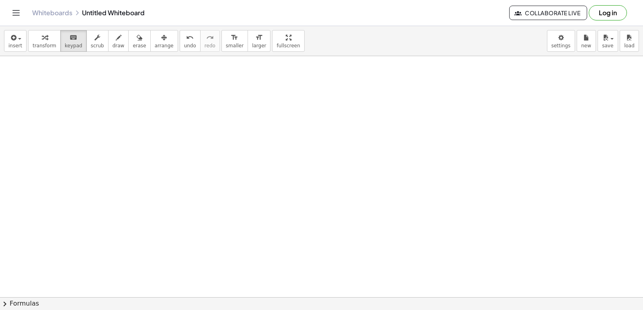
click at [48, 45] on span "transform" at bounding box center [45, 46] width 24 height 6
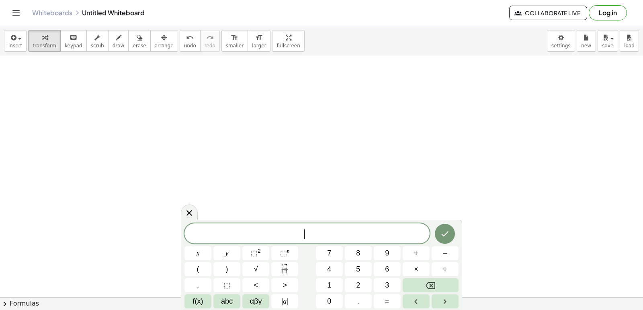
click at [391, 301] on button "=" at bounding box center [387, 302] width 27 height 14
click at [322, 285] on button "1" at bounding box center [329, 286] width 27 height 14
click at [382, 279] on div "5 x + 3 y = 1 x y ⬚ 2 ⬚ n 7 8 9 + – ( ) √ 4 5 6 × ÷ , ⬚ < > 1 2 3 f(x) abc αβγ …" at bounding box center [321, 266] width 274 height 85
click at [388, 290] on span "3" at bounding box center [387, 285] width 4 height 11
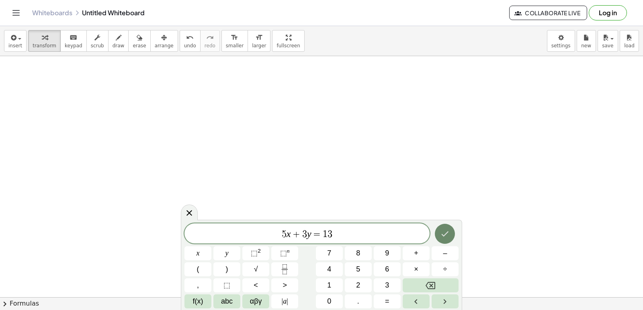
click at [442, 237] on icon "Done" at bounding box center [445, 234] width 10 height 10
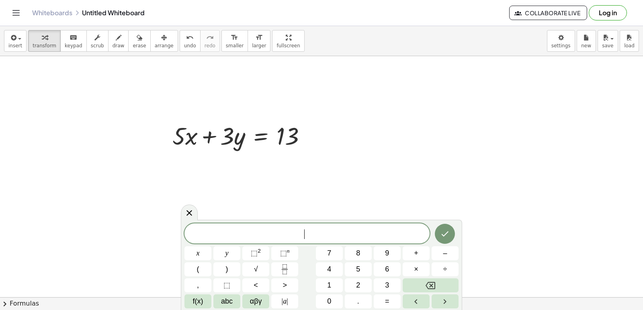
click at [314, 240] on span "​" at bounding box center [306, 234] width 245 height 11
click at [443, 258] on span "–" at bounding box center [445, 253] width 4 height 11
click at [349, 272] on button "5" at bounding box center [358, 270] width 27 height 14
click at [413, 272] on button "×" at bounding box center [415, 270] width 27 height 14
click at [438, 264] on button "÷" at bounding box center [444, 270] width 27 height 14
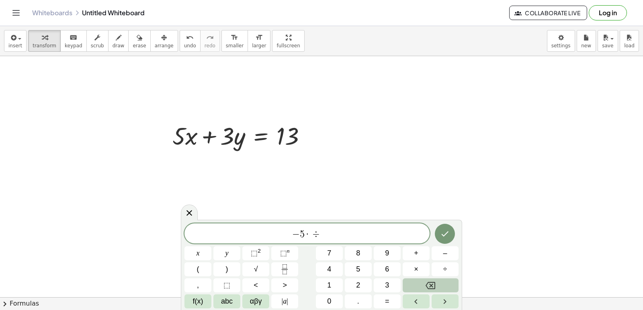
click at [425, 282] on button "Backspace" at bounding box center [430, 286] width 56 height 14
click at [412, 270] on button "×" at bounding box center [415, 270] width 27 height 14
click at [413, 283] on button "Backspace" at bounding box center [430, 286] width 56 height 14
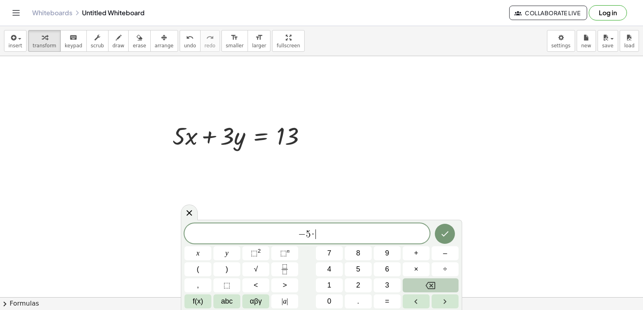
click at [413, 283] on button "Backspace" at bounding box center [430, 286] width 56 height 14
click at [387, 297] on button "=" at bounding box center [387, 302] width 27 height 14
click at [443, 237] on icon "Done" at bounding box center [445, 234] width 10 height 10
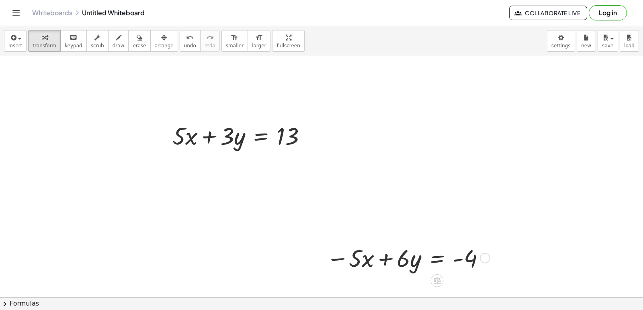
drag, startPoint x: 416, startPoint y: 250, endPoint x: 421, endPoint y: 245, distance: 7.4
click at [421, 245] on div at bounding box center [406, 258] width 169 height 32
click at [155, 39] on div "button" at bounding box center [164, 38] width 19 height 10
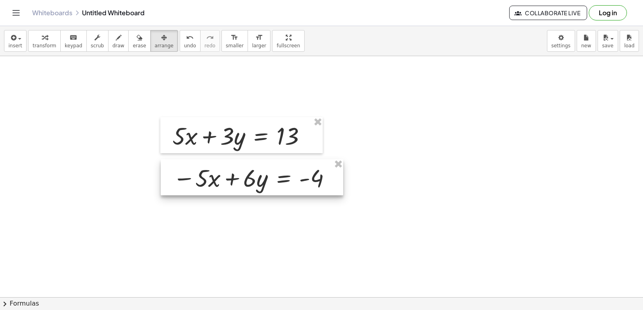
drag, startPoint x: 349, startPoint y: 243, endPoint x: 196, endPoint y: 161, distance: 173.9
click at [196, 161] on div at bounding box center [252, 177] width 182 height 36
click at [153, 30] on button "arrange" at bounding box center [164, 41] width 28 height 22
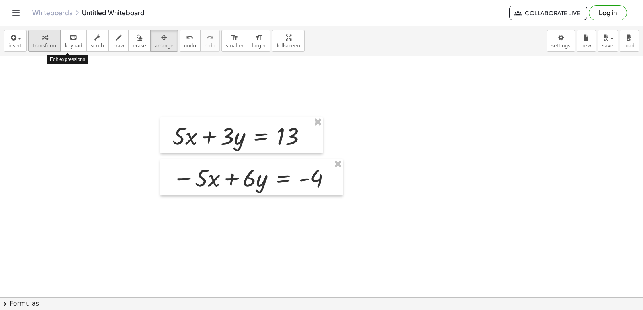
click at [51, 42] on button "transform" at bounding box center [44, 41] width 33 height 22
drag, startPoint x: 178, startPoint y: 94, endPoint x: 182, endPoint y: 135, distance: 41.1
drag, startPoint x: 181, startPoint y: 129, endPoint x: 199, endPoint y: 157, distance: 34.1
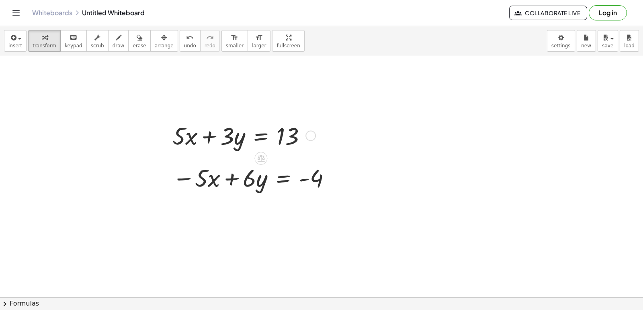
drag, startPoint x: 232, startPoint y: 153, endPoint x: 228, endPoint y: 122, distance: 32.0
drag, startPoint x: 232, startPoint y: 141, endPoint x: 257, endPoint y: 184, distance: 49.5
drag, startPoint x: 256, startPoint y: 188, endPoint x: 229, endPoint y: 144, distance: 52.1
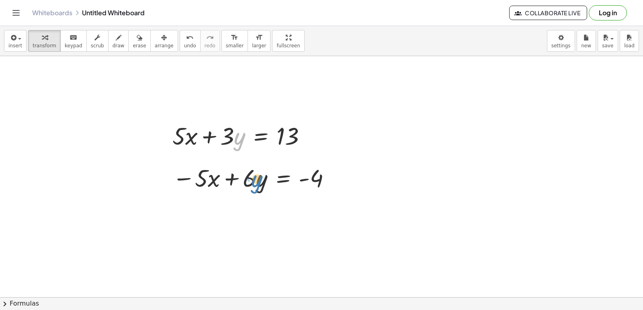
drag, startPoint x: 239, startPoint y: 136, endPoint x: 250, endPoint y: 168, distance: 34.0
click at [159, 48] on button "arrange" at bounding box center [164, 41] width 28 height 22
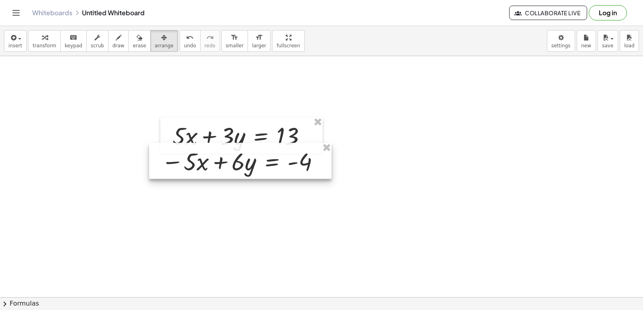
drag, startPoint x: 198, startPoint y: 163, endPoint x: 175, endPoint y: 140, distance: 32.7
click at [182, 143] on div at bounding box center [240, 161] width 182 height 36
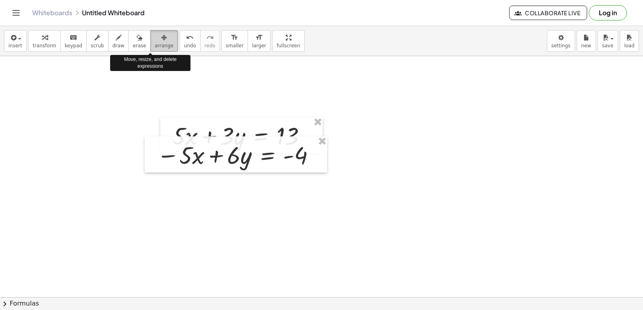
click at [161, 42] on icon "button" at bounding box center [164, 38] width 6 height 10
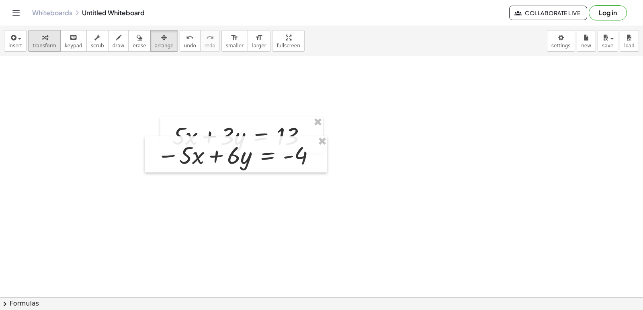
click at [51, 43] on span "transform" at bounding box center [45, 46] width 24 height 6
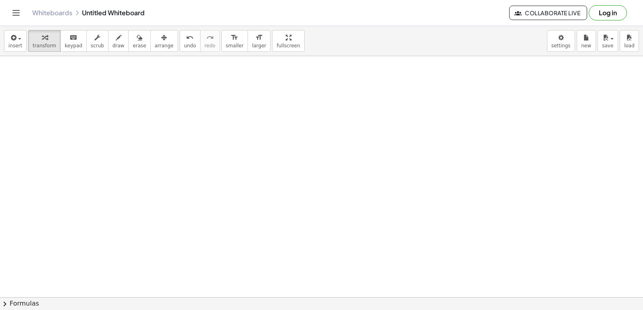
scroll to position [4828, 0]
drag, startPoint x: 354, startPoint y: 195, endPoint x: 352, endPoint y: 201, distance: 6.0
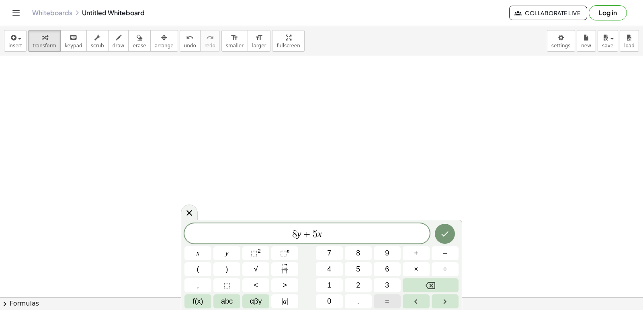
click at [381, 298] on button "=" at bounding box center [387, 302] width 27 height 14
click at [451, 230] on button "Done" at bounding box center [445, 234] width 20 height 20
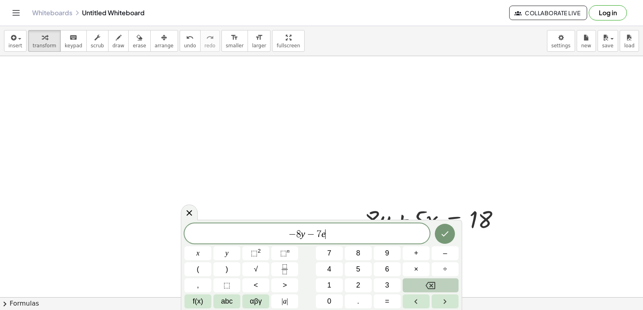
click at [444, 285] on button "Backspace" at bounding box center [430, 286] width 56 height 14
click at [448, 280] on button "Backspace" at bounding box center [430, 286] width 56 height 14
click at [375, 296] on button "=" at bounding box center [387, 302] width 27 height 14
click at [449, 227] on button "Done" at bounding box center [445, 234] width 20 height 20
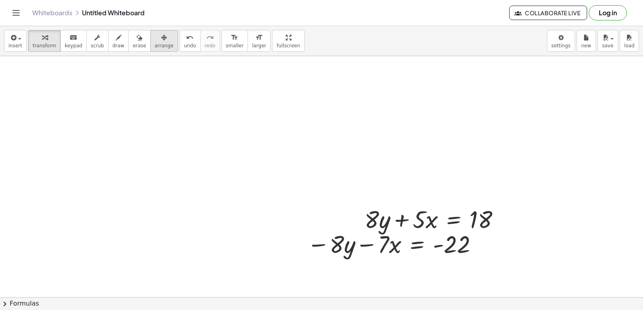
click at [150, 51] on button "arrange" at bounding box center [164, 41] width 28 height 22
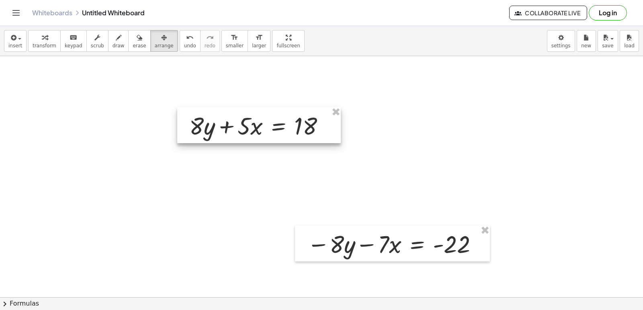
drag, startPoint x: 364, startPoint y: 218, endPoint x: 187, endPoint y: 120, distance: 202.4
click at [187, 120] on div at bounding box center [258, 125] width 163 height 36
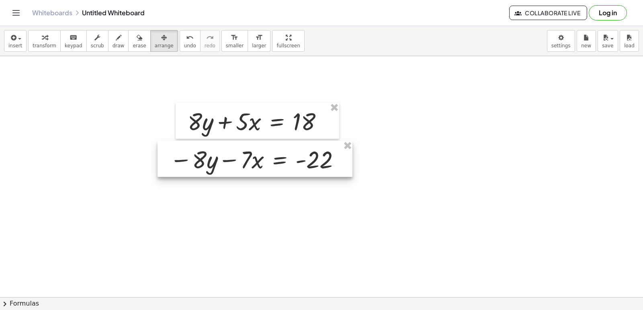
drag, startPoint x: 306, startPoint y: 239, endPoint x: 169, endPoint y: 154, distance: 161.4
click at [169, 154] on div at bounding box center [254, 159] width 195 height 36
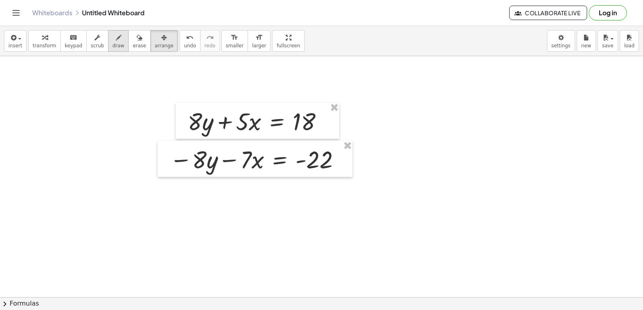
click at [112, 38] on div "button" at bounding box center [118, 38] width 12 height 10
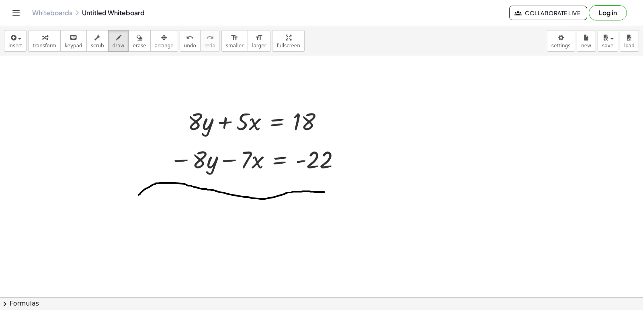
drag, startPoint x: 153, startPoint y: 185, endPoint x: 333, endPoint y: 187, distance: 180.0
drag, startPoint x: 205, startPoint y: 145, endPoint x: 185, endPoint y: 185, distance: 45.1
drag, startPoint x: 207, startPoint y: 107, endPoint x: 188, endPoint y: 147, distance: 44.4
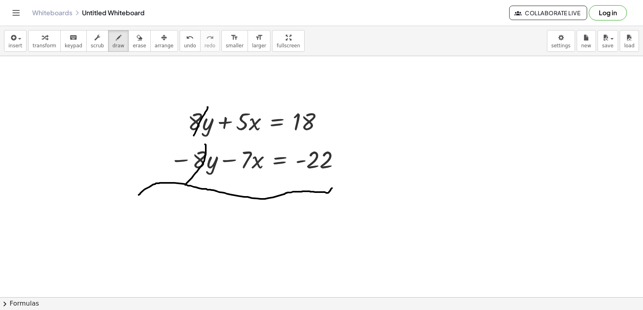
drag, startPoint x: 41, startPoint y: 46, endPoint x: 45, endPoint y: 46, distance: 4.4
click at [45, 46] on span "transform" at bounding box center [45, 46] width 24 height 6
drag, startPoint x: 351, startPoint y: 264, endPoint x: 353, endPoint y: 257, distance: 6.9
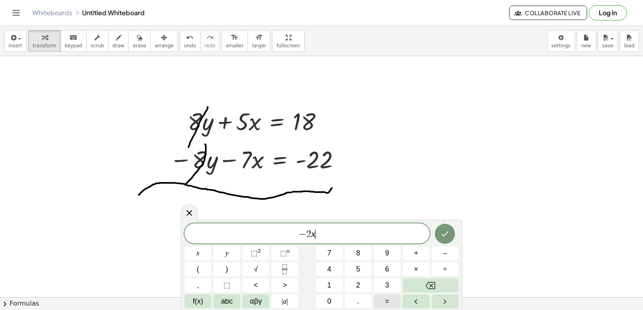
click at [376, 296] on button "=" at bounding box center [387, 302] width 27 height 14
click at [448, 231] on icon "Done" at bounding box center [445, 234] width 10 height 10
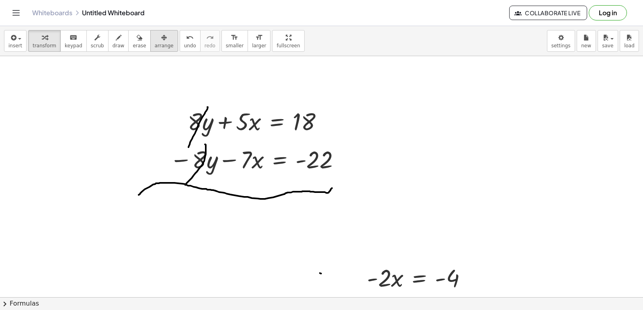
click at [157, 42] on button "arrange" at bounding box center [164, 41] width 28 height 22
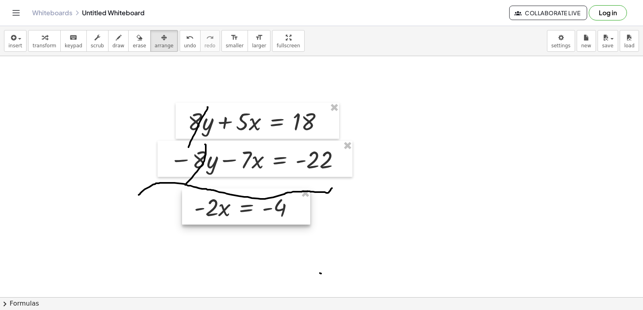
drag, startPoint x: 372, startPoint y: 269, endPoint x: 199, endPoint y: 198, distance: 186.5
click at [199, 198] on div at bounding box center [246, 207] width 128 height 36
click at [46, 46] on span "transform" at bounding box center [45, 46] width 24 height 6
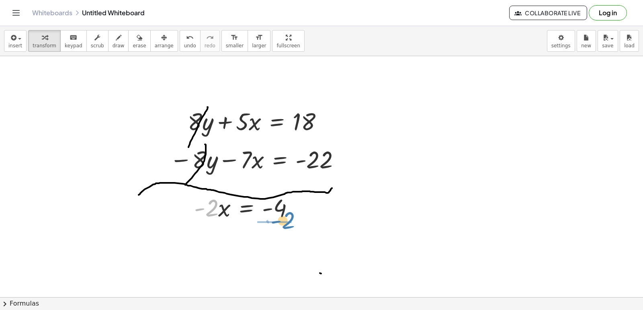
drag, startPoint x: 214, startPoint y: 212, endPoint x: 293, endPoint y: 220, distance: 79.1
click at [293, 224] on div "· - 2 · - 2 · x = - 4" at bounding box center [246, 207] width 128 height 36
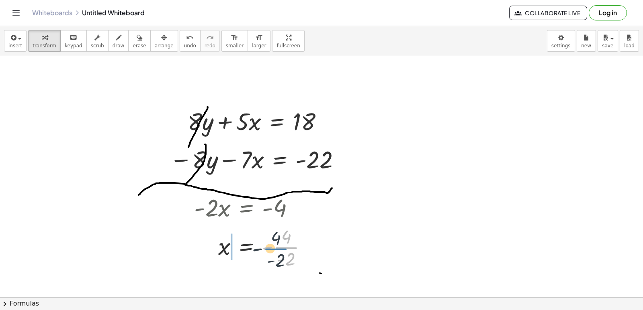
drag, startPoint x: 282, startPoint y: 248, endPoint x: 225, endPoint y: 240, distance: 58.1
click at [226, 247] on div at bounding box center [253, 246] width 127 height 47
drag, startPoint x: 217, startPoint y: 246, endPoint x: 306, endPoint y: 245, distance: 88.8
click at [280, 252] on div at bounding box center [253, 246] width 127 height 47
drag, startPoint x: 280, startPoint y: 262, endPoint x: 279, endPoint y: 255, distance: 6.5
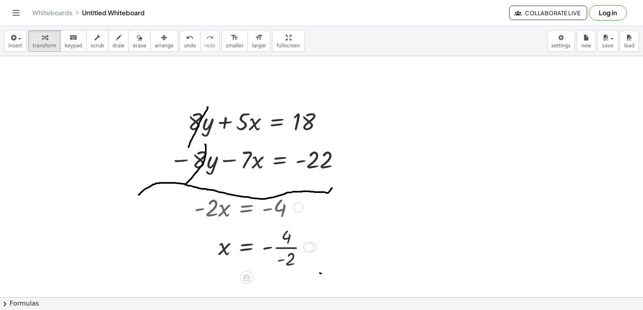
click at [280, 263] on div at bounding box center [253, 246] width 127 height 47
click at [279, 255] on div at bounding box center [253, 246] width 127 height 47
click at [279, 254] on div at bounding box center [253, 246] width 127 height 47
drag, startPoint x: 268, startPoint y: 245, endPoint x: 263, endPoint y: 277, distance: 32.4
click at [282, 252] on div at bounding box center [253, 246] width 127 height 47
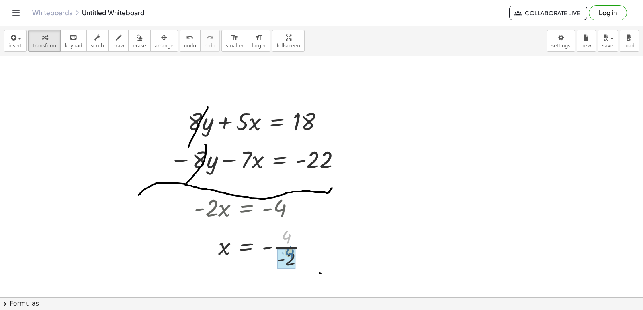
drag, startPoint x: 285, startPoint y: 232, endPoint x: 289, endPoint y: 252, distance: 20.5
drag, startPoint x: 288, startPoint y: 261, endPoint x: 286, endPoint y: 250, distance: 10.7
click at [286, 250] on div at bounding box center [251, 246] width 123 height 47
drag, startPoint x: 280, startPoint y: 230, endPoint x: 276, endPoint y: 257, distance: 26.9
click at [282, 270] on div at bounding box center [251, 246] width 123 height 47
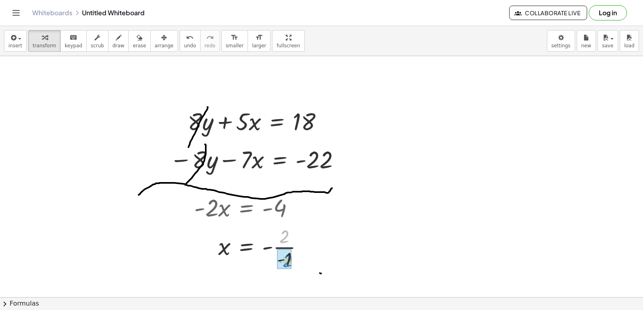
drag, startPoint x: 283, startPoint y: 237, endPoint x: 287, endPoint y: 263, distance: 26.0
drag, startPoint x: 290, startPoint y: 243, endPoint x: 274, endPoint y: 242, distance: 16.5
click at [274, 242] on div at bounding box center [252, 246] width 125 height 31
drag, startPoint x: 278, startPoint y: 206, endPoint x: 246, endPoint y: 197, distance: 33.3
click at [248, 198] on div at bounding box center [252, 207] width 125 height 32
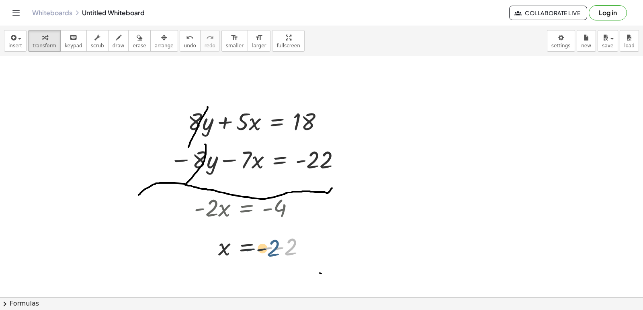
drag, startPoint x: 288, startPoint y: 243, endPoint x: 266, endPoint y: 244, distance: 21.3
click at [267, 244] on div at bounding box center [252, 246] width 125 height 31
drag, startPoint x: 283, startPoint y: 194, endPoint x: 280, endPoint y: 207, distance: 12.8
click at [280, 207] on div at bounding box center [252, 207] width 125 height 32
drag, startPoint x: 280, startPoint y: 215, endPoint x: 281, endPoint y: 220, distance: 5.3
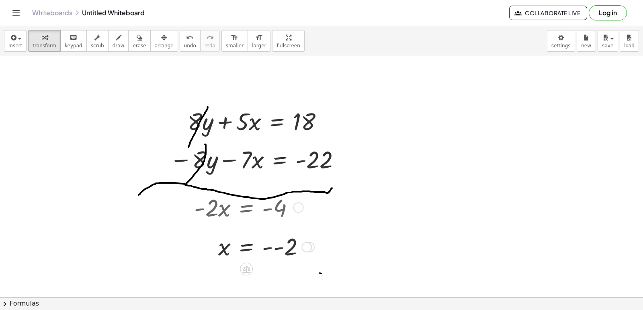
click at [281, 220] on div at bounding box center [252, 207] width 125 height 32
drag, startPoint x: 281, startPoint y: 220, endPoint x: 281, endPoint y: 227, distance: 6.4
click at [281, 227] on div "· - 2 · x = - 4 x = - · 4 · - 2 + x + · 4 · - 2 = 0 x = + 0 − · 4 · - 2 x = - ·…" at bounding box center [251, 226] width 139 height 75
drag, startPoint x: 281, startPoint y: 238, endPoint x: 272, endPoint y: 223, distance: 16.9
click at [280, 241] on div at bounding box center [252, 246] width 125 height 31
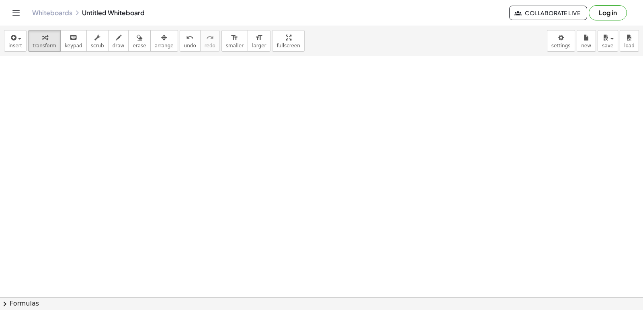
scroll to position [5069, 0]
drag, startPoint x: 354, startPoint y: 246, endPoint x: 351, endPoint y: 250, distance: 4.7
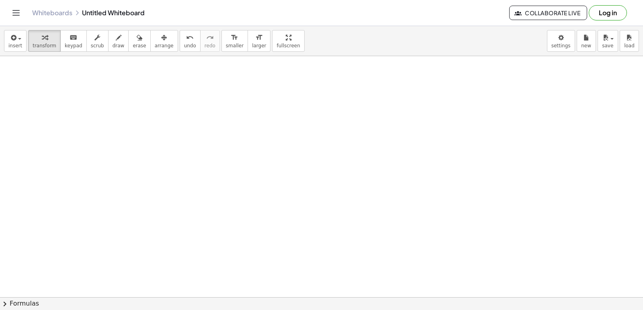
drag, startPoint x: 350, startPoint y: 244, endPoint x: 340, endPoint y: 233, distance: 14.5
click at [33, 39] on div "button" at bounding box center [45, 38] width 24 height 10
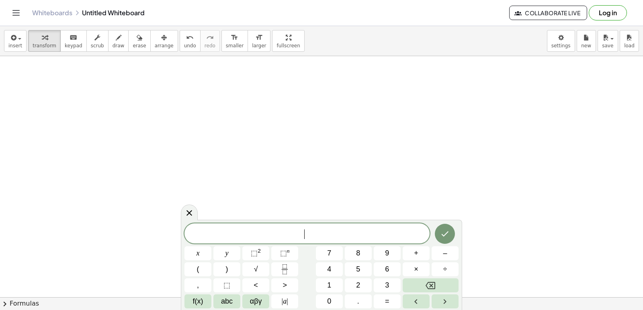
click at [242, 226] on div "​" at bounding box center [306, 234] width 245 height 20
click at [436, 293] on div "7 x + 2 x 0 ​ x y ⬚ 2 ⬚ n 7 8 9 + – ( ) √ 4 5 6 × ÷ , ⬚ < > 1 2 3 f(x) abc αβγ …" at bounding box center [321, 266] width 274 height 85
click at [431, 288] on icon "Backspace" at bounding box center [430, 286] width 10 height 10
click at [380, 297] on button "=" at bounding box center [387, 302] width 27 height 14
click at [451, 231] on button "Done" at bounding box center [445, 234] width 20 height 20
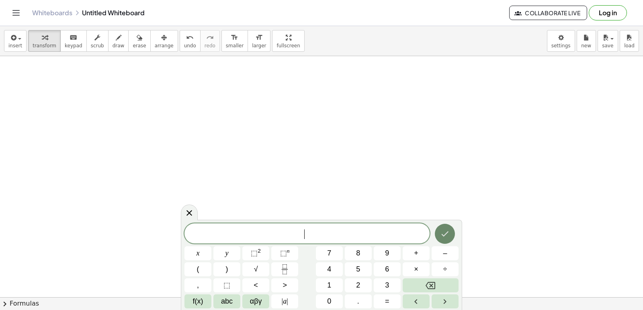
click at [443, 233] on icon "Done" at bounding box center [445, 234] width 10 height 10
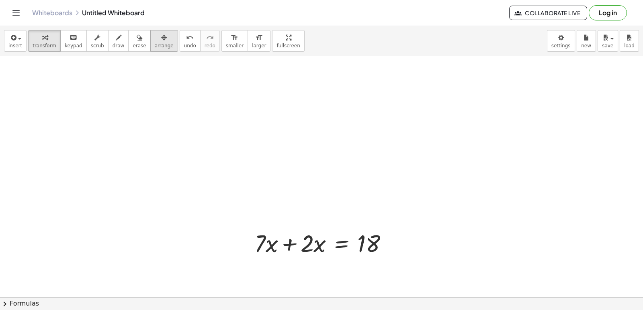
click at [155, 37] on div "button" at bounding box center [164, 38] width 19 height 10
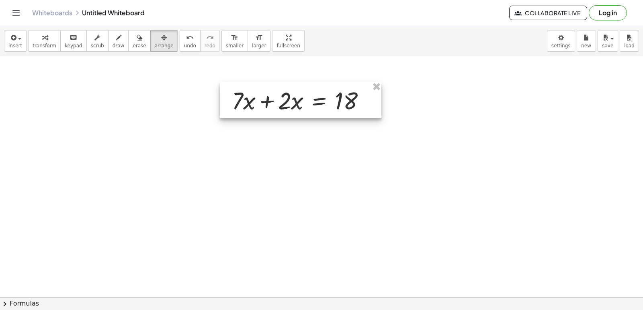
drag, startPoint x: 270, startPoint y: 241, endPoint x: 247, endPoint y: 98, distance: 144.7
click at [247, 98] on div at bounding box center [300, 100] width 161 height 36
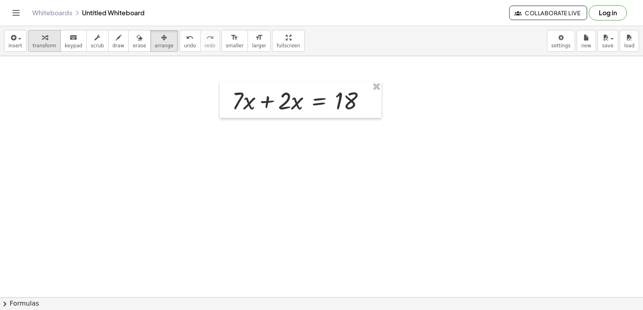
click at [42, 37] on icon "button" at bounding box center [45, 38] width 6 height 10
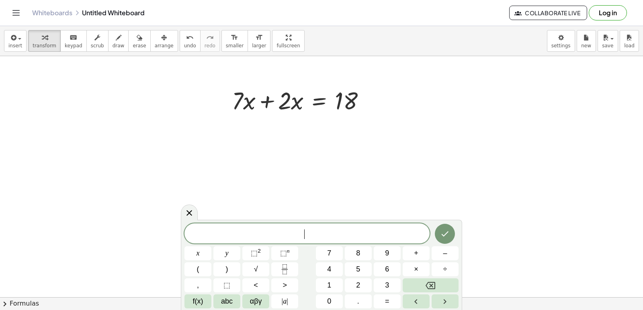
click at [387, 292] on div "x ​ x y ⬚ 2 ⬚ n 7 8 9 + – ( ) √ 4 5 6 × ÷ , ⬚ < > 1 2 3 f(x) abc αβγ | a | 0 . =" at bounding box center [321, 266] width 274 height 85
click at [419, 286] on button "Backspace" at bounding box center [430, 286] width 56 height 14
click at [344, 278] on div "x y ⬚ 2 ⬚ n 7 8 9 + – ( ) √ 4 5 6 × ÷ , ⬚ < > 1 2 3 f(x) abc αβγ | a | 0 . =" at bounding box center [321, 266] width 274 height 86
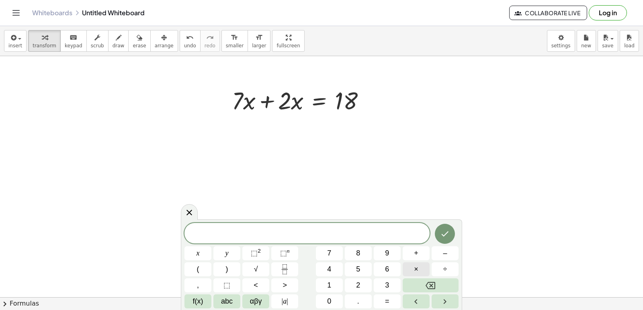
click at [410, 268] on button "×" at bounding box center [415, 270] width 27 height 14
click at [414, 287] on button "Backspace" at bounding box center [430, 286] width 56 height 14
click at [395, 302] on button "=" at bounding box center [387, 302] width 27 height 14
click at [366, 286] on button "2" at bounding box center [358, 286] width 27 height 14
click at [448, 234] on icon "Done" at bounding box center [445, 234] width 10 height 10
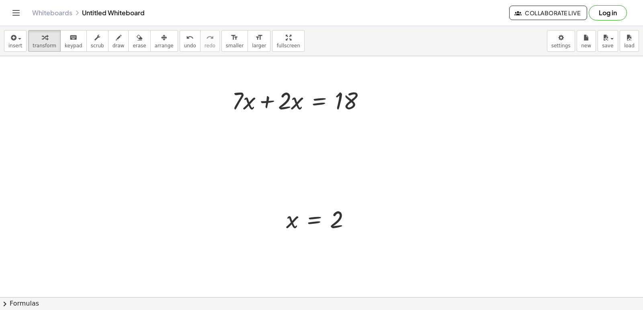
click at [155, 47] on span "arrange" at bounding box center [164, 46] width 19 height 6
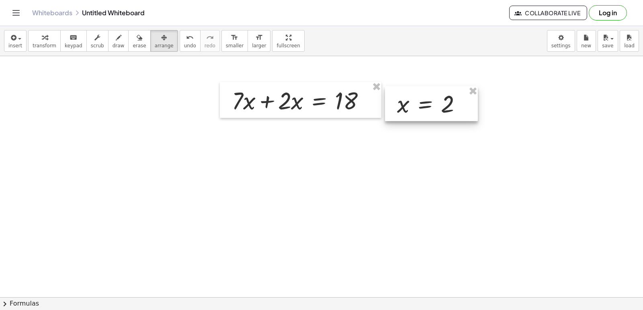
drag, startPoint x: 327, startPoint y: 226, endPoint x: 433, endPoint y: 110, distance: 157.2
click at [433, 110] on div at bounding box center [431, 103] width 93 height 35
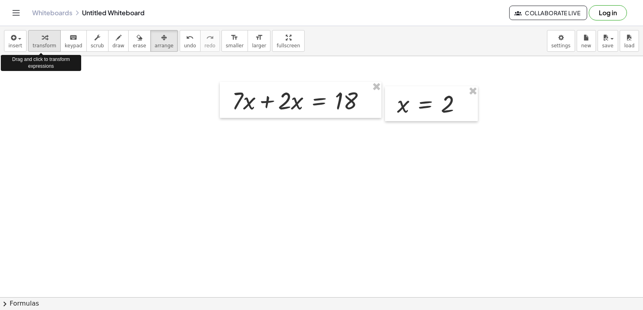
click at [33, 37] on div "button" at bounding box center [45, 38] width 24 height 10
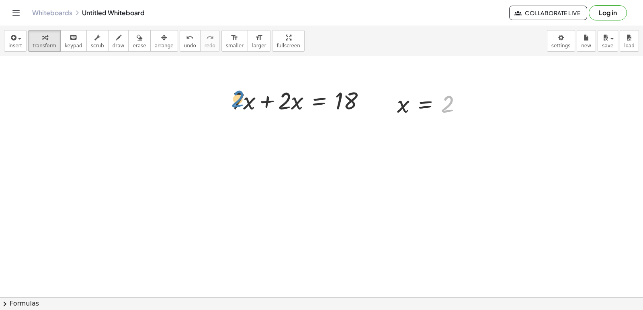
drag, startPoint x: 445, startPoint y: 104, endPoint x: 237, endPoint y: 99, distance: 208.1
drag, startPoint x: 287, startPoint y: 102, endPoint x: 243, endPoint y: 97, distance: 44.5
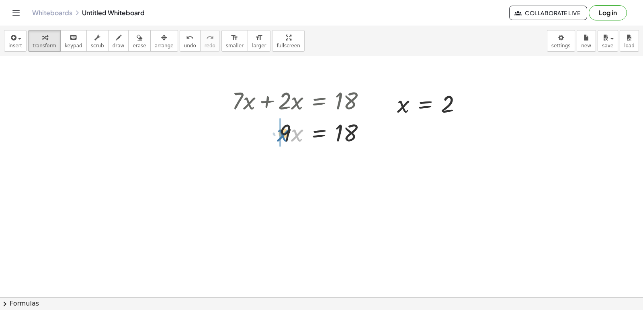
drag, startPoint x: 298, startPoint y: 129, endPoint x: 282, endPoint y: 117, distance: 20.2
click at [282, 128] on div at bounding box center [302, 132] width 148 height 32
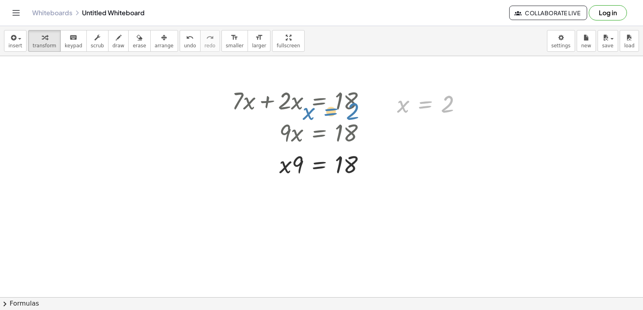
drag, startPoint x: 438, startPoint y: 106, endPoint x: 308, endPoint y: 109, distance: 130.6
drag, startPoint x: 410, startPoint y: 103, endPoint x: 229, endPoint y: 104, distance: 180.3
drag, startPoint x: 425, startPoint y: 104, endPoint x: 254, endPoint y: 102, distance: 171.5
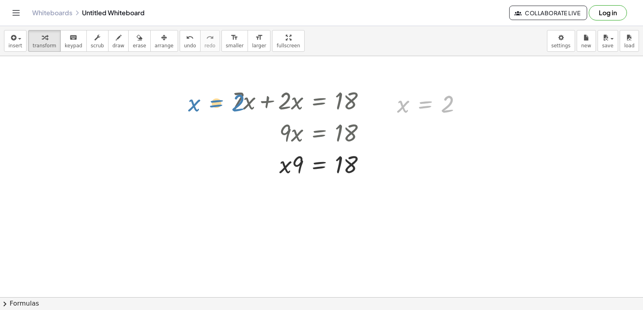
drag, startPoint x: 423, startPoint y: 100, endPoint x: 214, endPoint y: 98, distance: 208.9
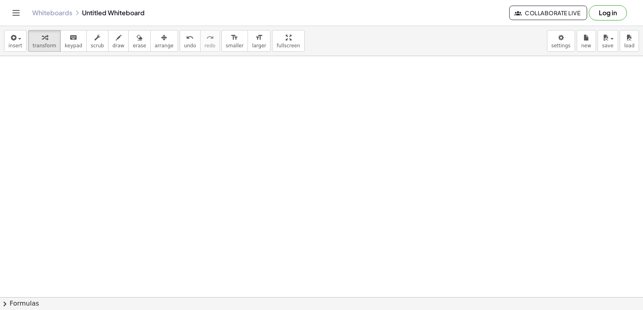
scroll to position [5270, 0]
drag, startPoint x: 257, startPoint y: 255, endPoint x: 257, endPoint y: 190, distance: 64.3
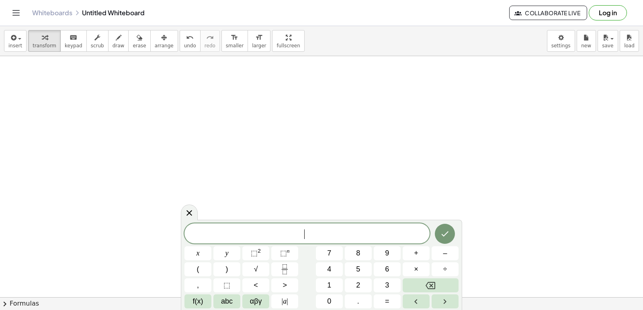
click at [388, 303] on span "=" at bounding box center [387, 301] width 4 height 11
click at [459, 223] on div "9 x + y = 4 6 x y ⬚ 2 ⬚ n 7 8 9 + – ( ) √ 4 5 6 × ÷ , ⬚ < > 1 2 3 f(x) abc αβγ …" at bounding box center [321, 265] width 281 height 90
click at [451, 228] on button "Done" at bounding box center [445, 234] width 20 height 20
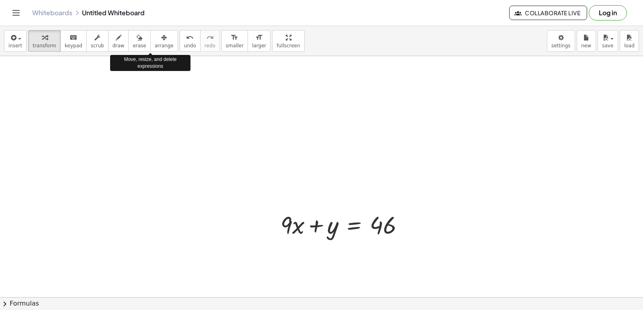
drag, startPoint x: 155, startPoint y: 35, endPoint x: 327, endPoint y: 174, distance: 221.1
click at [157, 36] on div "button" at bounding box center [164, 38] width 19 height 10
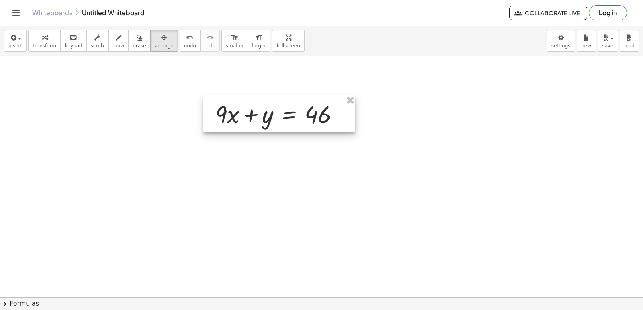
drag, startPoint x: 326, startPoint y: 212, endPoint x: 260, endPoint y: 90, distance: 138.7
click at [260, 96] on div at bounding box center [279, 114] width 152 height 36
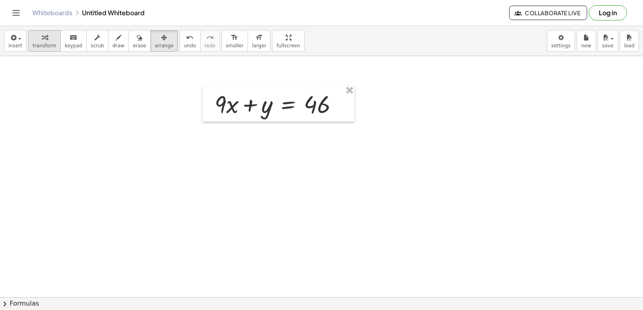
click at [45, 37] on div "button" at bounding box center [45, 38] width 24 height 10
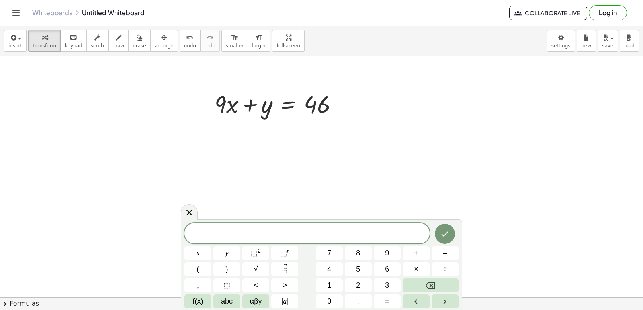
click at [256, 246] on div "x y ⬚ 2 ⬚ n 7 8 9 + – ( ) √ 4 5 6 × ÷ , ⬚ < > 1 2 3 f(x) abc αβγ | a | 0 . =" at bounding box center [321, 266] width 274 height 86
click at [345, 236] on span "​" at bounding box center [306, 234] width 245 height 11
click at [388, 292] on button "3" at bounding box center [387, 286] width 27 height 14
click at [421, 289] on button "Backspace" at bounding box center [430, 286] width 56 height 14
click at [387, 306] on span "=" at bounding box center [387, 301] width 4 height 11
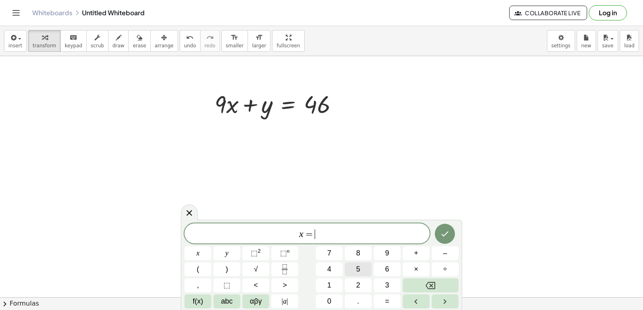
click at [361, 267] on button "5" at bounding box center [358, 270] width 27 height 14
click at [444, 239] on button "Done" at bounding box center [445, 234] width 20 height 20
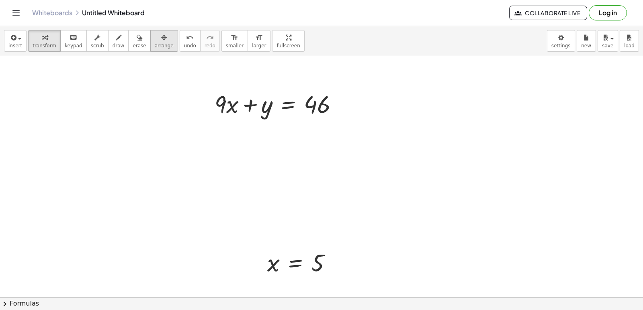
click at [155, 36] on div "button" at bounding box center [164, 38] width 19 height 10
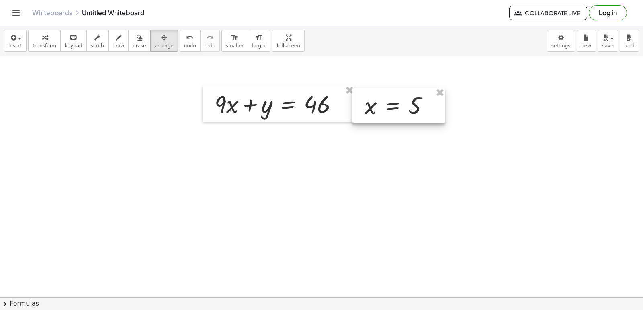
drag, startPoint x: 262, startPoint y: 266, endPoint x: 360, endPoint y: 107, distance: 186.5
click at [360, 107] on div at bounding box center [398, 105] width 92 height 35
click at [42, 39] on icon "button" at bounding box center [45, 38] width 6 height 10
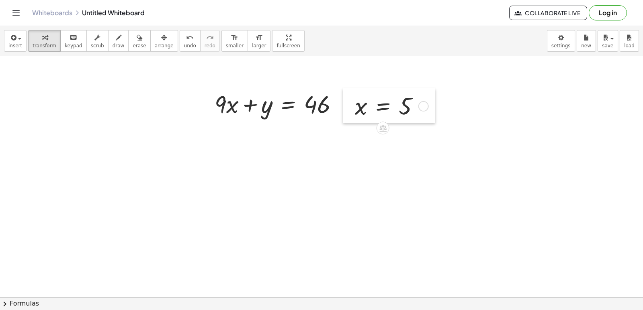
drag, startPoint x: 364, startPoint y: 105, endPoint x: 354, endPoint y: 106, distance: 10.5
click at [354, 106] on div at bounding box center [349, 105] width 12 height 35
click at [46, 35] on div "button" at bounding box center [45, 38] width 24 height 10
drag, startPoint x: 360, startPoint y: 105, endPoint x: 239, endPoint y: 102, distance: 121.3
click at [182, 43] on button "undo undo" at bounding box center [190, 41] width 21 height 22
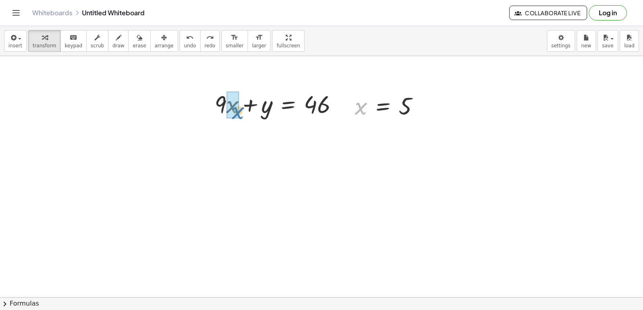
drag, startPoint x: 355, startPoint y: 111, endPoint x: 232, endPoint y: 116, distance: 123.4
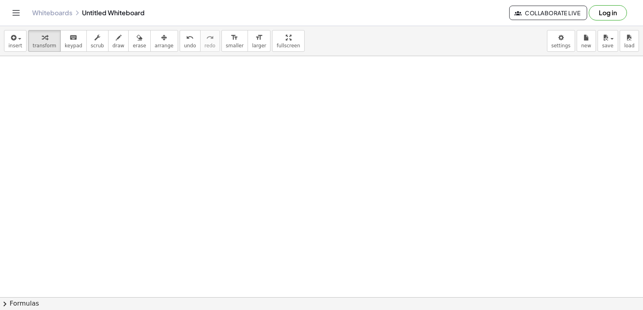
scroll to position [5471, 0]
drag, startPoint x: 250, startPoint y: 162, endPoint x: 249, endPoint y: 169, distance: 6.9
click at [50, 35] on div "button" at bounding box center [45, 38] width 24 height 10
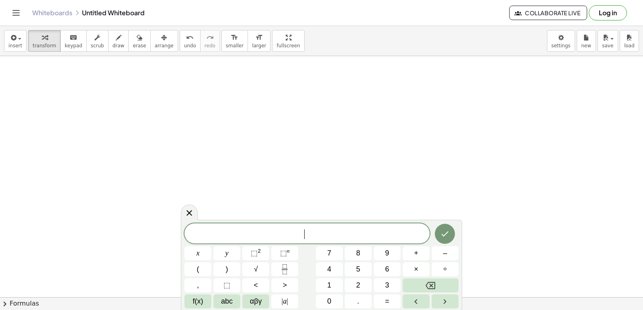
click at [431, 286] on icon "Backspace" at bounding box center [430, 285] width 10 height 7
click at [431, 285] on icon "Backspace" at bounding box center [430, 285] width 10 height 7
click at [431, 280] on button "Backspace" at bounding box center [430, 286] width 56 height 14
click at [431, 276] on div "4 x − 7 y 0 0 0 0 0 0 x y ⬚ 2 ⬚ n 7 8 9 + – ( ) √ 4 5 6 × ÷ , ⬚ < > 1 2 3 f(x) …" at bounding box center [321, 266] width 274 height 85
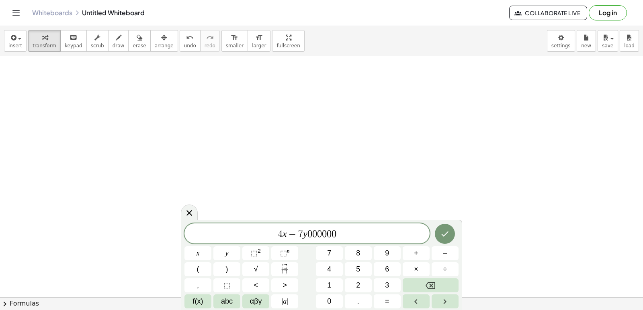
click at [431, 276] on div "÷" at bounding box center [444, 270] width 27 height 14
click at [431, 280] on div "4 x − 7 y 0 0 0 0 0 0 x y ⬚ 2 ⬚ n 7 8 9 + – ( ) √ 4 5 6 × ÷ , ⬚ < > 1 2 3 f(x) …" at bounding box center [321, 266] width 274 height 85
click at [431, 284] on button "Backspace" at bounding box center [430, 286] width 56 height 14
click at [431, 282] on icon "Backspace" at bounding box center [430, 286] width 10 height 10
click at [430, 284] on icon "Backspace" at bounding box center [430, 286] width 10 height 10
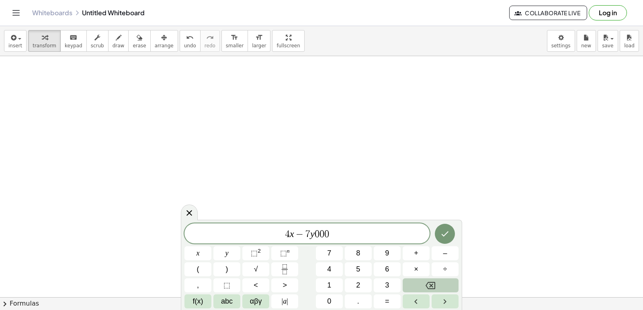
click at [429, 282] on div "4 x − 7 y 0 0 0 x y ⬚ 2 ⬚ n 7 8 9 + – ( ) √ 4 5 6 × ÷ , ⬚ < > 1 2 3 f(x) abc αβ…" at bounding box center [321, 266] width 274 height 85
click at [430, 281] on button "Backspace" at bounding box center [430, 286] width 56 height 14
click at [430, 276] on div "4 x − 7 y 0 0 x y ⬚ 2 ⬚ n 7 8 9 + – ( ) √ 4 5 6 × ÷ , ⬚ < > 1 2 3 f(x) abc αβγ …" at bounding box center [321, 266] width 274 height 85
click at [430, 274] on div "4 x − 7 y 0 0 x y ⬚ 2 ⬚ n 7 8 9 + – ( ) √ 4 5 6 × ÷ , ⬚ < > 1 2 3 f(x) abc αβγ …" at bounding box center [321, 266] width 274 height 85
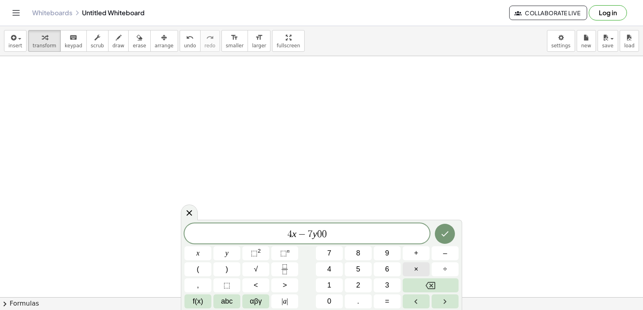
click at [429, 269] on button "×" at bounding box center [415, 270] width 27 height 14
click at [420, 281] on button "Backspace" at bounding box center [430, 286] width 56 height 14
click at [388, 300] on span "=" at bounding box center [387, 301] width 4 height 11
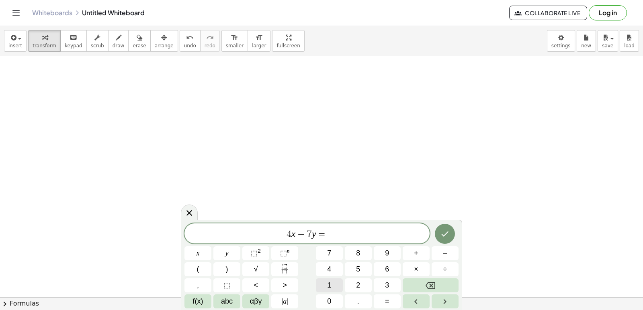
click at [340, 281] on button "1" at bounding box center [329, 286] width 27 height 14
click at [449, 226] on button "Done" at bounding box center [445, 234] width 20 height 20
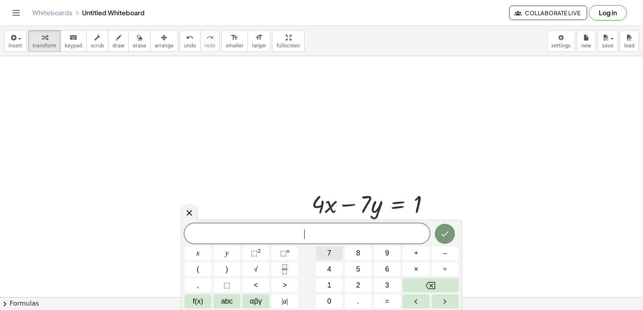
click at [323, 260] on button "7" at bounding box center [329, 254] width 27 height 14
click at [406, 288] on button "Backspace" at bounding box center [430, 286] width 56 height 14
click at [357, 285] on span "2" at bounding box center [358, 285] width 4 height 11
click at [422, 284] on button "Backspace" at bounding box center [430, 286] width 56 height 14
click at [385, 303] on span "=" at bounding box center [387, 301] width 4 height 11
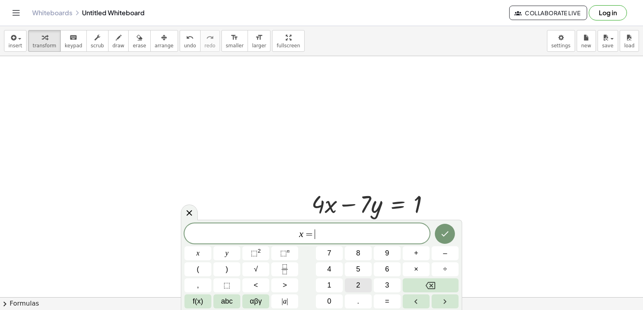
click at [356, 289] on span "2" at bounding box center [358, 285] width 4 height 11
click at [451, 236] on button "Done" at bounding box center [445, 234] width 20 height 20
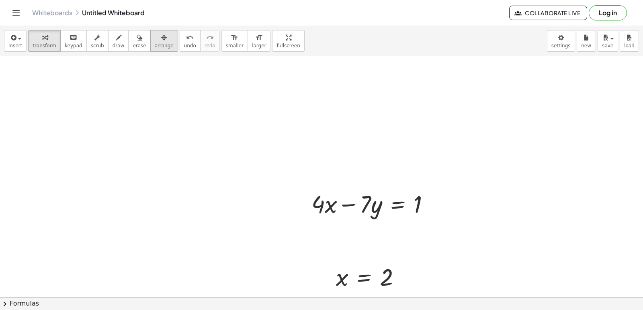
click at [155, 46] on span "arrange" at bounding box center [164, 46] width 19 height 6
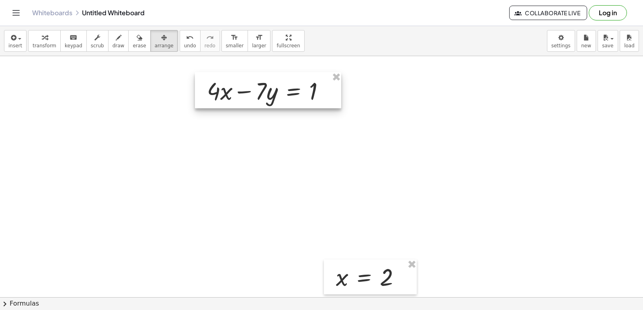
drag, startPoint x: 335, startPoint y: 212, endPoint x: 238, endPoint y: 104, distance: 145.6
click at [238, 104] on div at bounding box center [268, 90] width 146 height 36
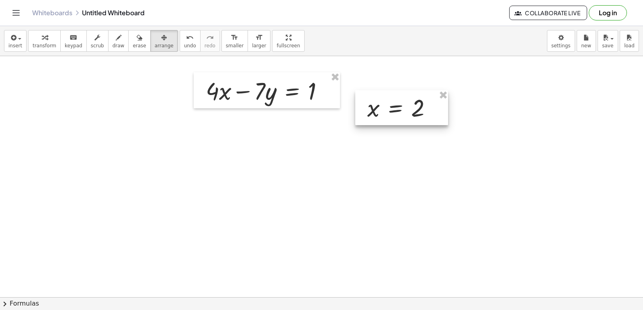
drag, startPoint x: 353, startPoint y: 270, endPoint x: 384, endPoint y: 96, distance: 176.6
click at [384, 96] on div at bounding box center [401, 107] width 93 height 35
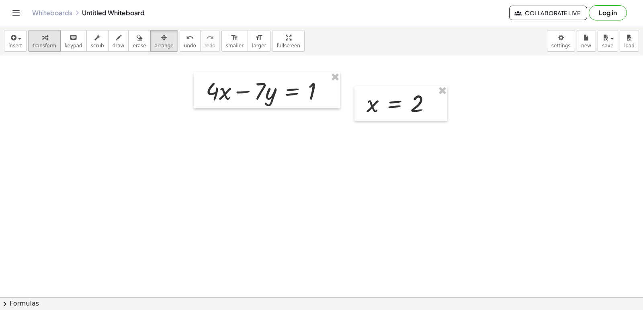
click at [42, 41] on icon "button" at bounding box center [45, 38] width 6 height 10
drag, startPoint x: 370, startPoint y: 104, endPoint x: 216, endPoint y: 99, distance: 154.3
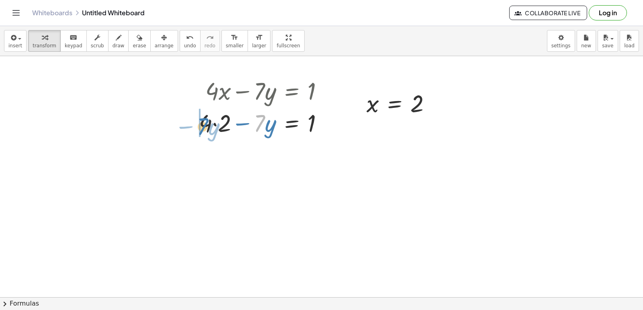
drag, startPoint x: 261, startPoint y: 128, endPoint x: 205, endPoint y: 128, distance: 55.8
click at [203, 132] on div at bounding box center [264, 122] width 139 height 32
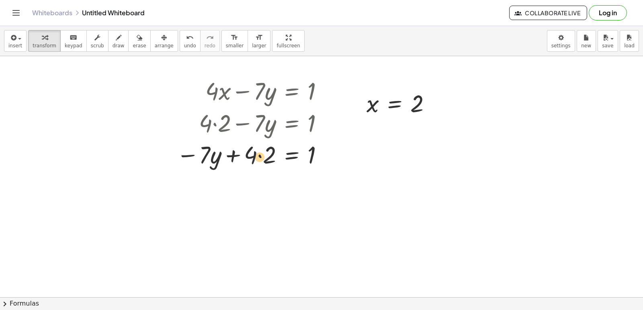
drag, startPoint x: 208, startPoint y: 153, endPoint x: 263, endPoint y: 155, distance: 55.1
click at [263, 155] on div at bounding box center [252, 154] width 161 height 32
click at [322, 154] on div at bounding box center [323, 155] width 10 height 10
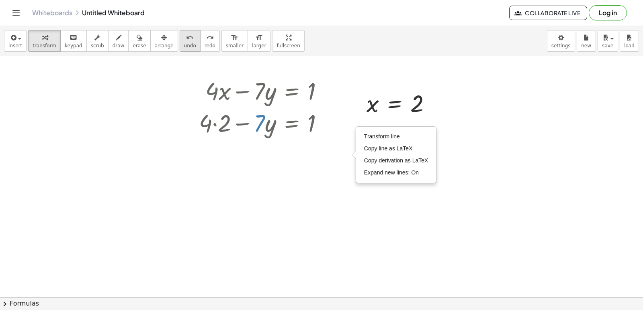
click at [184, 43] on button "undo undo" at bounding box center [190, 41] width 21 height 22
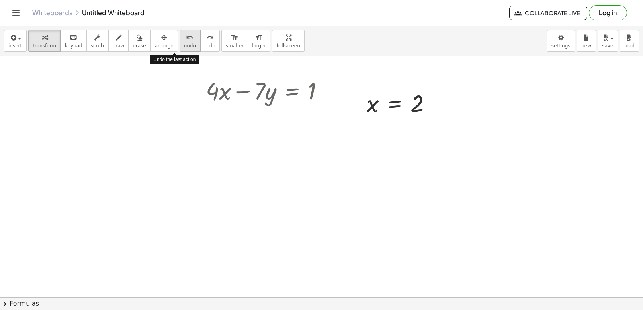
click at [184, 43] on button "undo undo" at bounding box center [190, 41] width 21 height 22
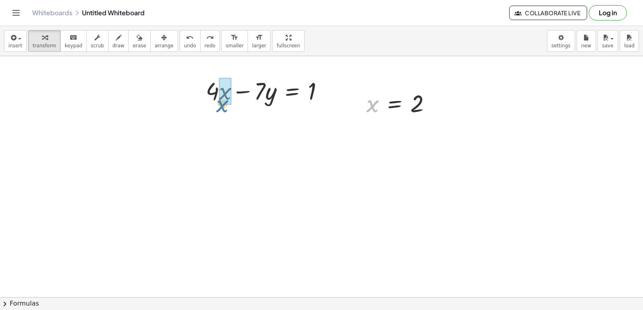
drag, startPoint x: 373, startPoint y: 109, endPoint x: 223, endPoint y: 109, distance: 150.2
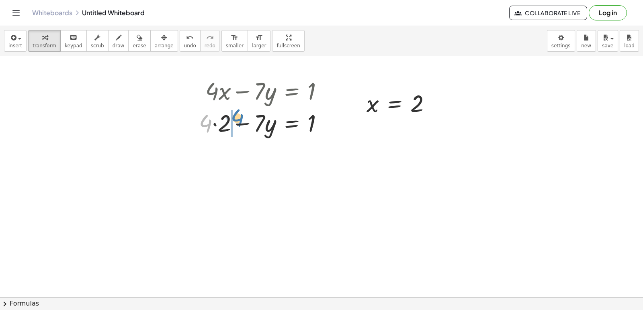
drag, startPoint x: 202, startPoint y: 126, endPoint x: 324, endPoint y: 71, distance: 133.7
drag, startPoint x: 204, startPoint y: 120, endPoint x: 225, endPoint y: 112, distance: 22.0
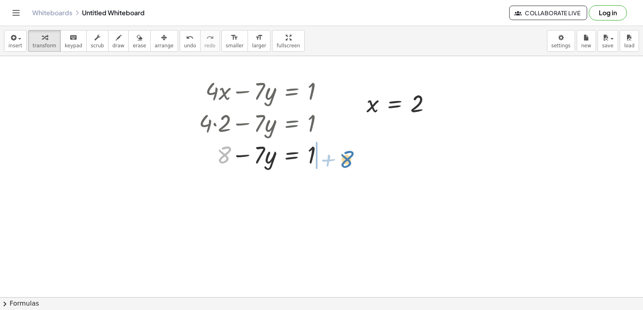
drag, startPoint x: 224, startPoint y: 157, endPoint x: 347, endPoint y: 161, distance: 122.6
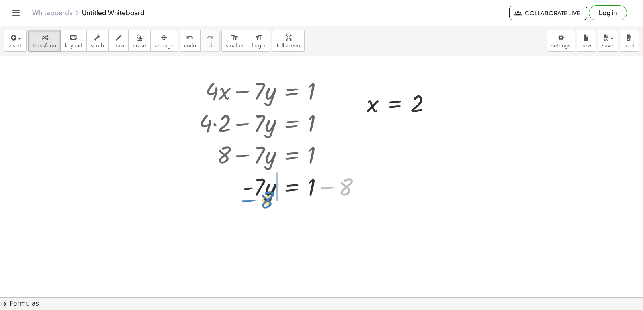
drag, startPoint x: 346, startPoint y: 185, endPoint x: 268, endPoint y: 197, distance: 79.7
click at [268, 197] on div at bounding box center [283, 186] width 176 height 32
drag, startPoint x: 258, startPoint y: 183, endPoint x: 343, endPoint y: 191, distance: 84.7
drag, startPoint x: 322, startPoint y: 215, endPoint x: 257, endPoint y: 215, distance: 65.1
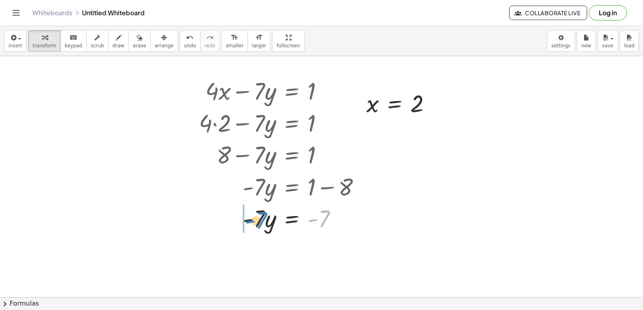
click at [259, 215] on div at bounding box center [283, 218] width 176 height 32
drag, startPoint x: 230, startPoint y: 254, endPoint x: 273, endPoint y: 253, distance: 43.0
click at [273, 253] on div at bounding box center [283, 250] width 176 height 32
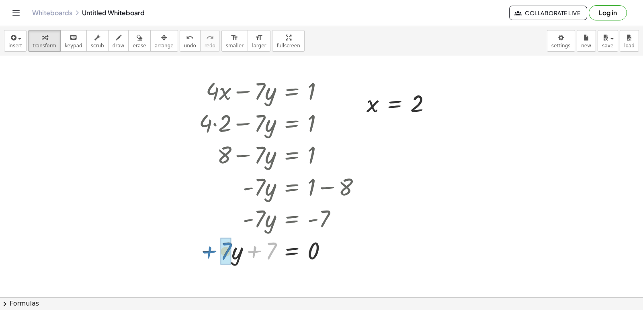
drag, startPoint x: 271, startPoint y: 255, endPoint x: 226, endPoint y: 255, distance: 45.0
click at [229, 2] on div "Whiteboards Untitled Whiteboard Collaborate Live Log in" at bounding box center [321, 13] width 623 height 26
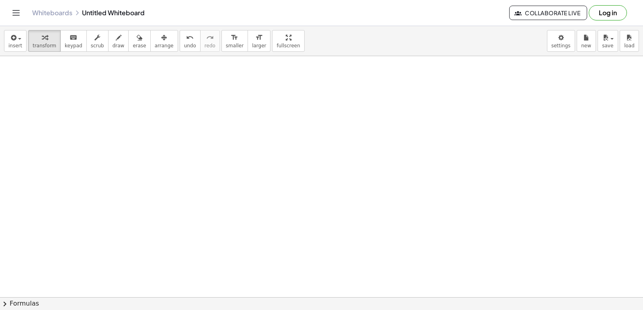
scroll to position [7578, 0]
click at [74, 38] on div "keyboard" at bounding box center [74, 38] width 18 height 10
click at [69, 37] on icon "keyboard" at bounding box center [73, 38] width 8 height 10
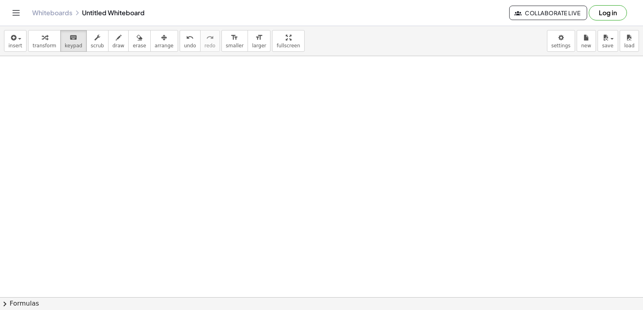
click at [184, 46] on span "undo" at bounding box center [190, 46] width 12 height 6
click at [76, 44] on button "keyboard keypad" at bounding box center [73, 41] width 27 height 22
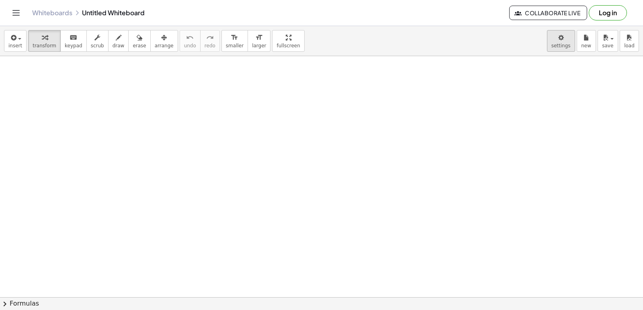
click at [565, 35] on body "Graspable Math Activities Get Started Activity Bank Assigned Work Classes White…" at bounding box center [321, 155] width 643 height 310
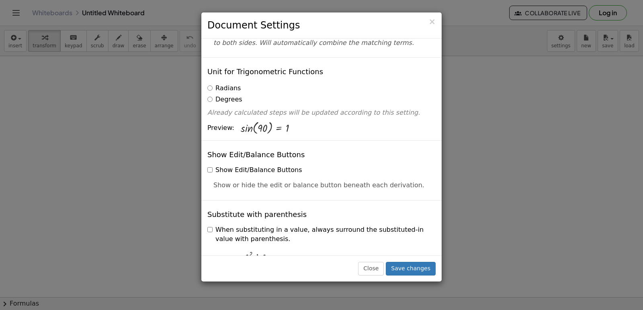
scroll to position [80, 0]
click at [421, 268] on button "Save changes" at bounding box center [411, 269] width 50 height 14
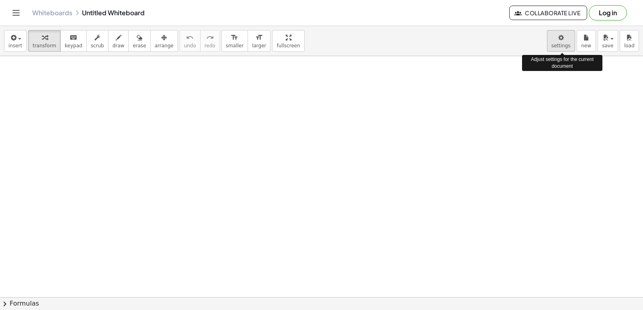
click at [554, 44] on body "Graspable Math Activities Get Started Activity Bank Assigned Work Classes White…" at bounding box center [321, 155] width 643 height 310
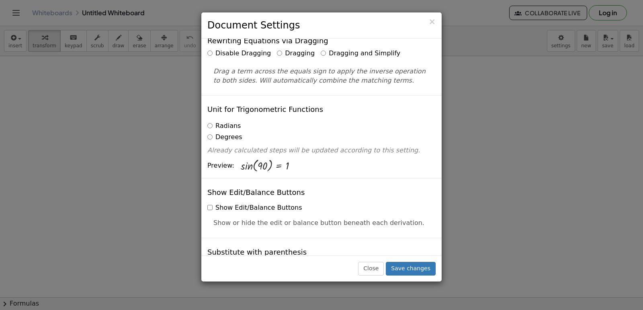
scroll to position [0, 0]
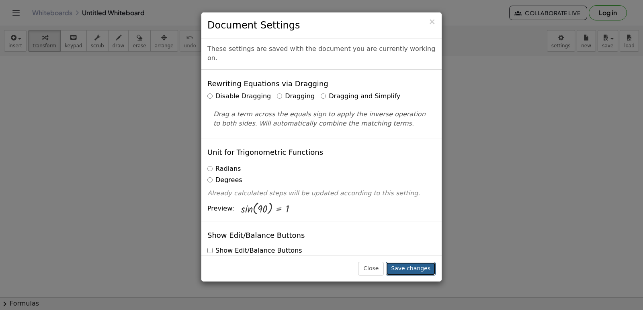
click at [420, 271] on button "Save changes" at bounding box center [411, 269] width 50 height 14
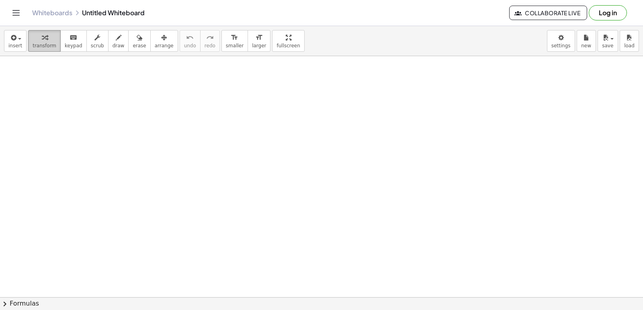
click at [45, 43] on span "transform" at bounding box center [45, 46] width 24 height 6
click at [44, 47] on span "transform" at bounding box center [45, 46] width 24 height 6
click at [42, 37] on icon "button" at bounding box center [45, 38] width 6 height 10
click at [322, 162] on div at bounding box center [321, 297] width 643 height 483
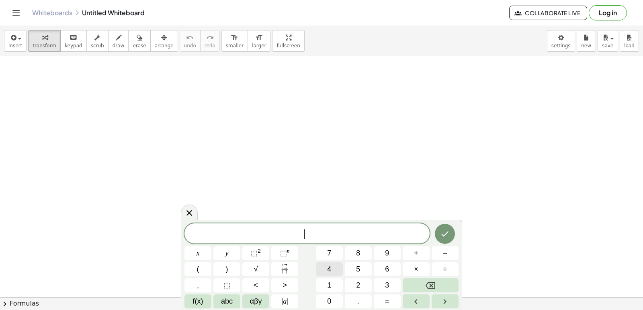
click at [328, 272] on span "4" at bounding box center [329, 269] width 4 height 11
click at [348, 257] on button "8" at bounding box center [358, 254] width 27 height 14
click at [440, 285] on button "Backspace" at bounding box center [430, 286] width 56 height 14
click at [448, 283] on button "Backspace" at bounding box center [430, 286] width 56 height 14
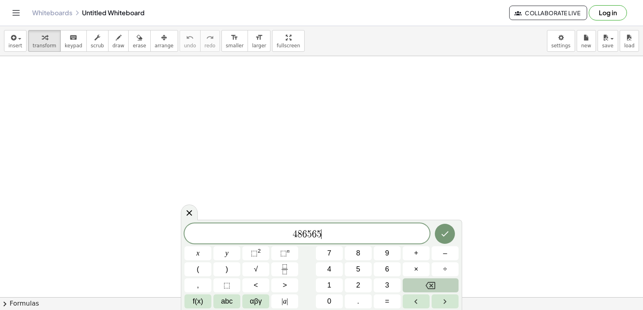
click at [448, 283] on button "Backspace" at bounding box center [430, 286] width 56 height 14
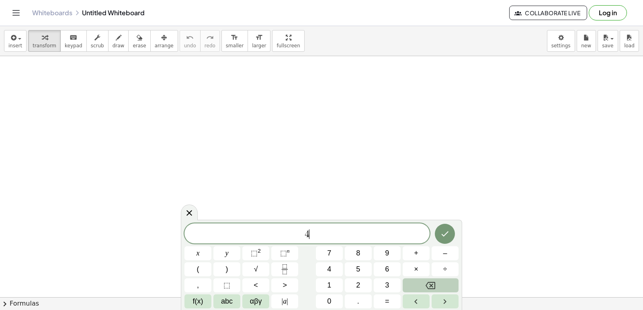
click at [448, 283] on button "Backspace" at bounding box center [430, 286] width 56 height 14
click at [329, 252] on span "7" at bounding box center [329, 253] width 4 height 11
click at [198, 257] on span "x" at bounding box center [197, 253] width 3 height 11
click at [414, 253] on span "+" at bounding box center [416, 253] width 4 height 11
click at [384, 256] on button "9" at bounding box center [387, 254] width 27 height 14
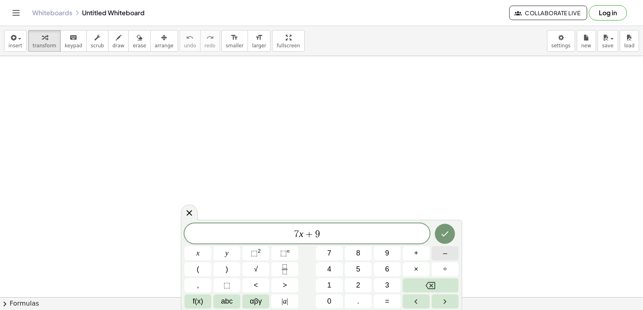
click at [443, 252] on button "–" at bounding box center [444, 254] width 27 height 14
click at [437, 289] on button "Backspace" at bounding box center [430, 286] width 56 height 14
click at [397, 300] on button "=" at bounding box center [387, 302] width 27 height 14
click at [437, 254] on button "–" at bounding box center [444, 254] width 27 height 14
click at [340, 284] on button "1" at bounding box center [329, 286] width 27 height 14
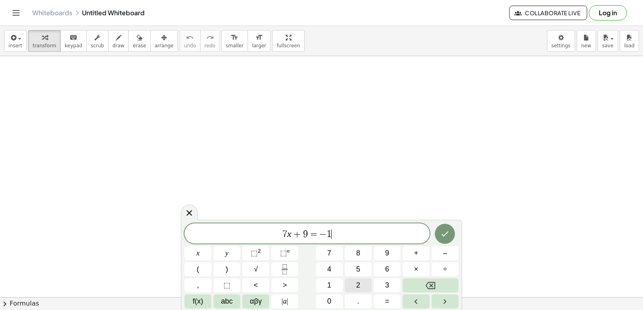
click at [350, 280] on button "2" at bounding box center [358, 286] width 27 height 14
click at [441, 238] on icon "Done" at bounding box center [445, 234] width 10 height 10
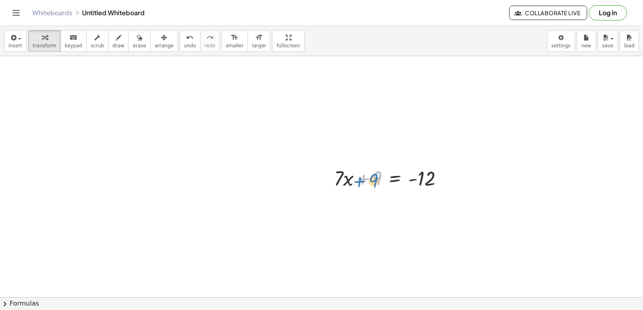
drag, startPoint x: 372, startPoint y: 179, endPoint x: 368, endPoint y: 182, distance: 4.7
click at [368, 182] on div at bounding box center [391, 177] width 123 height 27
click at [362, 206] on div at bounding box center [321, 297] width 643 height 483
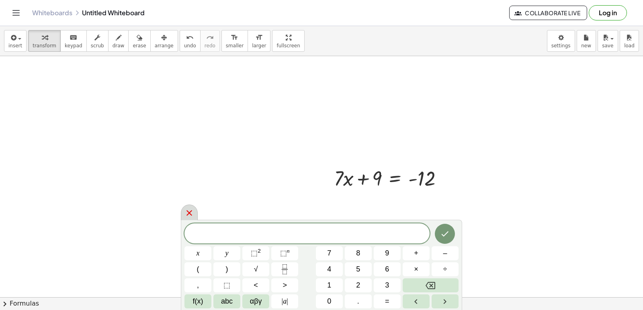
click at [189, 215] on icon at bounding box center [189, 213] width 10 height 10
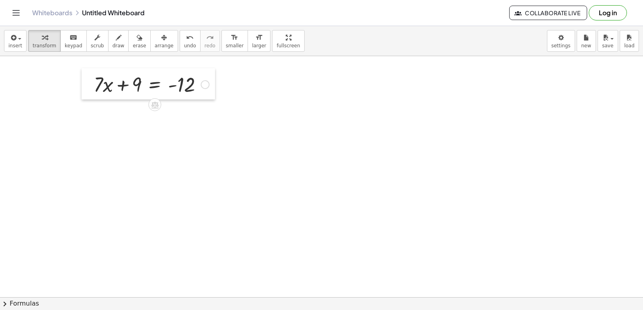
drag, startPoint x: 331, startPoint y: 179, endPoint x: 91, endPoint y: 85, distance: 257.9
click at [91, 85] on div at bounding box center [88, 83] width 12 height 31
click at [205, 85] on div at bounding box center [204, 84] width 9 height 9
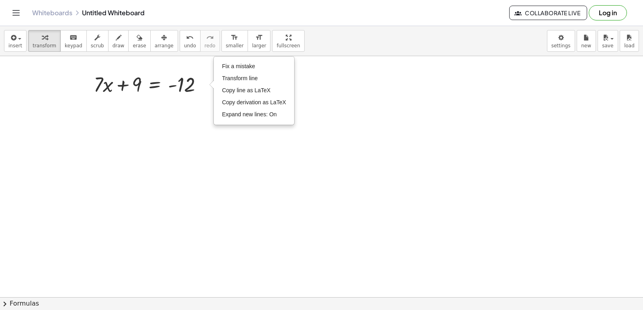
click at [201, 102] on div at bounding box center [321, 297] width 643 height 483
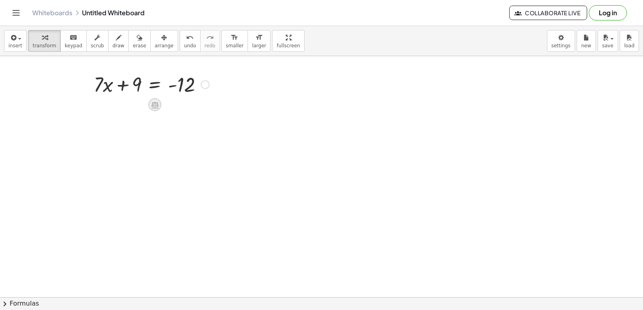
click at [153, 106] on icon at bounding box center [154, 105] width 7 height 7
click at [140, 129] on div at bounding box center [321, 297] width 643 height 483
drag, startPoint x: 141, startPoint y: 85, endPoint x: 214, endPoint y: 86, distance: 72.7
click at [123, 109] on div at bounding box center [169, 111] width 158 height 27
drag, startPoint x: 238, startPoint y: 113, endPoint x: 92, endPoint y: 116, distance: 145.8
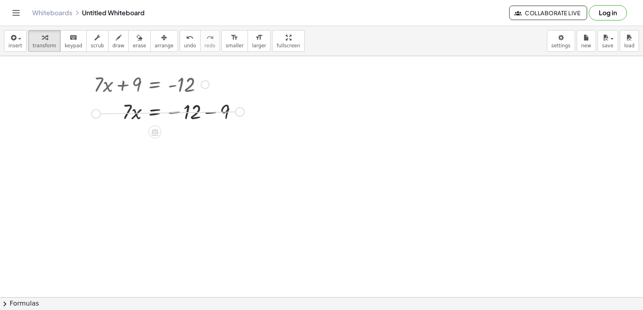
click at [92, 116] on div "+ · 7 · x + 9 = - 12 · 7 · x 9 = − 12 − Fix a mistake Transform line Copy line …" at bounding box center [166, 97] width 168 height 59
drag, startPoint x: 89, startPoint y: 116, endPoint x: 81, endPoint y: 115, distance: 7.6
click at [81, 115] on div at bounding box center [80, 97] width 12 height 59
click at [200, 112] on div at bounding box center [161, 110] width 158 height 27
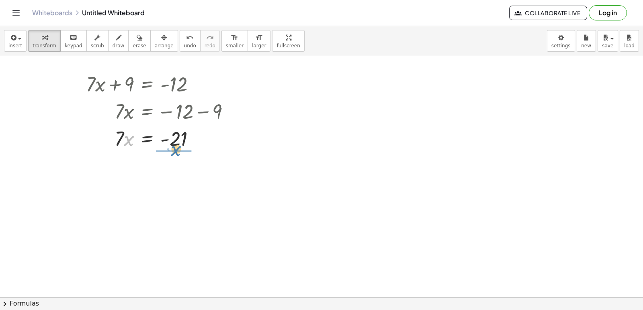
drag, startPoint x: 129, startPoint y: 144, endPoint x: 176, endPoint y: 154, distance: 48.8
drag, startPoint x: 182, startPoint y: 184, endPoint x: 116, endPoint y: 170, distance: 67.4
click at [117, 177] on div at bounding box center [161, 172] width 158 height 40
drag, startPoint x: 127, startPoint y: 166, endPoint x: 182, endPoint y: 182, distance: 57.7
click at [182, 182] on div at bounding box center [161, 171] width 158 height 27
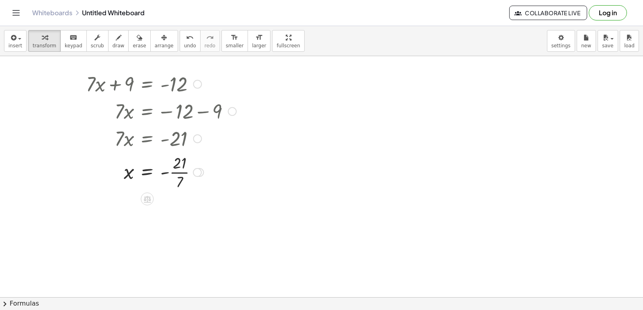
click at [183, 172] on div at bounding box center [161, 172] width 158 height 40
click at [337, 88] on div at bounding box center [321, 297] width 643 height 483
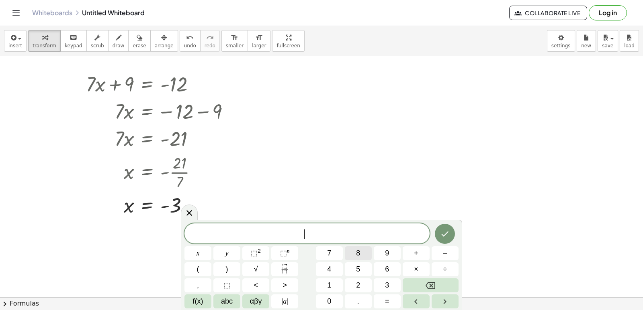
click at [359, 251] on span "8" at bounding box center [358, 253] width 4 height 11
click at [228, 257] on span "y" at bounding box center [226, 253] width 3 height 11
click at [444, 255] on span "–" at bounding box center [445, 253] width 4 height 11
click at [359, 272] on span "5" at bounding box center [358, 269] width 4 height 11
click at [392, 302] on button "=" at bounding box center [387, 302] width 27 height 14
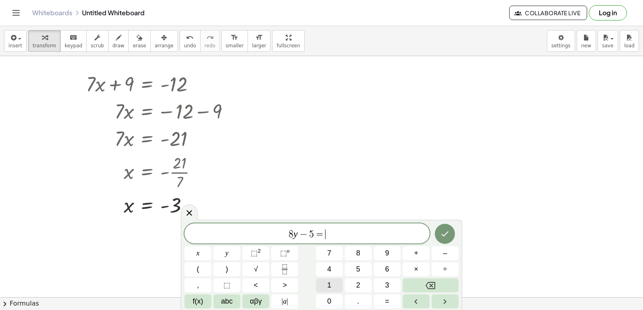
click at [327, 289] on button "1" at bounding box center [329, 286] width 27 height 14
click at [443, 240] on button "Done" at bounding box center [445, 234] width 20 height 20
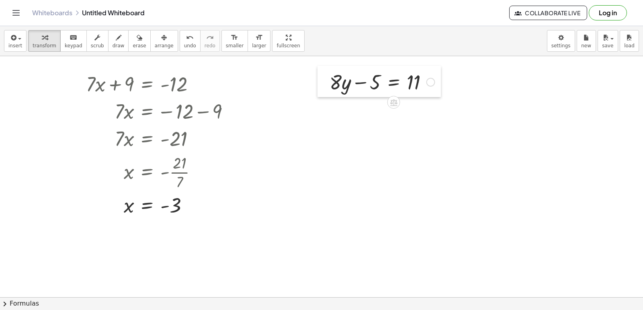
drag, startPoint x: 340, startPoint y: 110, endPoint x: 321, endPoint y: 88, distance: 29.9
click at [321, 88] on div at bounding box center [323, 81] width 12 height 31
drag, startPoint x: 340, startPoint y: 86, endPoint x: 334, endPoint y: 105, distance: 19.3
click at [356, 82] on div at bounding box center [381, 81] width 113 height 27
click at [395, 86] on div at bounding box center [381, 81] width 113 height 27
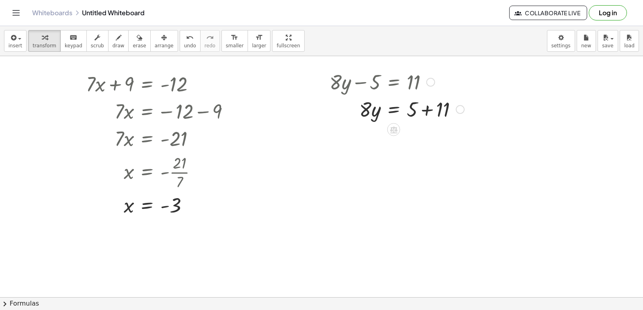
click at [425, 108] on div at bounding box center [396, 108] width 143 height 27
drag, startPoint x: 365, startPoint y: 135, endPoint x: 414, endPoint y: 152, distance: 51.8
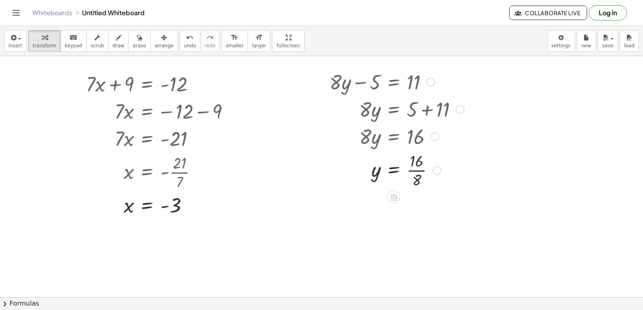
click at [419, 169] on div at bounding box center [396, 170] width 143 height 40
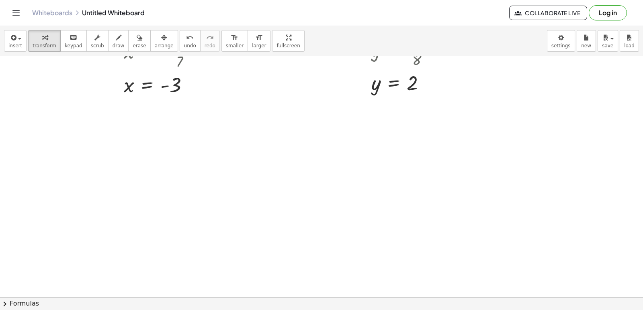
scroll to position [201, 0]
click at [200, 129] on div at bounding box center [321, 96] width 643 height 483
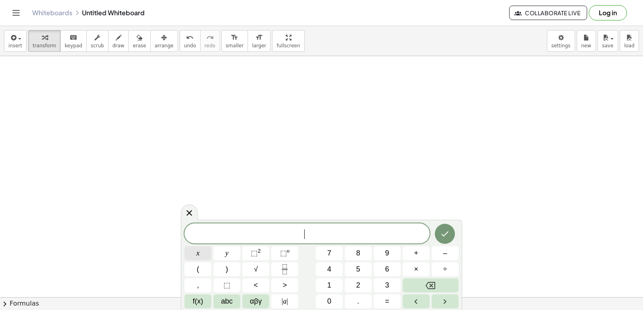
click at [196, 254] on button "x" at bounding box center [197, 254] width 27 height 14
click at [433, 283] on button "Backspace" at bounding box center [430, 286] width 56 height 14
click at [329, 255] on button "7" at bounding box center [329, 254] width 27 height 14
click at [200, 257] on button "x" at bounding box center [197, 254] width 27 height 14
click at [445, 253] on button "–" at bounding box center [444, 254] width 27 height 14
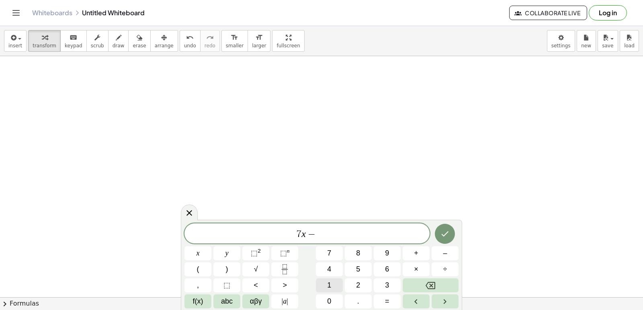
click at [353, 285] on div "7 x − ​ x y ⬚ 2 ⬚ n 7 8 9 + – ( ) √ 4 5 6 × ÷ , ⬚ < > 1 2 3 f(x) abc αβγ | a | …" at bounding box center [321, 266] width 274 height 85
click at [376, 302] on button "=" at bounding box center [387, 302] width 27 height 14
click at [331, 282] on span "1" at bounding box center [329, 285] width 4 height 11
click at [390, 283] on button "3" at bounding box center [387, 286] width 27 height 14
click at [304, 235] on span "−" at bounding box center [301, 235] width 12 height 10
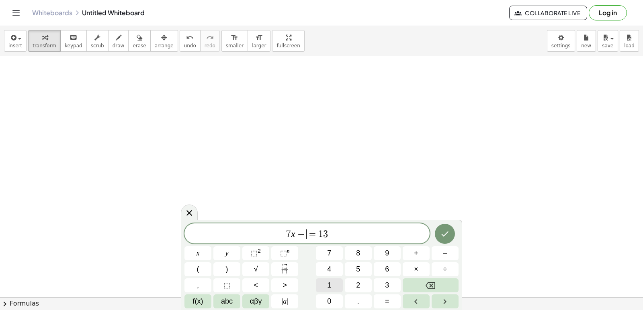
click at [331, 283] on button "1" at bounding box center [329, 286] width 27 height 14
click at [447, 237] on icon "Done" at bounding box center [445, 234] width 10 height 10
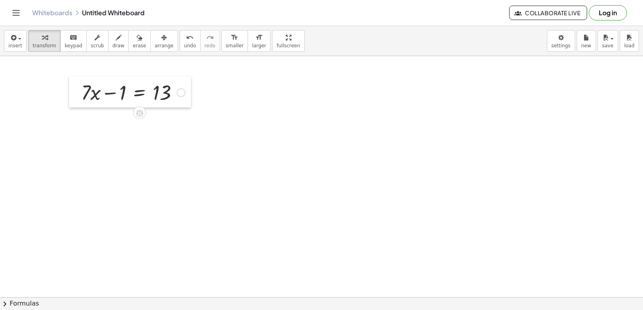
drag, startPoint x: 205, startPoint y: 149, endPoint x: 67, endPoint y: 96, distance: 148.1
click at [69, 96] on div at bounding box center [75, 91] width 12 height 31
drag, startPoint x: 102, startPoint y: 94, endPoint x: 180, endPoint y: 96, distance: 78.0
click at [180, 96] on div at bounding box center [126, 90] width 112 height 27
click at [172, 123] on div at bounding box center [138, 117] width 137 height 27
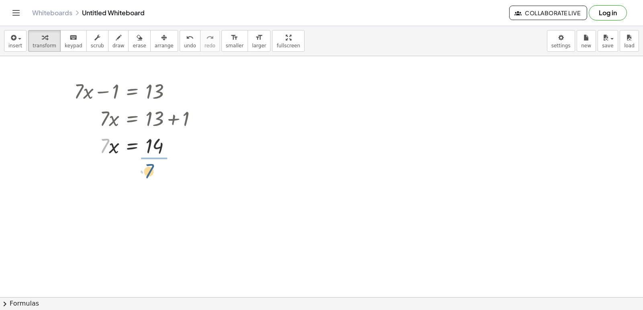
drag, startPoint x: 104, startPoint y: 143, endPoint x: 151, endPoint y: 164, distance: 50.7
click at [151, 180] on div at bounding box center [138, 179] width 137 height 40
click at [322, 172] on div at bounding box center [321, 96] width 643 height 483
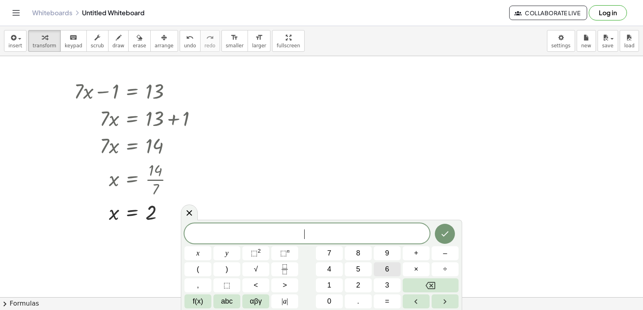
click at [384, 272] on button "6" at bounding box center [387, 270] width 27 height 14
click at [228, 257] on span "y" at bounding box center [226, 253] width 3 height 11
click at [445, 257] on span "–" at bounding box center [445, 253] width 4 height 11
click at [336, 258] on button "7" at bounding box center [329, 254] width 27 height 14
click at [391, 305] on button "=" at bounding box center [387, 302] width 27 height 14
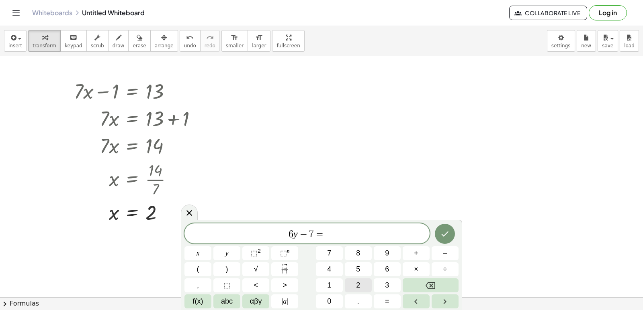
click at [355, 283] on button "2" at bounding box center [358, 286] width 27 height 14
click at [380, 256] on button "9" at bounding box center [387, 254] width 27 height 14
click at [439, 237] on button "Done" at bounding box center [445, 234] width 20 height 20
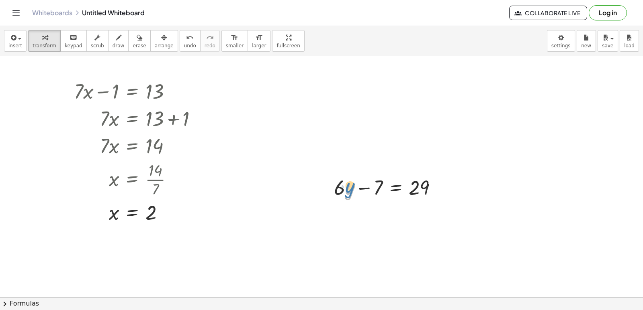
click at [350, 194] on div at bounding box center [389, 187] width 118 height 27
click at [317, 190] on div at bounding box center [321, 96] width 643 height 483
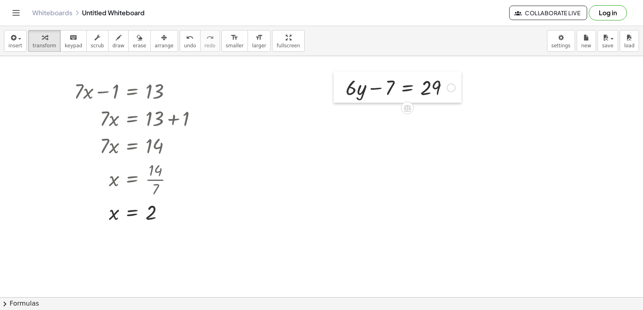
drag, startPoint x: 324, startPoint y: 175, endPoint x: 336, endPoint y: 75, distance: 100.7
click at [336, 75] on div at bounding box center [339, 86] width 12 height 31
drag, startPoint x: 378, startPoint y: 88, endPoint x: 451, endPoint y: 90, distance: 73.1
click at [451, 90] on div at bounding box center [400, 87] width 118 height 27
click at [449, 116] on div at bounding box center [413, 114] width 145 height 27
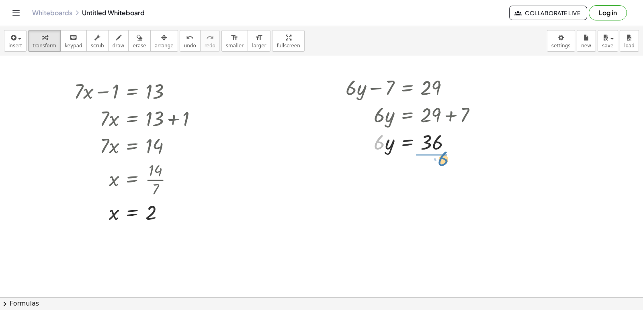
drag, startPoint x: 382, startPoint y: 144, endPoint x: 451, endPoint y: 161, distance: 70.8
click at [451, 161] on div "+ · 7 · x + 9 = - 12 · 7 · x = − 12 − 9 · 7 · x = - 21 7 = - · 21 · x · x · 7 =…" at bounding box center [321, 96] width 643 height 483
click at [428, 176] on div at bounding box center [413, 175] width 145 height 40
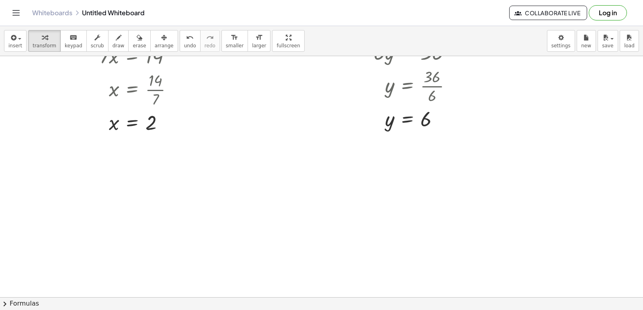
scroll to position [402, 0]
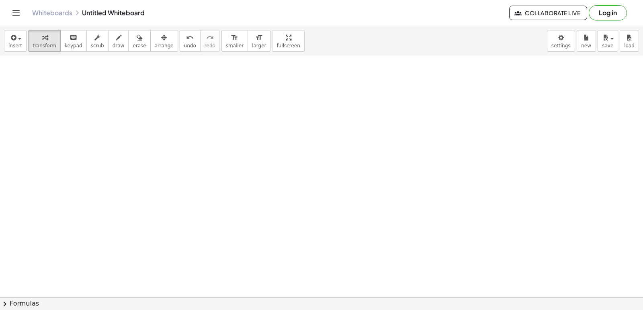
drag, startPoint x: 200, startPoint y: 158, endPoint x: 206, endPoint y: 169, distance: 12.3
click at [200, 158] on div at bounding box center [321, 17] width 643 height 724
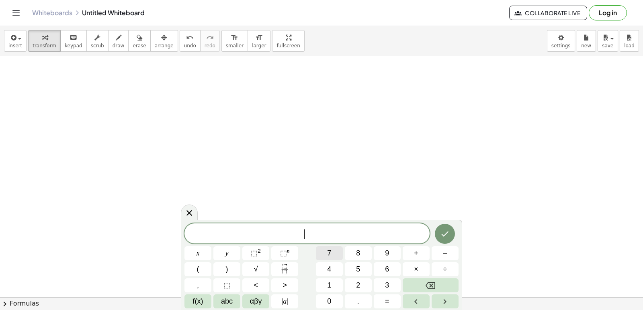
click at [321, 257] on button "7" at bounding box center [329, 254] width 27 height 14
click at [196, 257] on span "x" at bounding box center [197, 253] width 3 height 11
click at [412, 257] on button "+" at bounding box center [415, 254] width 27 height 14
click at [223, 256] on button "y" at bounding box center [226, 254] width 27 height 14
click at [376, 298] on button "=" at bounding box center [387, 302] width 27 height 14
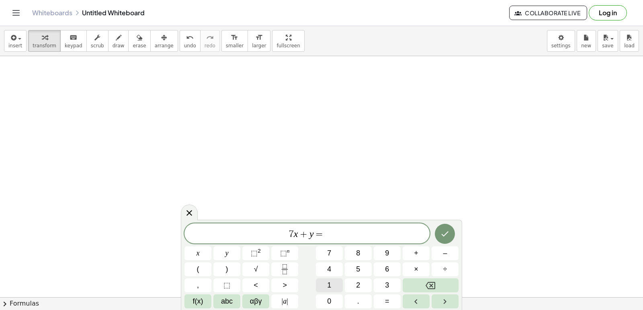
click at [324, 283] on button "1" at bounding box center [329, 286] width 27 height 14
click at [322, 303] on button "0" at bounding box center [329, 302] width 27 height 14
click at [443, 238] on icon "Done" at bounding box center [445, 234] width 10 height 10
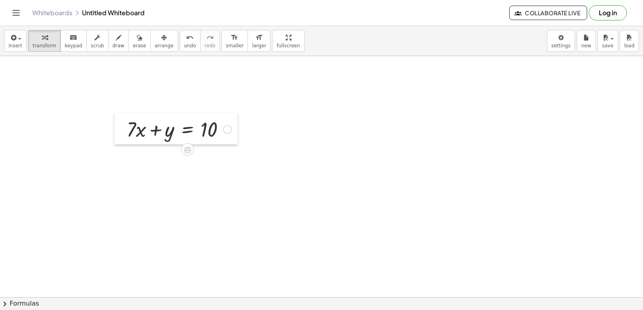
drag, startPoint x: 206, startPoint y: 186, endPoint x: 86, endPoint y: 113, distance: 140.0
click at [114, 118] on div at bounding box center [120, 128] width 12 height 31
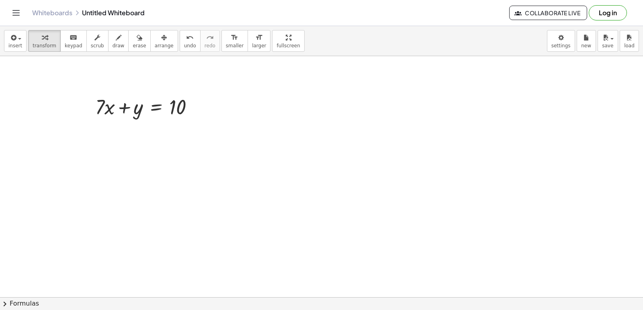
click at [80, 120] on div at bounding box center [321, 17] width 643 height 724
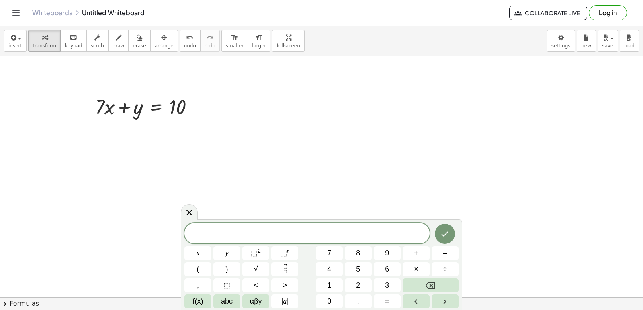
drag, startPoint x: 186, startPoint y: 212, endPoint x: 146, endPoint y: 191, distance: 44.4
click at [184, 210] on div at bounding box center [189, 212] width 17 height 16
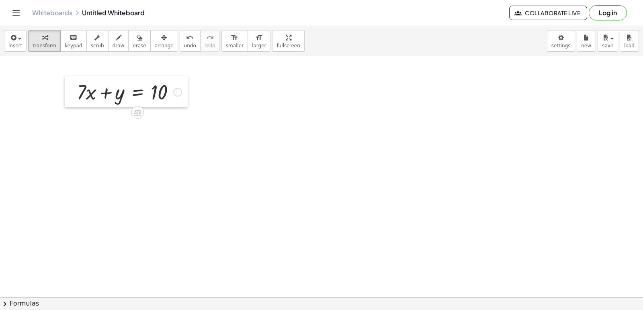
drag, startPoint x: 85, startPoint y: 112, endPoint x: 65, endPoint y: 96, distance: 26.0
click at [65, 96] on div at bounding box center [71, 91] width 12 height 31
drag, startPoint x: 85, startPoint y: 94, endPoint x: 190, endPoint y: 94, distance: 104.4
click at [174, 119] on div at bounding box center [146, 117] width 151 height 27
drag, startPoint x: 114, startPoint y: 126, endPoint x: 92, endPoint y: 122, distance: 22.0
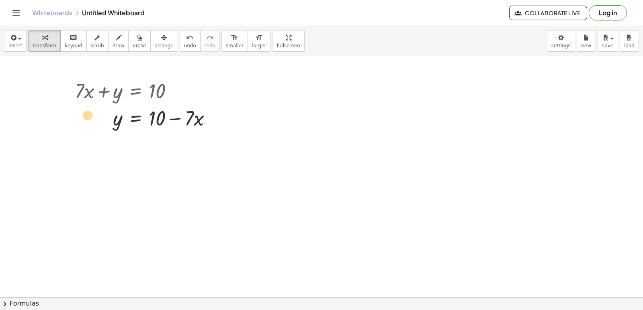
click at [92, 122] on div at bounding box center [146, 117] width 151 height 27
drag, startPoint x: 198, startPoint y: 122, endPoint x: 26, endPoint y: 135, distance: 172.8
click at [29, 136] on div "+ · 7 · x + 9 = - 12 · 7 · x = − 12 − 9 · 7 · x = - 21 7 = - · 21 · x · x · 7 =…" at bounding box center [321, 17] width 643 height 724
drag, startPoint x: 351, startPoint y: 118, endPoint x: 346, endPoint y: 122, distance: 6.3
click at [351, 120] on div at bounding box center [321, 17] width 643 height 724
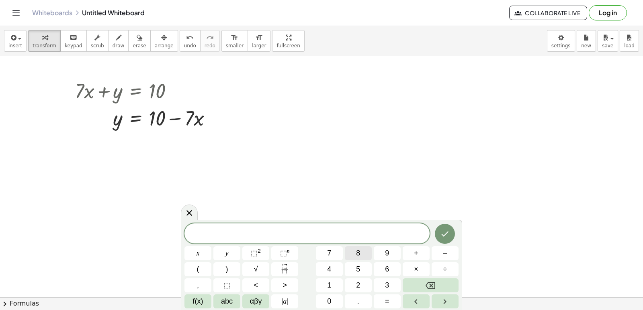
click at [350, 255] on button "8" at bounding box center [358, 254] width 27 height 14
click at [234, 254] on button "y" at bounding box center [226, 254] width 27 height 14
click at [416, 256] on button "+" at bounding box center [415, 254] width 27 height 14
click at [204, 256] on button "x" at bounding box center [197, 254] width 27 height 14
click at [388, 298] on span "=" at bounding box center [387, 301] width 4 height 11
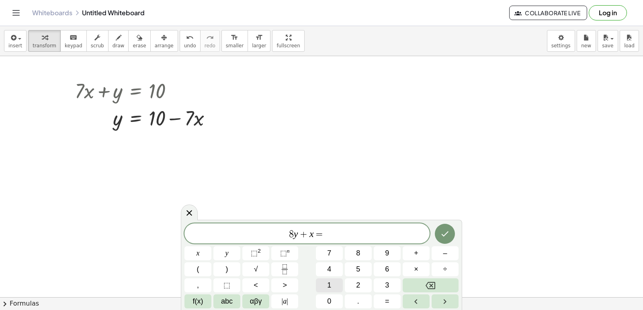
click at [325, 286] on button "1" at bounding box center [329, 286] width 27 height 14
click at [378, 276] on div "8 y + x = 1 ​ x y ⬚ 2 ⬚ n 7 8 9 + – ( ) √ 4 5 6 × ÷ , ⬚ < > 1 2 3 f(x) abc αβγ …" at bounding box center [321, 266] width 274 height 85
click at [446, 237] on icon "Done" at bounding box center [445, 234] width 10 height 10
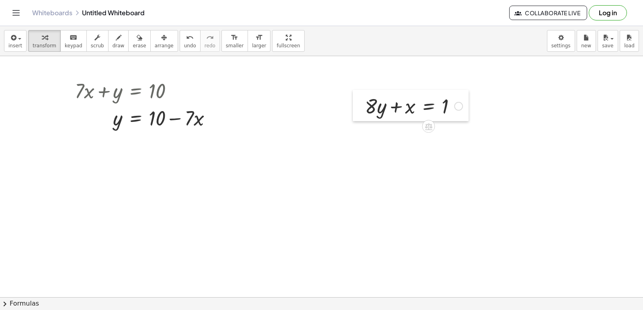
drag, startPoint x: 351, startPoint y: 142, endPoint x: 354, endPoint y: 102, distance: 39.9
click at [354, 102] on div at bounding box center [359, 105] width 12 height 31
drag, startPoint x: 366, startPoint y: 101, endPoint x: 460, endPoint y: 101, distance: 93.6
click at [460, 101] on div at bounding box center [414, 95] width 106 height 27
click at [456, 126] on div at bounding box center [434, 123] width 146 height 27
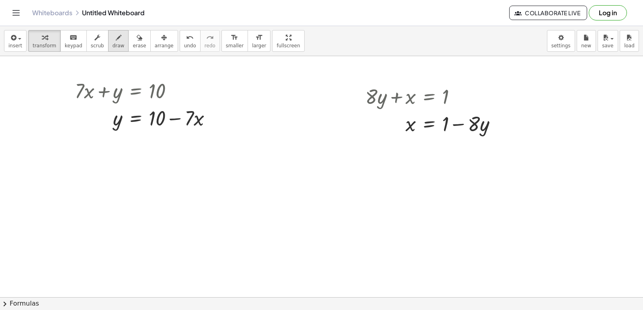
click at [116, 41] on icon "button" at bounding box center [119, 38] width 6 height 10
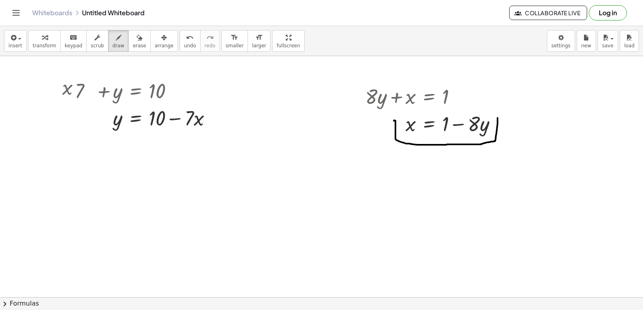
drag, startPoint x: 394, startPoint y: 121, endPoint x: 497, endPoint y: 116, distance: 103.8
click at [497, 116] on div at bounding box center [321, 17] width 643 height 724
drag, startPoint x: 109, startPoint y: 114, endPoint x: 215, endPoint y: 118, distance: 106.1
click at [215, 118] on div at bounding box center [321, 17] width 643 height 724
click at [180, 41] on button "undo undo" at bounding box center [190, 41] width 21 height 22
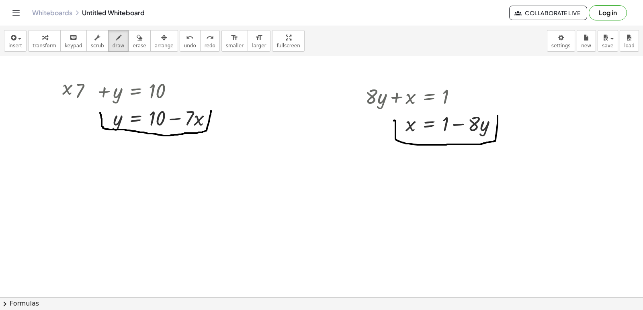
drag, startPoint x: 100, startPoint y: 113, endPoint x: 211, endPoint y: 110, distance: 110.9
click at [211, 110] on div at bounding box center [321, 17] width 643 height 724
click at [53, 38] on button "transform" at bounding box center [44, 41] width 33 height 22
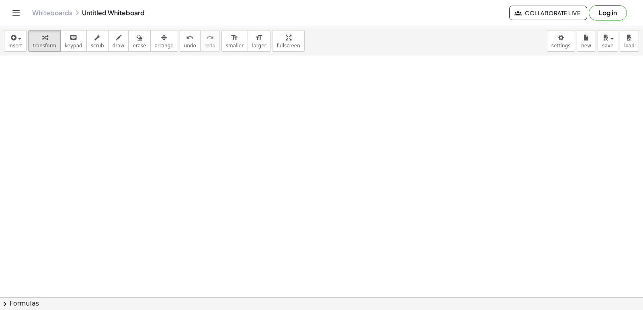
scroll to position [523, 0]
click at [257, 124] on div at bounding box center [321, 16] width 643 height 966
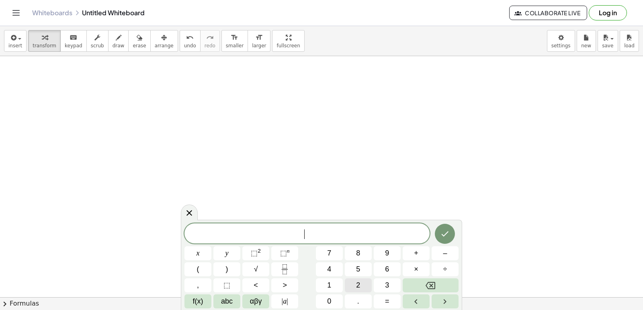
click at [361, 283] on button "2" at bounding box center [358, 286] width 27 height 14
click at [234, 250] on button "y" at bounding box center [226, 254] width 27 height 14
click at [445, 252] on span "–" at bounding box center [445, 253] width 4 height 11
click at [332, 283] on button "1" at bounding box center [329, 286] width 27 height 14
click at [331, 298] on span "0" at bounding box center [329, 301] width 4 height 11
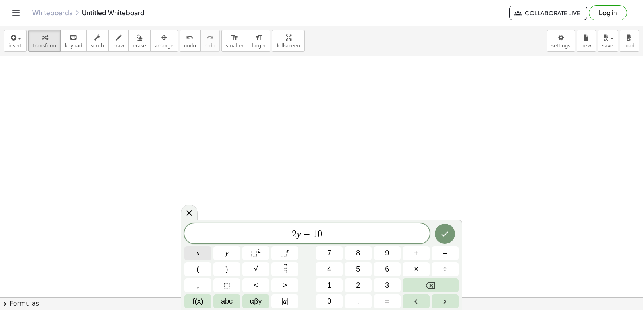
click at [234, 262] on div "2 y − 1 0 ​ x y ⬚ 2 ⬚ n 7 8 9 + – ( ) √ 4 5 6 × ÷ , ⬚ < > 1 2 3 f(x) abc αβγ | …" at bounding box center [321, 266] width 274 height 85
click at [382, 305] on button "=" at bounding box center [387, 302] width 27 height 14
click at [394, 268] on button "6" at bounding box center [387, 270] width 27 height 14
click at [448, 236] on icon "Done" at bounding box center [445, 234] width 10 height 10
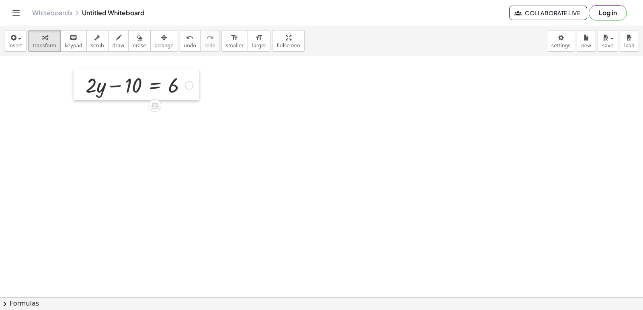
drag, startPoint x: 268, startPoint y: 139, endPoint x: 84, endPoint y: 84, distance: 192.0
click at [84, 84] on div at bounding box center [80, 84] width 12 height 31
drag, startPoint x: 121, startPoint y: 87, endPoint x: 202, endPoint y: 86, distance: 81.1
click at [205, 84] on div "+ · 7 · x + 9 = - 12 · 7 · x = − 12 − 9 · 7 · x = - 21 7 = - · 21 · x · x · 7 =…" at bounding box center [321, 16] width 643 height 966
click at [190, 114] on div at bounding box center [157, 111] width 151 height 27
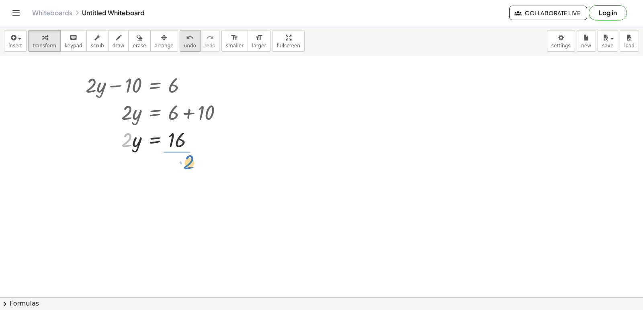
drag, startPoint x: 125, startPoint y: 146, endPoint x: 183, endPoint y: 39, distance: 121.5
click at [168, 167] on div "+ · 7 · x + 9 = - 12 · 7 · x = − 12 − 9 · 7 · x = - 21 7 = - · 21 · x · x · 7 =…" at bounding box center [321, 16] width 643 height 966
click at [176, 173] on div at bounding box center [157, 173] width 151 height 40
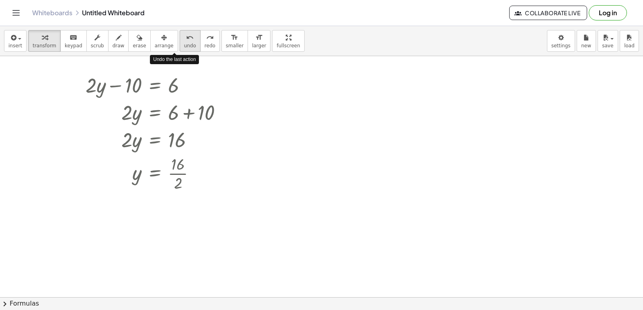
click at [184, 46] on span "undo" at bounding box center [190, 46] width 12 height 6
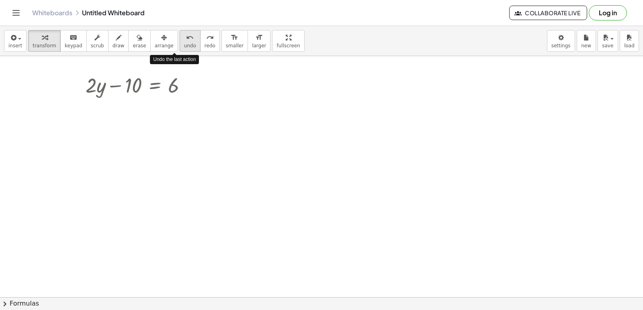
click at [184, 46] on span "undo" at bounding box center [190, 46] width 12 height 6
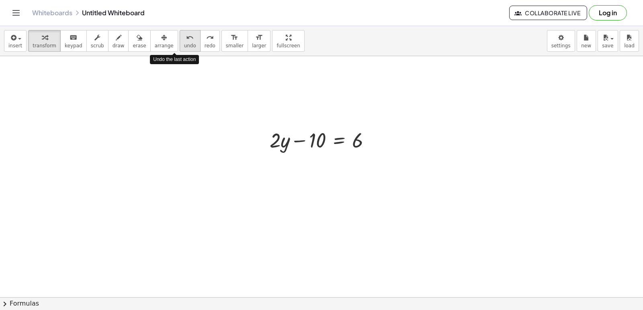
click at [184, 46] on span "undo" at bounding box center [190, 46] width 12 height 6
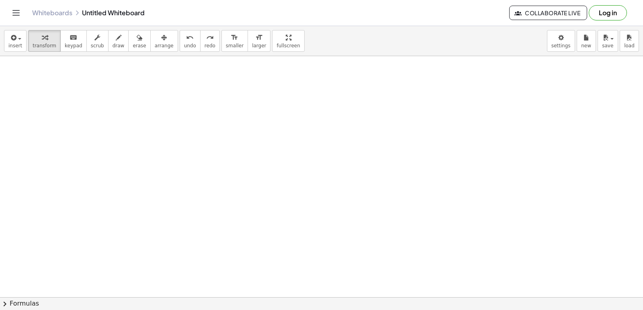
click at [280, 167] on div at bounding box center [321, 16] width 643 height 966
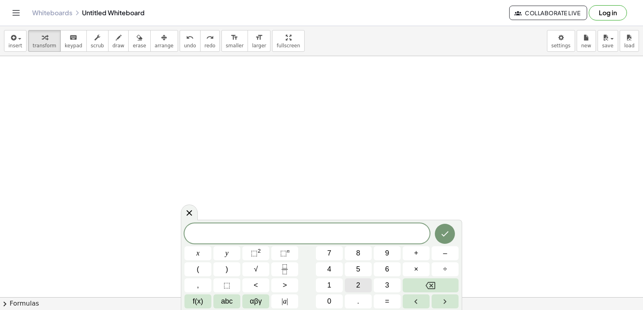
click at [355, 285] on button "2" at bounding box center [358, 286] width 27 height 14
click at [231, 252] on button "y" at bounding box center [226, 254] width 27 height 14
click at [441, 251] on button "–" at bounding box center [444, 254] width 27 height 14
click at [332, 282] on button "1" at bounding box center [329, 286] width 27 height 14
click at [330, 301] on span "0" at bounding box center [329, 301] width 4 height 11
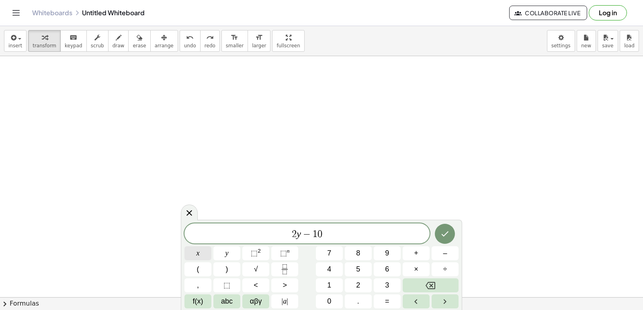
click at [195, 251] on button "x" at bounding box center [197, 254] width 27 height 14
click at [386, 304] on span "=" at bounding box center [387, 301] width 4 height 11
click at [384, 271] on button "6" at bounding box center [387, 270] width 27 height 14
click at [449, 226] on button "Done" at bounding box center [445, 234] width 20 height 20
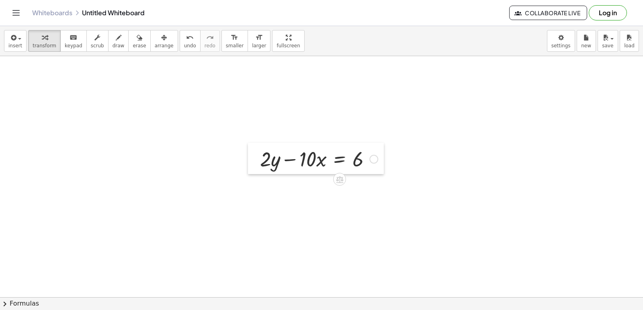
drag, startPoint x: 283, startPoint y: 178, endPoint x: 75, endPoint y: 4, distance: 271.2
click at [133, 56] on div "insert select one: Math Expression Function Text Youtube Video Graphing Geometr…" at bounding box center [321, 168] width 643 height 284
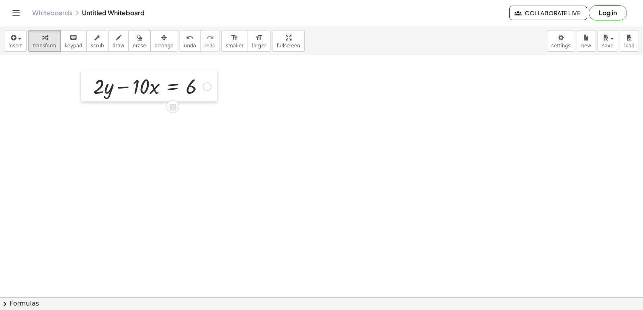
drag, startPoint x: 133, startPoint y: 61, endPoint x: 82, endPoint y: 88, distance: 57.9
click at [82, 88] on div at bounding box center [87, 85] width 12 height 31
drag, startPoint x: 137, startPoint y: 84, endPoint x: 210, endPoint y: 79, distance: 73.7
click at [210, 79] on div at bounding box center [150, 88] width 126 height 27
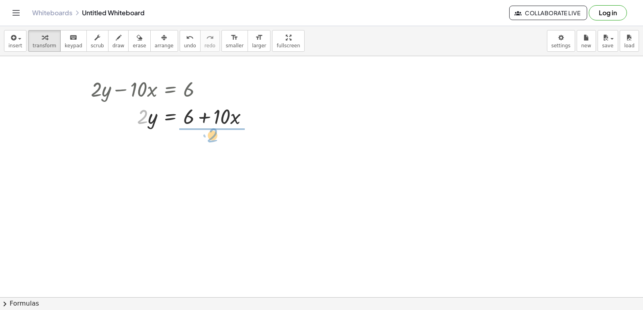
drag, startPoint x: 146, startPoint y: 123, endPoint x: 219, endPoint y: 141, distance: 74.7
click at [219, 141] on div "+ · 7 · x + 9 = - 12 · 7 · x = − 12 − 9 · 7 · x = - 21 7 = - · 21 · x · x · 7 =…" at bounding box center [321, 16] width 643 height 966
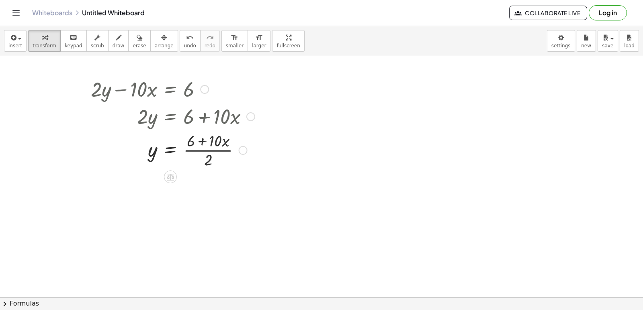
click at [199, 137] on div at bounding box center [173, 150] width 172 height 40
click at [200, 151] on div at bounding box center [173, 150] width 172 height 40
click at [198, 163] on div at bounding box center [173, 150] width 172 height 40
click at [158, 150] on div at bounding box center [173, 150] width 172 height 40
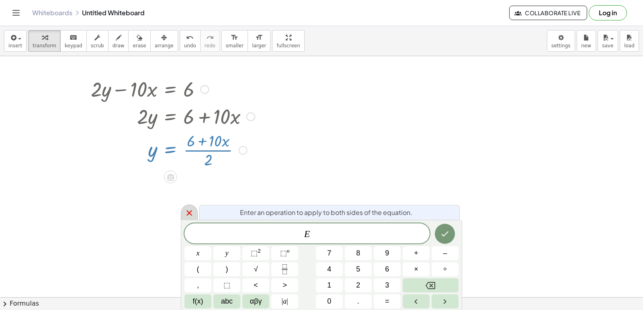
click at [190, 212] on icon at bounding box center [189, 213] width 6 height 6
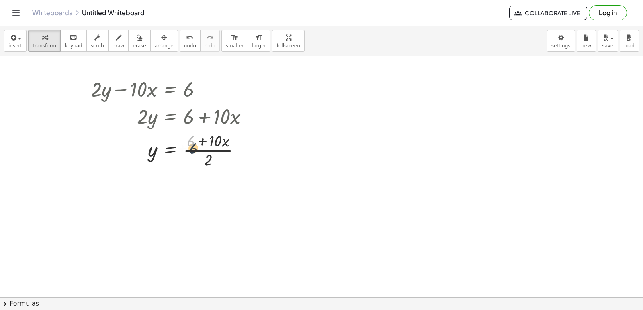
drag, startPoint x: 194, startPoint y: 147, endPoint x: 200, endPoint y: 162, distance: 16.6
click at [200, 162] on div at bounding box center [173, 150] width 172 height 40
drag, startPoint x: 194, startPoint y: 144, endPoint x: 194, endPoint y: 163, distance: 19.7
click at [194, 163] on div at bounding box center [173, 150] width 172 height 40
drag, startPoint x: 205, startPoint y: 163, endPoint x: 188, endPoint y: 139, distance: 29.4
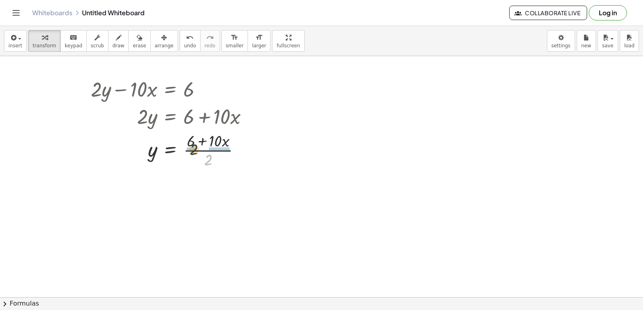
click at [188, 140] on div at bounding box center [173, 150] width 172 height 40
click at [207, 196] on div at bounding box center [174, 190] width 175 height 40
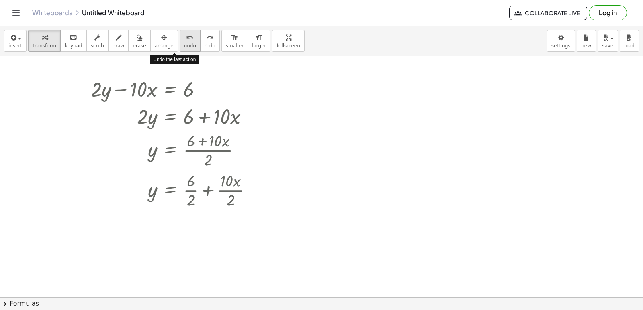
click at [183, 37] on button "undo undo" at bounding box center [190, 41] width 21 height 22
click at [451, 173] on div at bounding box center [321, 16] width 643 height 966
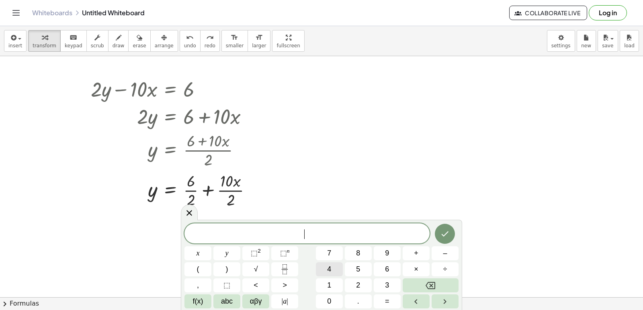
click at [318, 264] on button "4" at bounding box center [329, 270] width 27 height 14
click at [204, 252] on button "x" at bounding box center [197, 254] width 27 height 14
click at [410, 256] on button "+" at bounding box center [415, 254] width 27 height 14
click at [352, 288] on button "2" at bounding box center [358, 286] width 27 height 14
click at [327, 301] on button "0" at bounding box center [329, 302] width 27 height 14
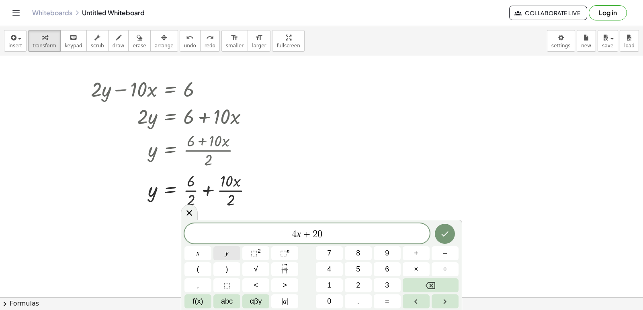
click at [229, 253] on button "y" at bounding box center [226, 254] width 27 height 14
click at [388, 302] on span "=" at bounding box center [387, 301] width 4 height 11
click at [367, 255] on button "8" at bounding box center [358, 254] width 27 height 14
click at [445, 233] on icon "Done" at bounding box center [445, 234] width 10 height 10
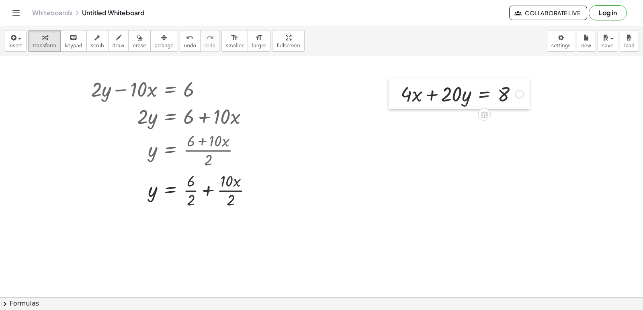
drag, startPoint x: 459, startPoint y: 177, endPoint x: 398, endPoint y: 85, distance: 111.2
click at [398, 85] on div at bounding box center [394, 93] width 12 height 31
drag, startPoint x: 454, startPoint y: 90, endPoint x: 530, endPoint y: 90, distance: 75.9
click at [530, 91] on div "+ · 7 · x + 9 = - 12 · 7 · x = − 12 − 9 · 7 · x = - 21 7 = - · 21 · x · x · 7 =…" at bounding box center [321, 16] width 643 height 966
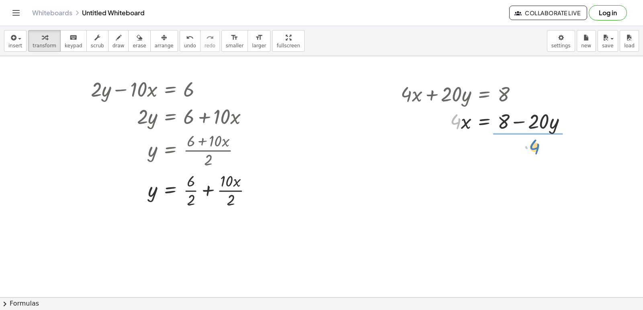
drag, startPoint x: 457, startPoint y: 120, endPoint x: 538, endPoint y: 143, distance: 84.6
drag, startPoint x: 519, startPoint y: 164, endPoint x: 500, endPoint y: 150, distance: 24.1
click at [503, 152] on div at bounding box center [486, 155] width 180 height 40
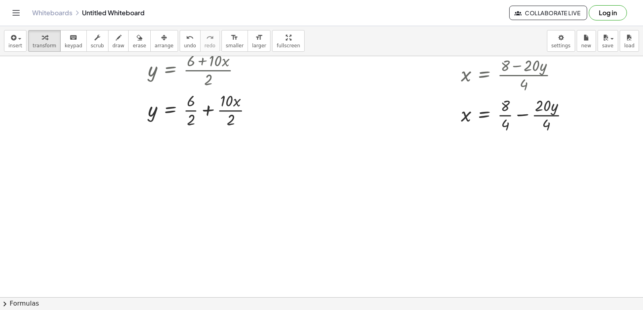
scroll to position [724, 0]
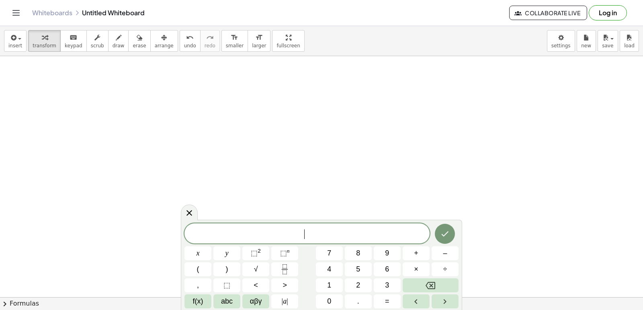
drag, startPoint x: 339, startPoint y: 132, endPoint x: 120, endPoint y: 157, distance: 221.1
click at [191, 209] on icon at bounding box center [189, 213] width 10 height 10
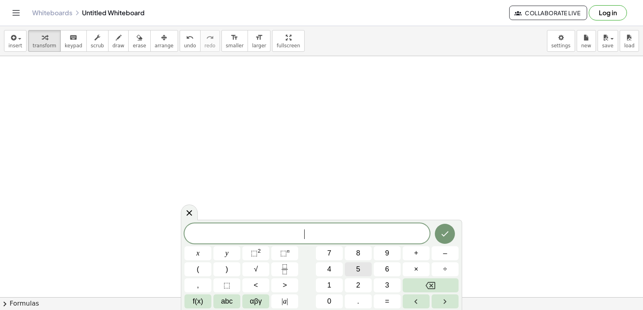
click at [351, 268] on button "5" at bounding box center [358, 270] width 27 height 14
click at [245, 257] on div "5 ​ x y ⬚ 2 ⬚ n 7 8 9 + – ( ) √ 4 5 6 × ÷ , ⬚ < > 1 2 3 f(x) abc αβγ | a | 0 . =" at bounding box center [321, 266] width 274 height 85
click at [223, 257] on button "y" at bounding box center [226, 254] width 27 height 14
click at [412, 256] on button "+" at bounding box center [415, 254] width 27 height 14
click at [381, 285] on button "3" at bounding box center [387, 286] width 27 height 14
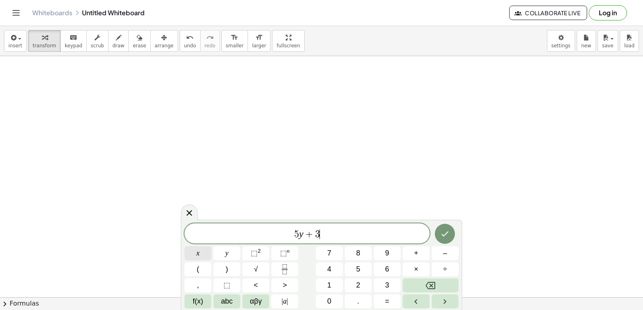
click at [190, 255] on button "x" at bounding box center [197, 254] width 27 height 14
click at [390, 303] on button "=" at bounding box center [387, 302] width 27 height 14
click at [336, 282] on button "1" at bounding box center [329, 286] width 27 height 14
click at [337, 281] on button "1" at bounding box center [329, 286] width 27 height 14
click at [446, 239] on icon "Done" at bounding box center [445, 234] width 10 height 10
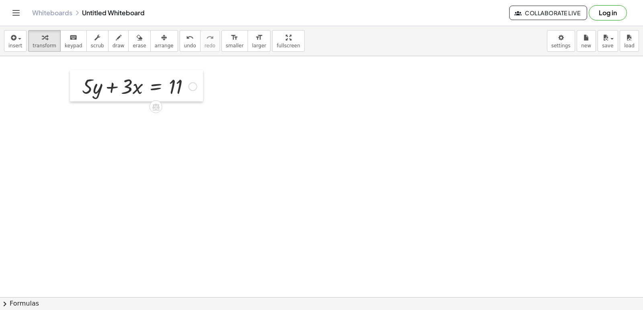
drag, startPoint x: 274, startPoint y: 134, endPoint x: 71, endPoint y: 91, distance: 207.7
click at [72, 91] on div at bounding box center [76, 85] width 12 height 31
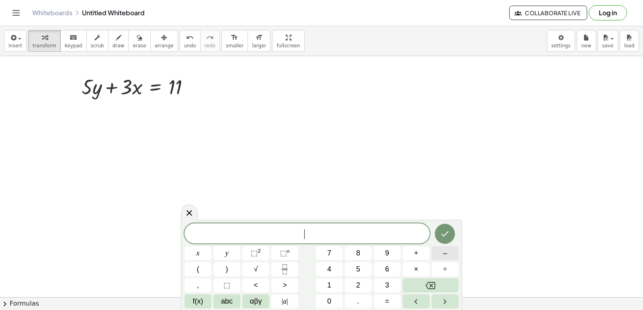
click at [433, 254] on button "–" at bounding box center [444, 254] width 27 height 14
click at [353, 270] on button "5" at bounding box center [358, 270] width 27 height 14
click at [239, 251] on button "y" at bounding box center [226, 254] width 27 height 14
click at [417, 255] on span "+" at bounding box center [416, 253] width 4 height 11
click at [330, 254] on button "7" at bounding box center [329, 254] width 27 height 14
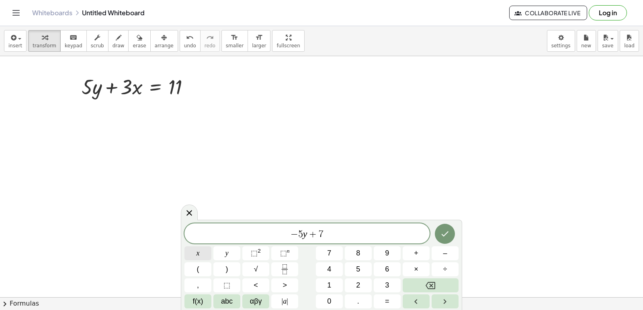
click at [203, 253] on button "x" at bounding box center [197, 254] width 27 height 14
click at [380, 302] on button "=" at bounding box center [387, 302] width 27 height 14
click at [400, 252] on button "9" at bounding box center [387, 254] width 27 height 14
click at [442, 239] on button "Done" at bounding box center [445, 234] width 20 height 20
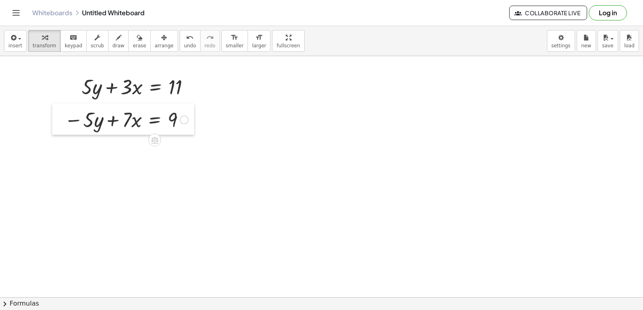
drag, startPoint x: 271, startPoint y: 194, endPoint x: 60, endPoint y: 130, distance: 220.8
click at [60, 130] on div at bounding box center [58, 119] width 12 height 31
click at [116, 42] on icon "button" at bounding box center [119, 38] width 6 height 10
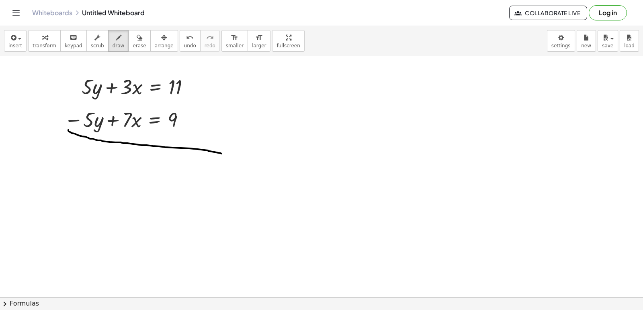
drag, startPoint x: 68, startPoint y: 130, endPoint x: 221, endPoint y: 154, distance: 154.9
click at [184, 47] on span "undo" at bounding box center [190, 46] width 12 height 6
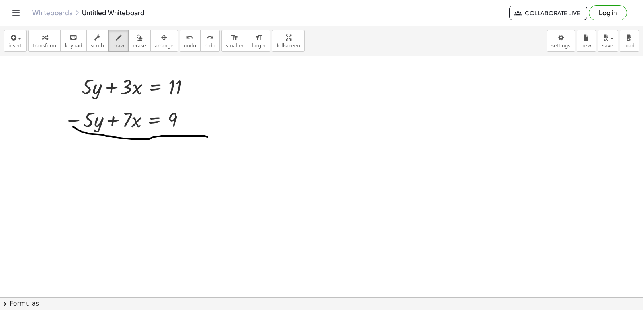
drag, startPoint x: 73, startPoint y: 127, endPoint x: 210, endPoint y: 137, distance: 137.0
click at [50, 42] on button "transform" at bounding box center [44, 41] width 33 height 22
click at [114, 43] on button "draw" at bounding box center [118, 41] width 21 height 22
drag, startPoint x: 77, startPoint y: 100, endPoint x: 117, endPoint y: 72, distance: 48.5
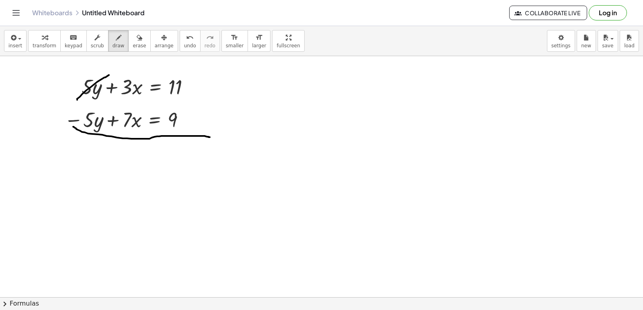
drag, startPoint x: 109, startPoint y: 115, endPoint x: 66, endPoint y: 137, distance: 48.7
click at [43, 35] on icon "button" at bounding box center [45, 38] width 6 height 10
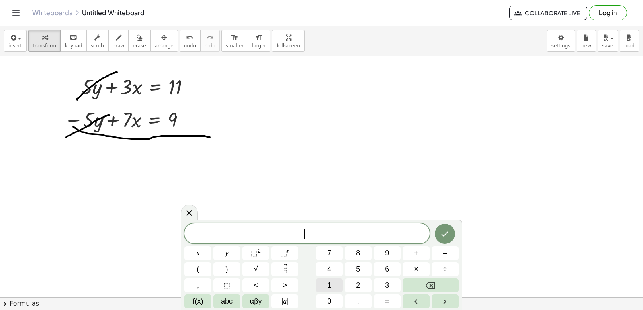
click at [330, 287] on span "1" at bounding box center [329, 285] width 4 height 11
click at [331, 297] on span "0" at bounding box center [329, 301] width 4 height 11
click at [196, 251] on span "x" at bounding box center [197, 253] width 3 height 11
click at [387, 302] on span "=" at bounding box center [387, 301] width 4 height 11
click at [337, 291] on div "1 0 x = ​ x y ⬚ 2 ⬚ n 7 8 9 + – ( ) √ 4 5 6 × ÷ , ⬚ < > 1 2 3 f(x) abc αβγ | a …" at bounding box center [321, 266] width 274 height 85
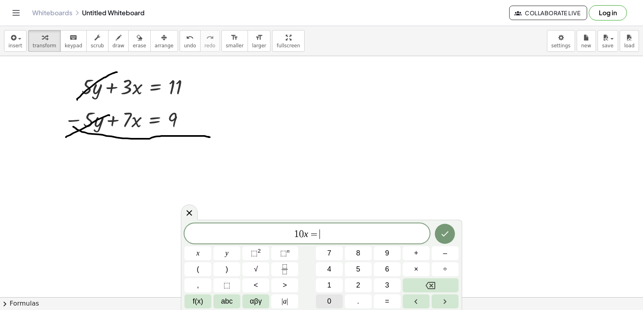
click at [329, 301] on span "0" at bounding box center [329, 301] width 4 height 11
click at [415, 286] on button "Backspace" at bounding box center [430, 286] width 56 height 14
click at [357, 282] on button "2" at bounding box center [358, 286] width 27 height 14
click at [333, 295] on button "0" at bounding box center [329, 302] width 27 height 14
click at [447, 237] on icon "Done" at bounding box center [445, 234] width 10 height 10
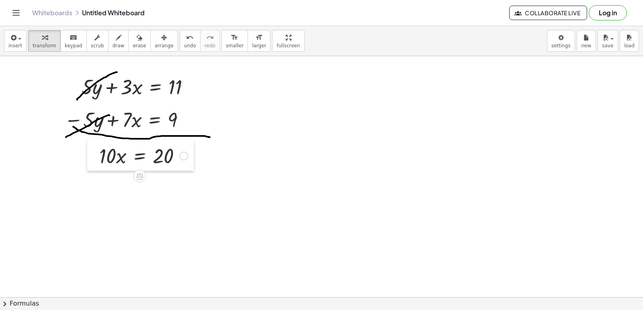
drag, startPoint x: 248, startPoint y: 182, endPoint x: 91, endPoint y: 156, distance: 159.5
click at [91, 156] on div at bounding box center [93, 155] width 12 height 31
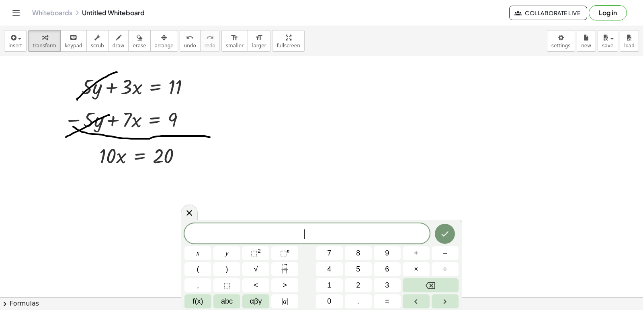
drag, startPoint x: 374, startPoint y: 139, endPoint x: 106, endPoint y: 188, distance: 272.8
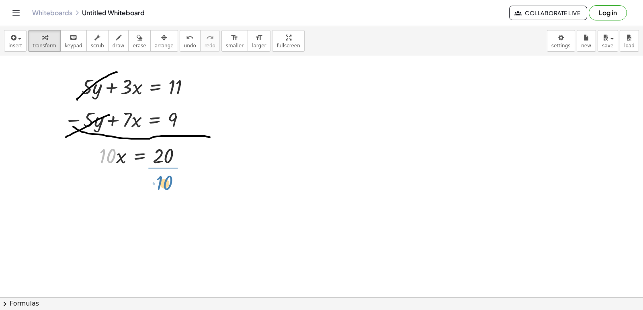
drag, startPoint x: 108, startPoint y: 149, endPoint x: 166, endPoint y: 174, distance: 62.8
click at [162, 189] on div at bounding box center [144, 189] width 98 height 40
drag, startPoint x: 455, startPoint y: 115, endPoint x: 437, endPoint y: 182, distance: 69.7
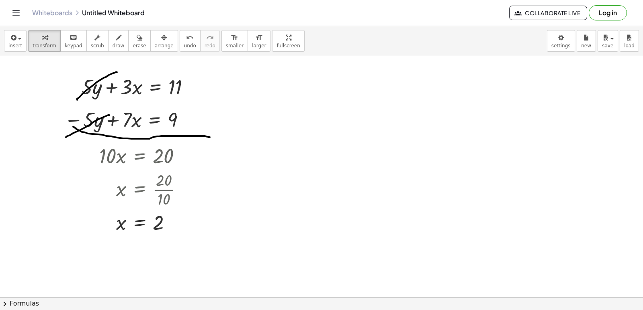
drag, startPoint x: 331, startPoint y: 240, endPoint x: 336, endPoint y: 242, distance: 5.6
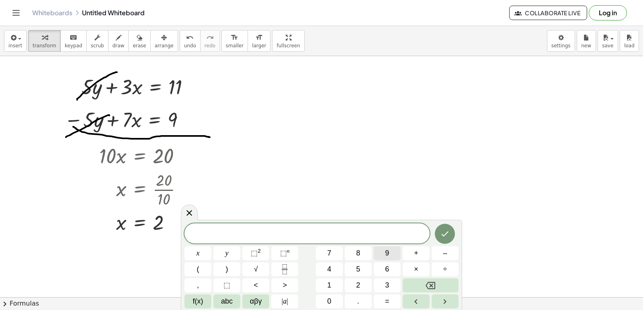
click at [388, 257] on button "9" at bounding box center [387, 254] width 27 height 14
click at [201, 257] on button "x" at bounding box center [197, 254] width 27 height 14
click at [439, 250] on button "–" at bounding box center [444, 254] width 27 height 14
click at [347, 267] on button "5" at bounding box center [358, 270] width 27 height 14
click at [232, 257] on button "y" at bounding box center [226, 254] width 27 height 14
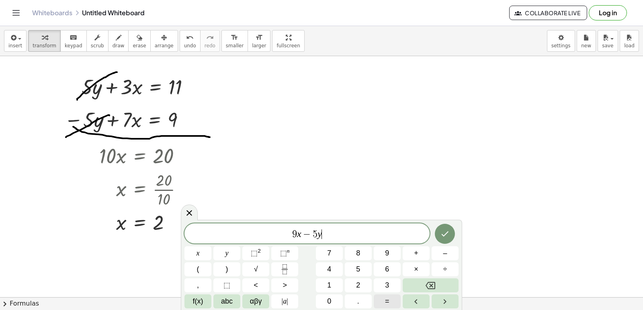
click at [383, 302] on button "=" at bounding box center [387, 302] width 27 height 14
click at [367, 253] on button "8" at bounding box center [358, 254] width 27 height 14
click at [447, 237] on icon "Done" at bounding box center [445, 234] width 10 height 10
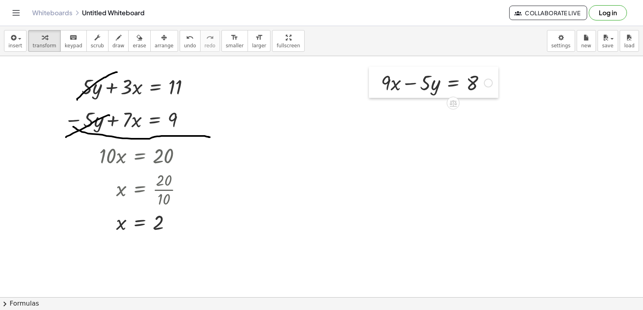
drag, startPoint x: 335, startPoint y: 263, endPoint x: 370, endPoint y: 89, distance: 178.2
click at [370, 89] on div at bounding box center [375, 82] width 12 height 31
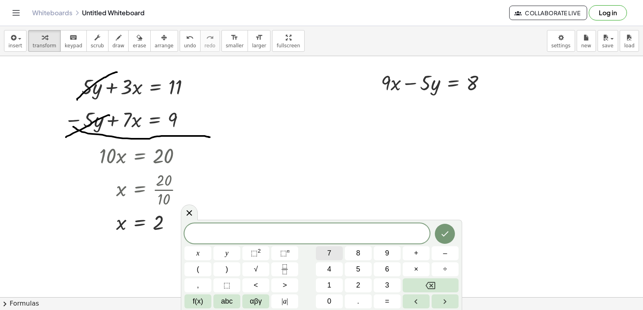
click at [333, 253] on button "7" at bounding box center [329, 254] width 27 height 14
click at [211, 261] on div "7 ​ x y ⬚ 2 ⬚ n 7 8 9 + – ( ) √ 4 5 6 × ÷ , ⬚ < > 1 2 3 f(x) abc αβγ | a | 0 . =" at bounding box center [321, 266] width 274 height 85
click at [417, 259] on button "+" at bounding box center [415, 254] width 27 height 14
click at [361, 269] on button "5" at bounding box center [358, 270] width 27 height 14
click at [241, 259] on div "7 + 5 ​ x y ⬚ 2 ⬚ n 7 8 9 + – ( ) √ 4 5 6 × ÷ , ⬚ < > 1 2 3 f(x) abc αβγ | a | …" at bounding box center [321, 266] width 274 height 85
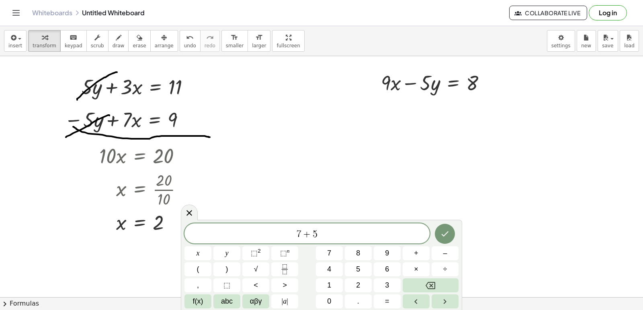
click at [404, 309] on div "7 + 5 x y ⬚ 2 ⬚ n 7 8 9 + – ( ) √ 4 5 6 × ÷ , ⬚ < > 1 2 3 f(x) abc αβγ | a | 0 …" at bounding box center [321, 265] width 281 height 90
click at [383, 303] on button "=" at bounding box center [387, 302] width 27 height 14
click at [339, 271] on button "4" at bounding box center [329, 270] width 27 height 14
click at [428, 288] on icon "Backspace" at bounding box center [430, 286] width 10 height 10
click at [347, 282] on button "2" at bounding box center [358, 286] width 27 height 14
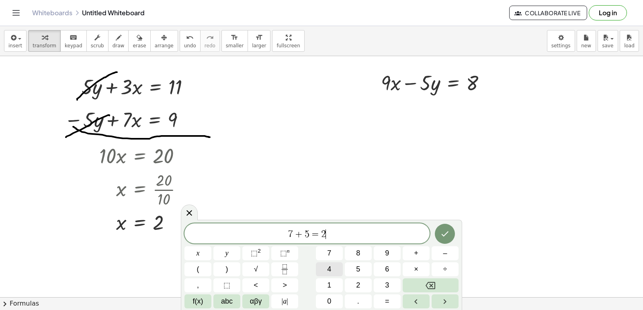
click at [331, 272] on span "4" at bounding box center [329, 269] width 4 height 11
click at [443, 236] on icon "Done" at bounding box center [444, 234] width 7 height 5
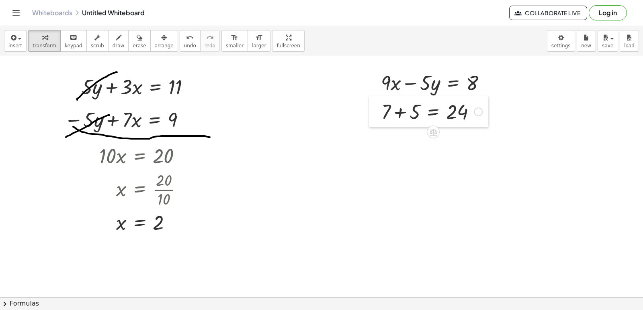
drag, startPoint x: 357, startPoint y: 176, endPoint x: 374, endPoint y: 112, distance: 66.5
click at [374, 112] on div at bounding box center [375, 111] width 12 height 31
click at [120, 46] on div "transform keyboard keypad scrub draw erase arrange" at bounding box center [102, 41] width 149 height 22
click at [115, 47] on button "draw" at bounding box center [118, 41] width 21 height 22
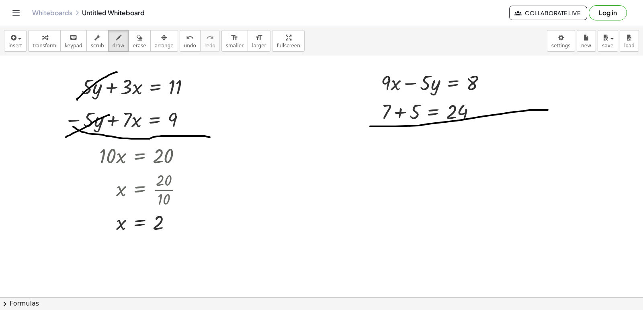
drag, startPoint x: 370, startPoint y: 127, endPoint x: 547, endPoint y: 110, distance: 178.3
click at [184, 47] on span "undo" at bounding box center [190, 46] width 12 height 6
drag, startPoint x: 366, startPoint y: 128, endPoint x: 497, endPoint y: 130, distance: 131.0
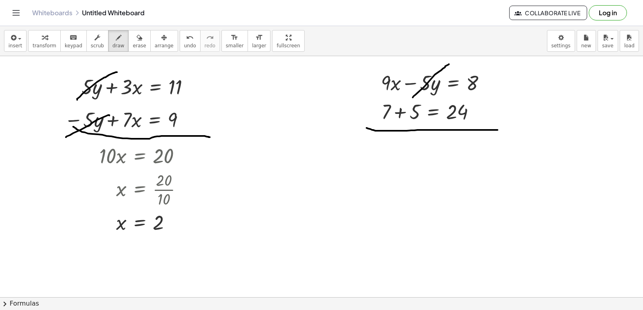
drag, startPoint x: 413, startPoint y: 98, endPoint x: 449, endPoint y: 64, distance: 49.2
drag, startPoint x: 407, startPoint y: 125, endPoint x: 423, endPoint y: 100, distance: 30.1
drag, startPoint x: 45, startPoint y: 43, endPoint x: 341, endPoint y: 191, distance: 331.1
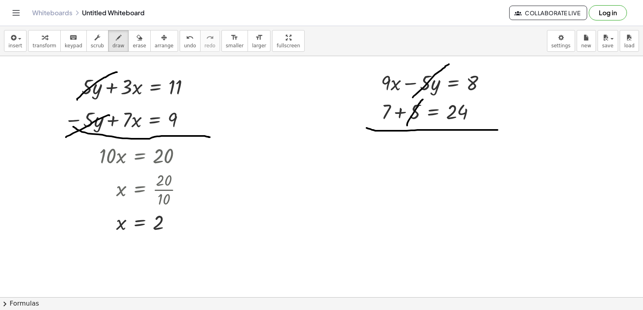
click at [46, 44] on span "transform" at bounding box center [45, 46] width 24 height 6
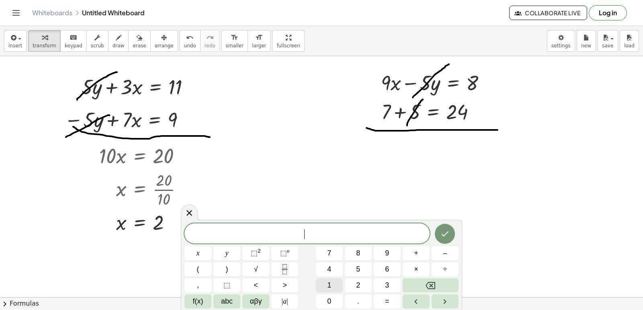
click at [328, 290] on span "1" at bounding box center [329, 285] width 4 height 11
click at [384, 252] on button "9" at bounding box center [387, 254] width 27 height 14
click at [448, 288] on button "Backspace" at bounding box center [430, 286] width 56 height 14
click at [383, 266] on button "6" at bounding box center [387, 270] width 27 height 14
click at [194, 253] on button "x" at bounding box center [197, 254] width 27 height 14
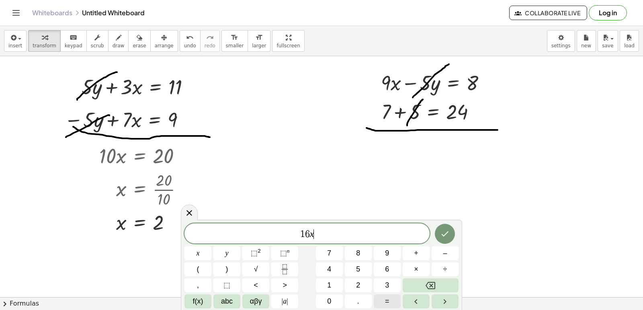
click at [388, 299] on span "=" at bounding box center [387, 301] width 4 height 11
click at [383, 285] on button "3" at bounding box center [387, 286] width 27 height 14
click at [356, 284] on span "2" at bounding box center [358, 285] width 4 height 11
click at [443, 227] on button "Done" at bounding box center [445, 234] width 20 height 20
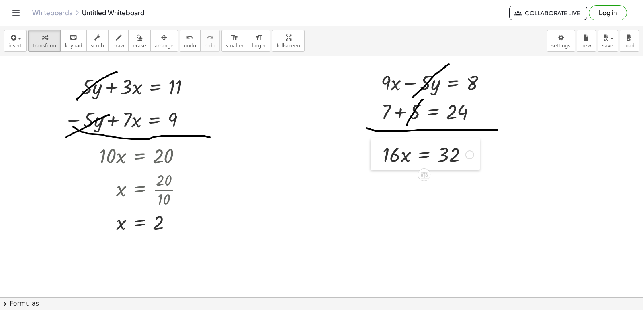
drag, startPoint x: 339, startPoint y: 187, endPoint x: 374, endPoint y: 148, distance: 52.3
click at [374, 148] on div at bounding box center [376, 154] width 12 height 31
drag, startPoint x: 390, startPoint y: 159, endPoint x: 447, endPoint y: 175, distance: 59.4
click at [446, 189] on div at bounding box center [428, 188] width 100 height 40
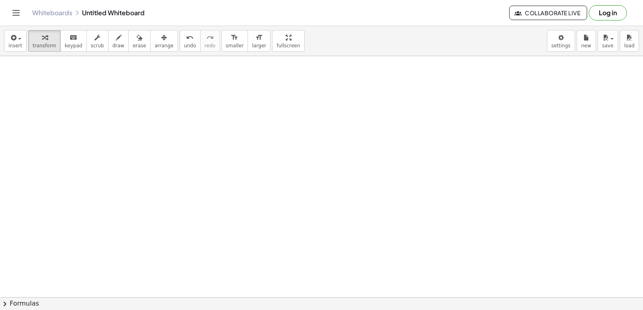
scroll to position [8045, 0]
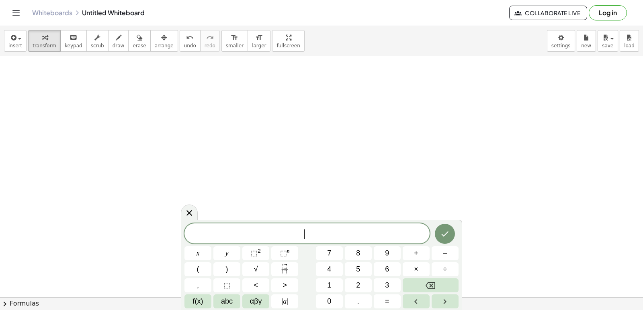
drag, startPoint x: 186, startPoint y: 200, endPoint x: 181, endPoint y: 228, distance: 29.0
click at [181, 228] on body "Graspable Math Activities Get Started Activity Bank Assigned Work Classes White…" at bounding box center [321, 155] width 643 height 310
click at [187, 215] on icon at bounding box center [189, 213] width 10 height 10
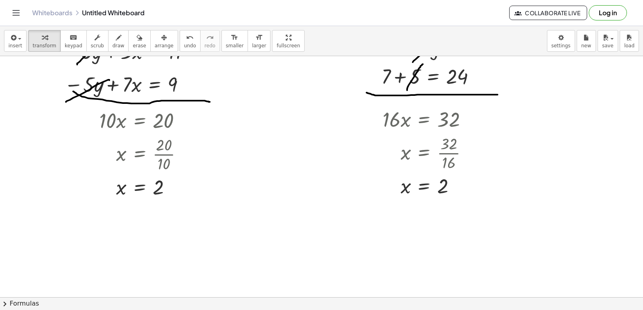
scroll to position [737, 0]
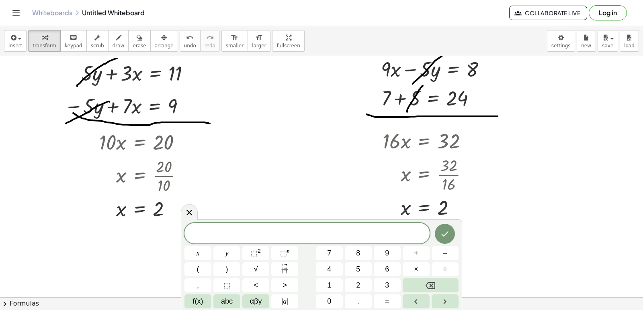
drag, startPoint x: 187, startPoint y: 210, endPoint x: 222, endPoint y: 210, distance: 35.0
click at [188, 210] on icon at bounding box center [189, 213] width 10 height 10
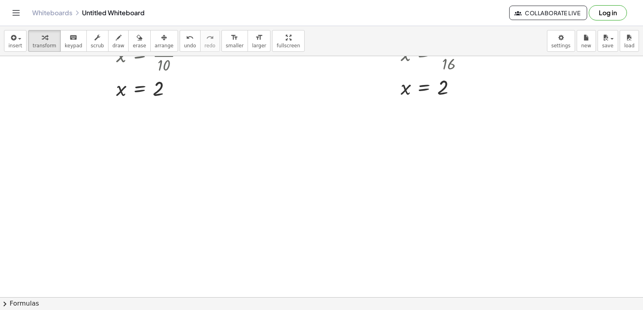
scroll to position [898, 0]
